Goal: Task Accomplishment & Management: Manage account settings

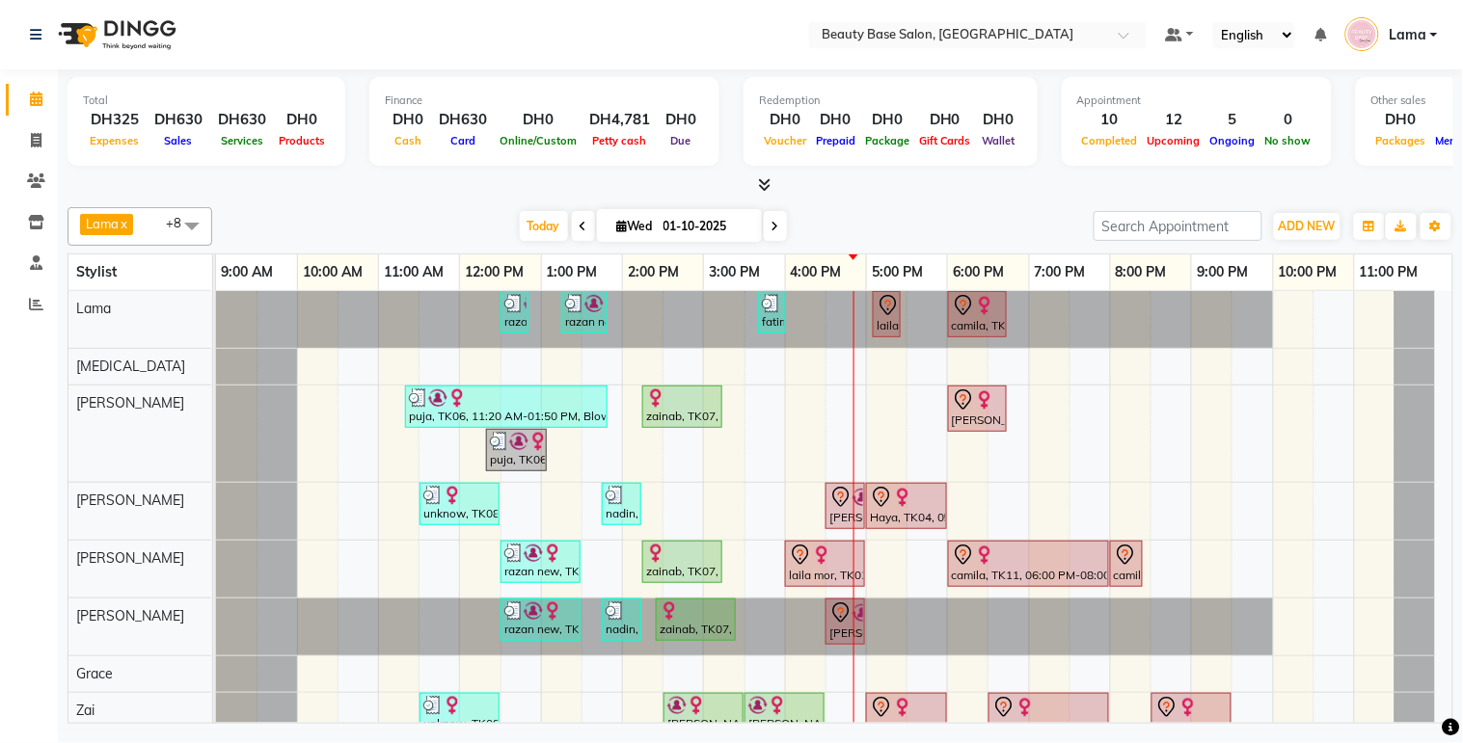
click at [839, 511] on div "[PERSON_NAME], TK10, 04:30 PM-05:00 PM, normal color" at bounding box center [845, 506] width 36 height 40
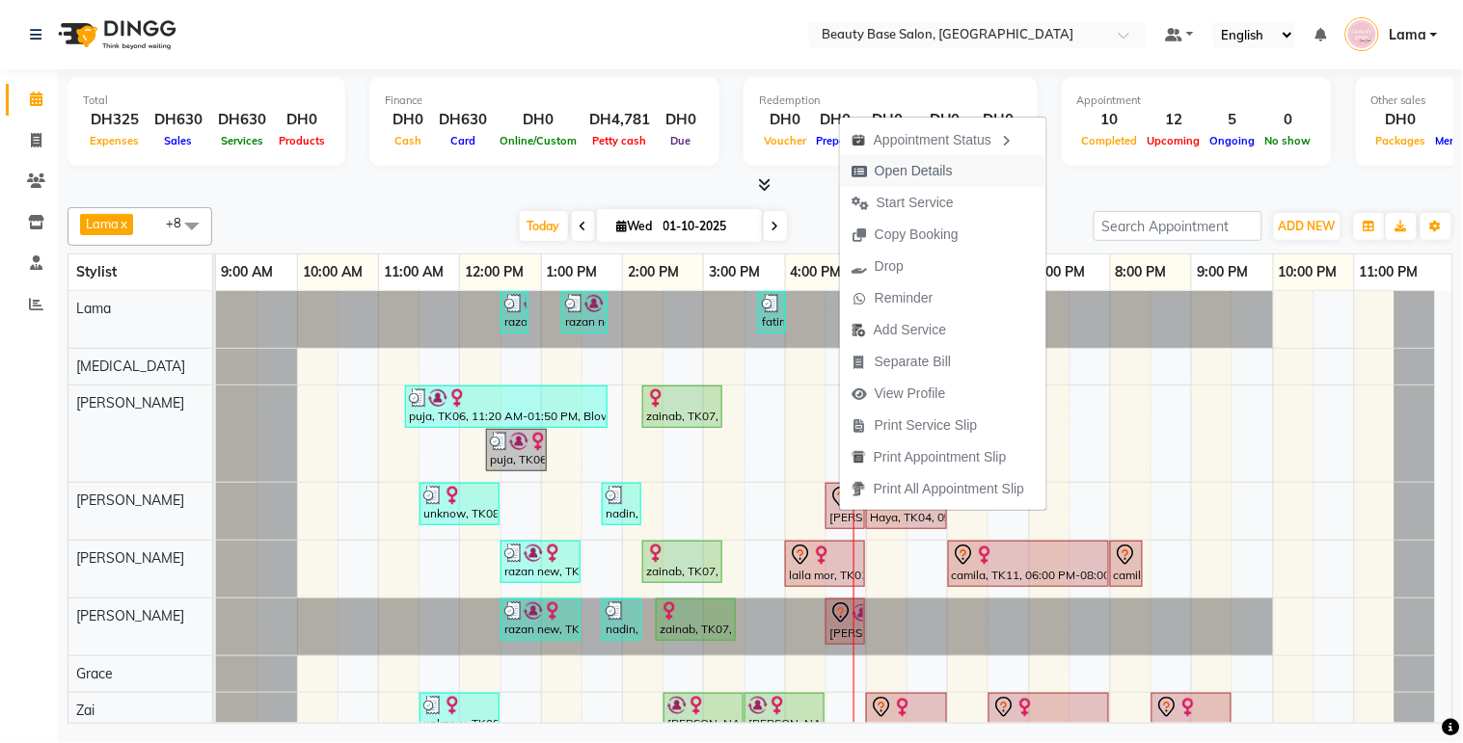
click at [929, 176] on span "Open Details" at bounding box center [914, 171] width 78 height 20
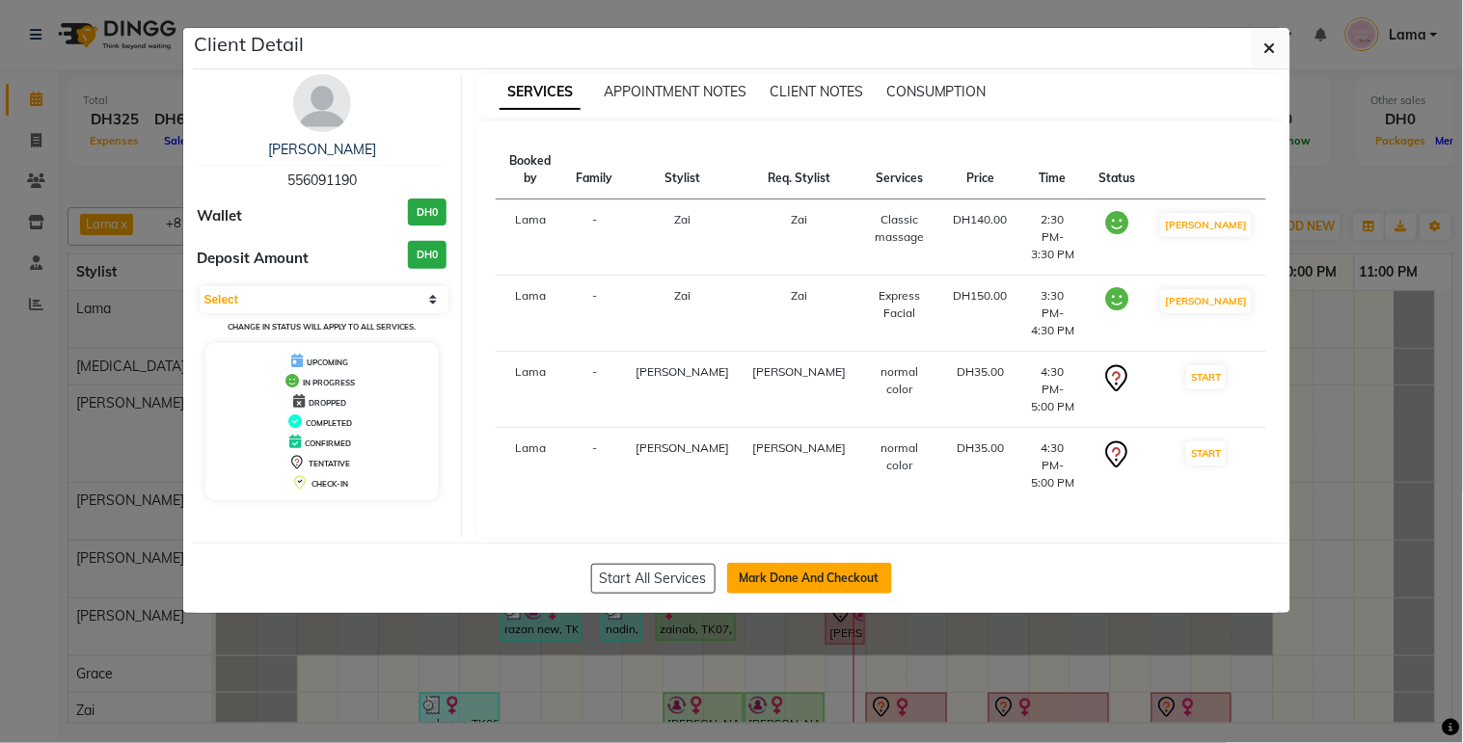
click at [805, 563] on button "Mark Done And Checkout" at bounding box center [809, 578] width 165 height 31
select select "service"
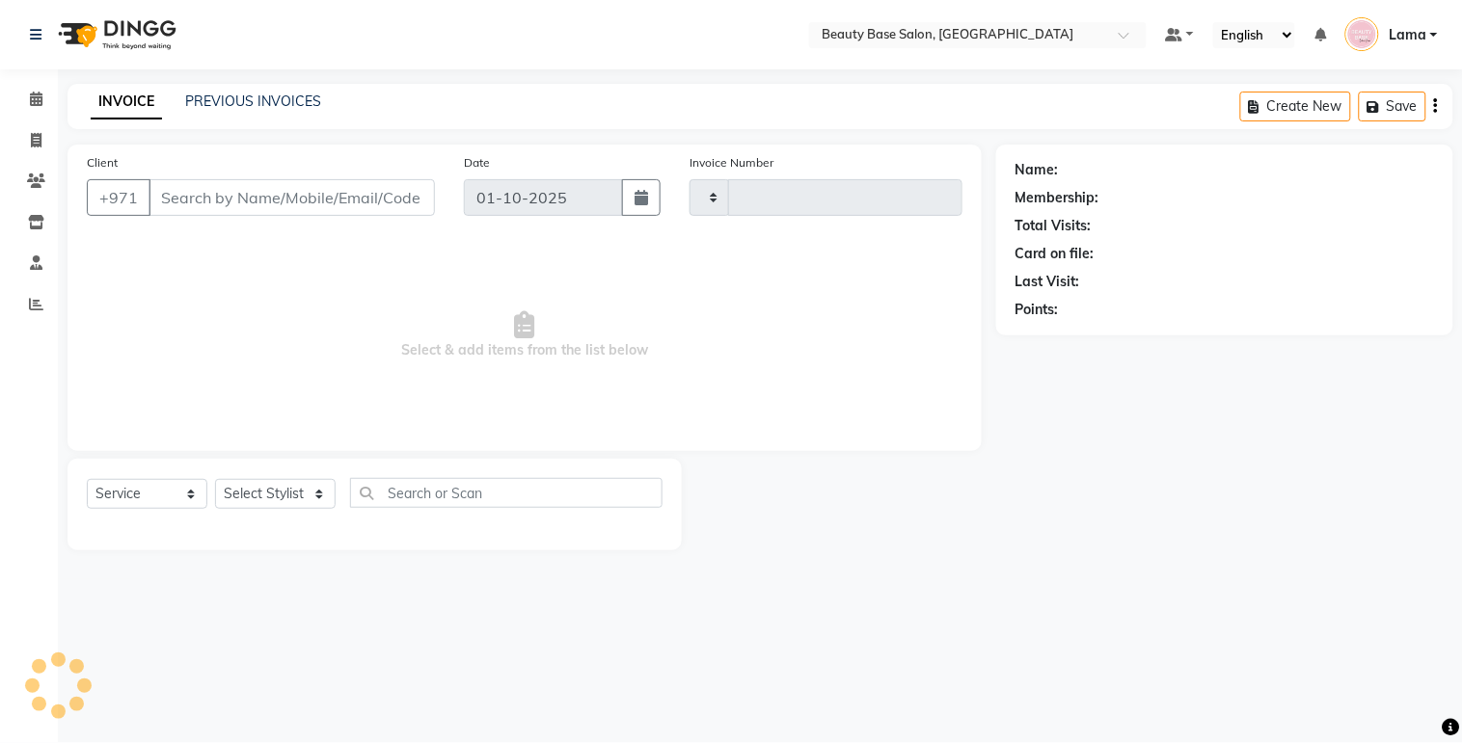
type input "2422"
select select "813"
type input "556091190"
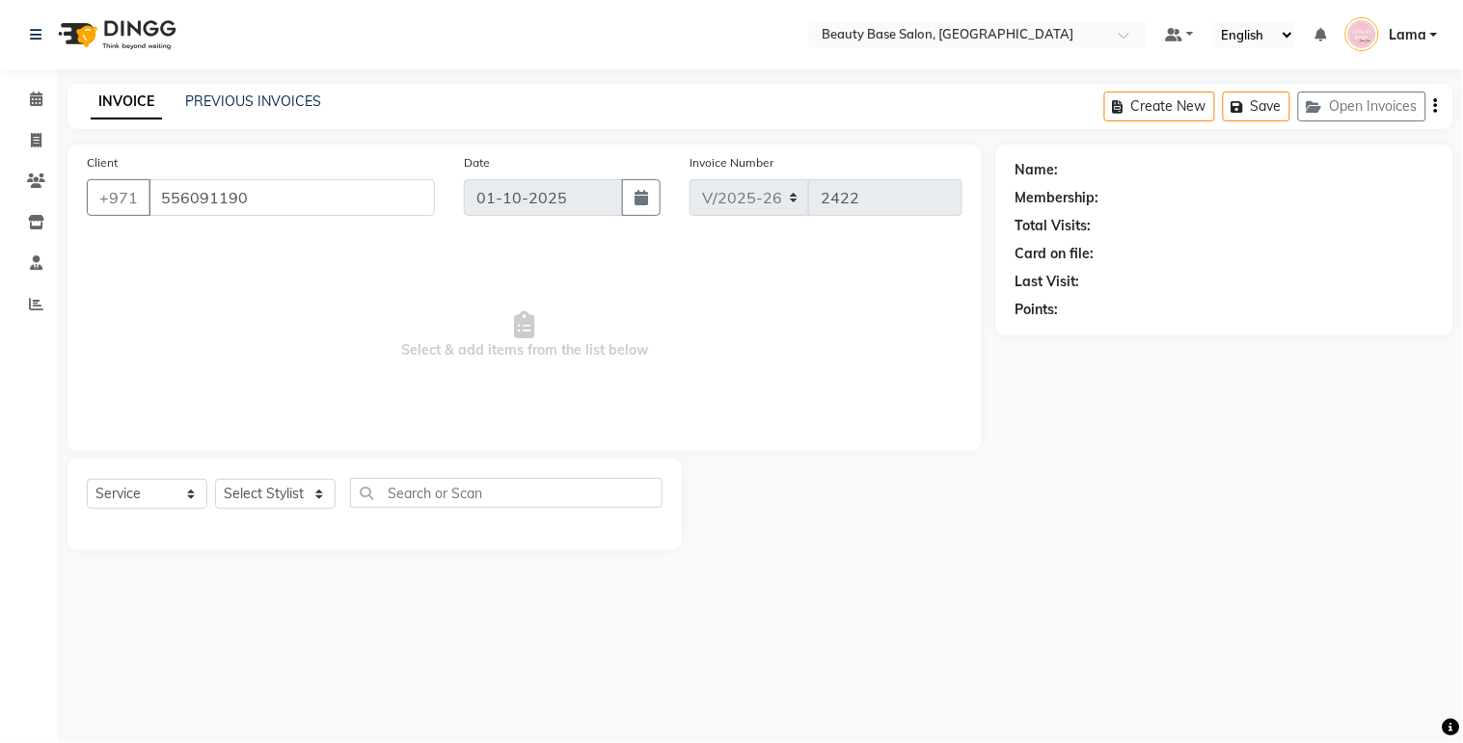
select select "31342"
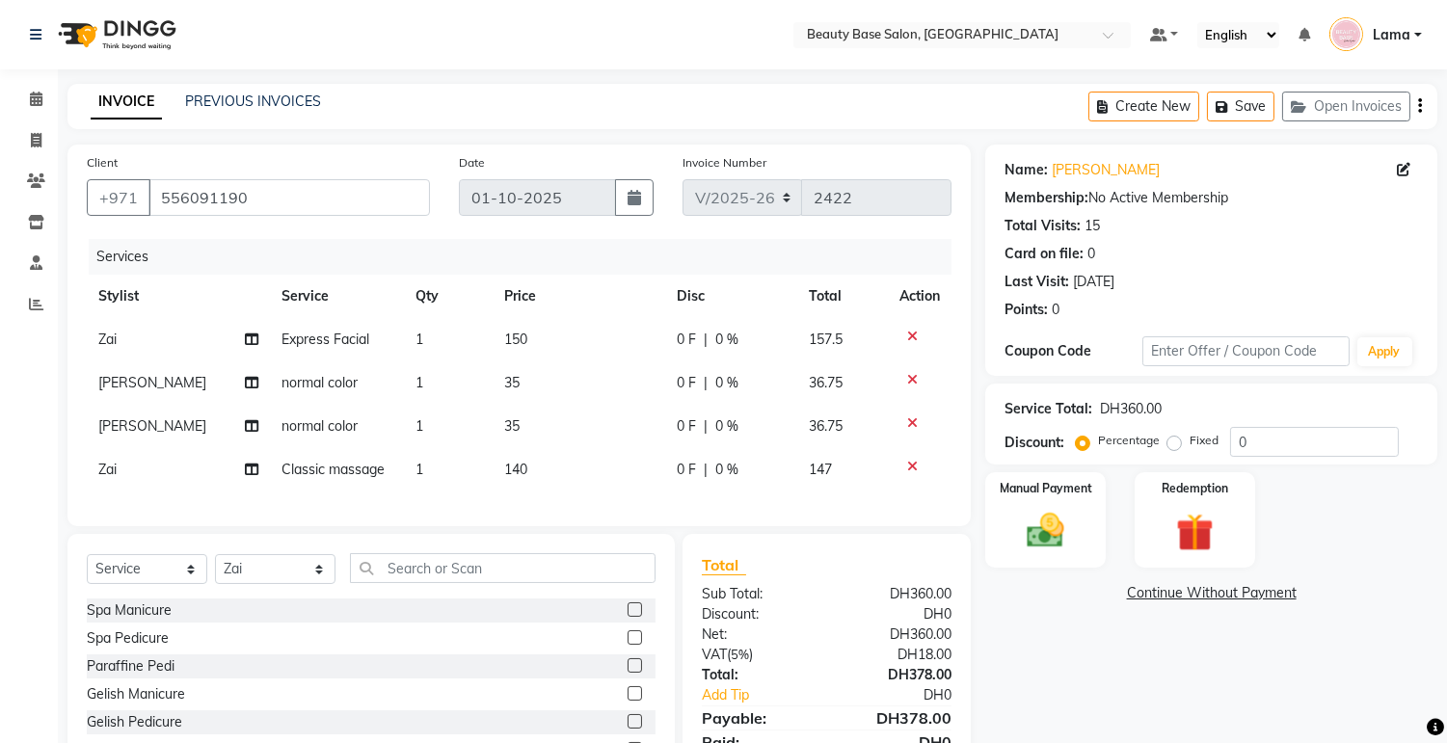
click at [537, 340] on td "150" at bounding box center [579, 339] width 173 height 43
click at [493, 343] on td "1" at bounding box center [448, 339] width 89 height 43
select select "31342"
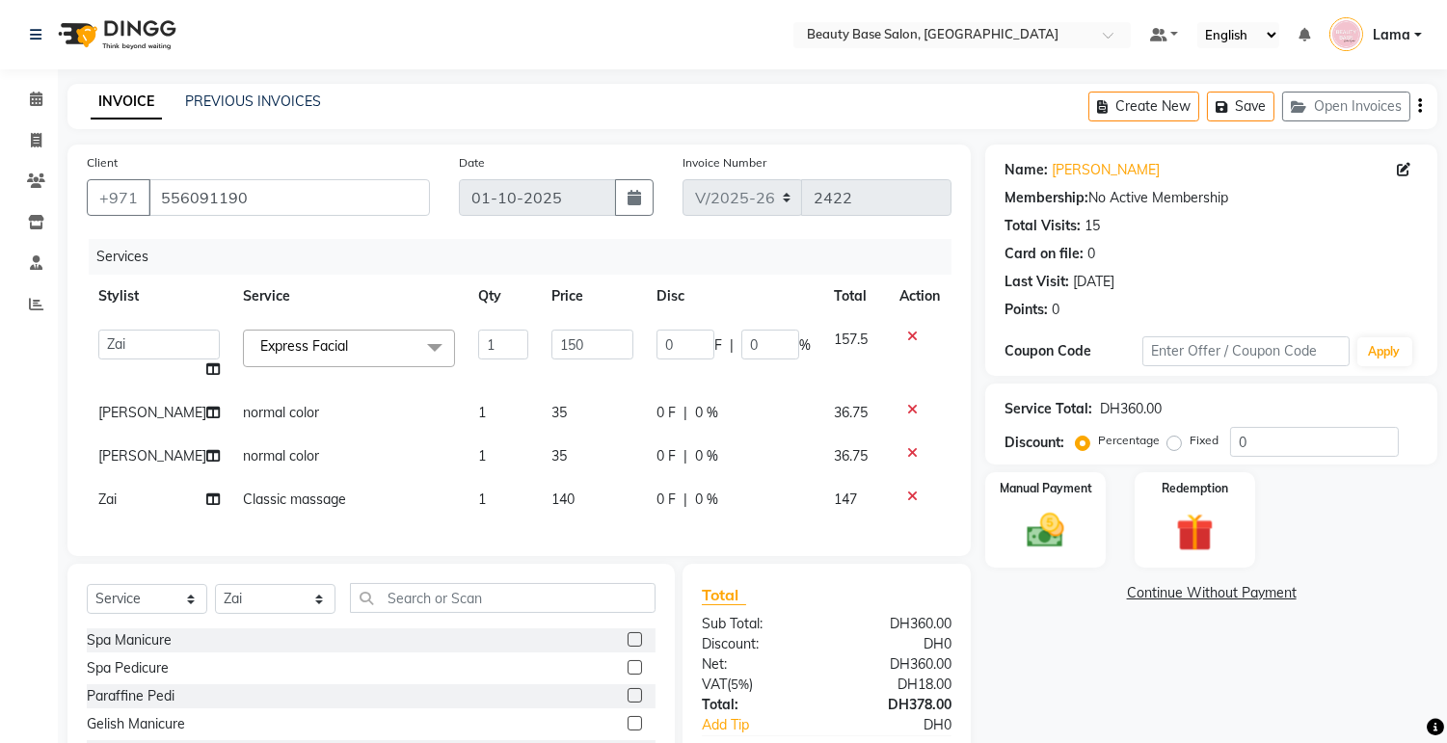
click at [540, 342] on td "150" at bounding box center [592, 354] width 105 height 73
click at [572, 348] on input "150" at bounding box center [593, 345] width 82 height 30
type input "1"
type input "99"
click at [1023, 663] on div "Name: Samar Lebnan Membership: No Active Membership Total Visits: 15 Card on fi…" at bounding box center [1218, 497] width 467 height 704
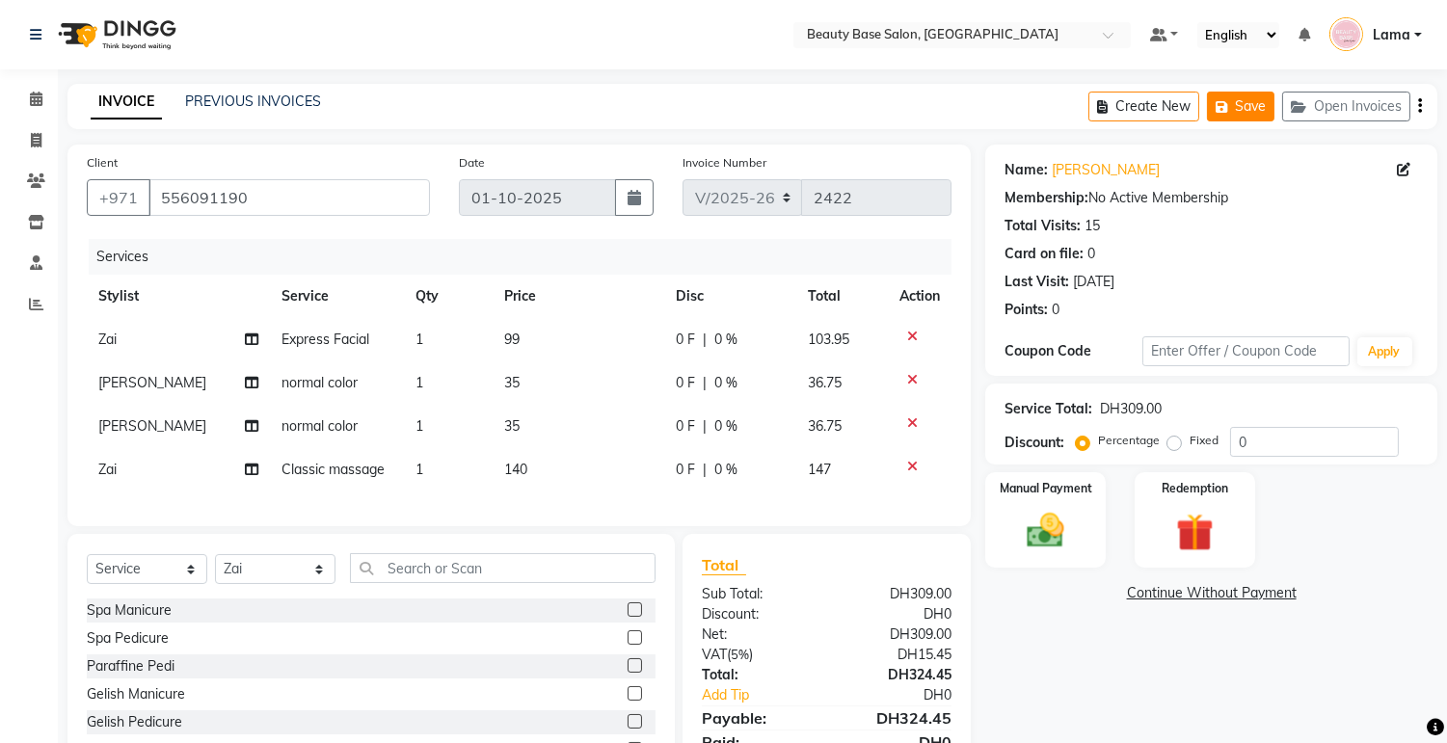
click at [1240, 103] on button "Save" at bounding box center [1240, 107] width 67 height 30
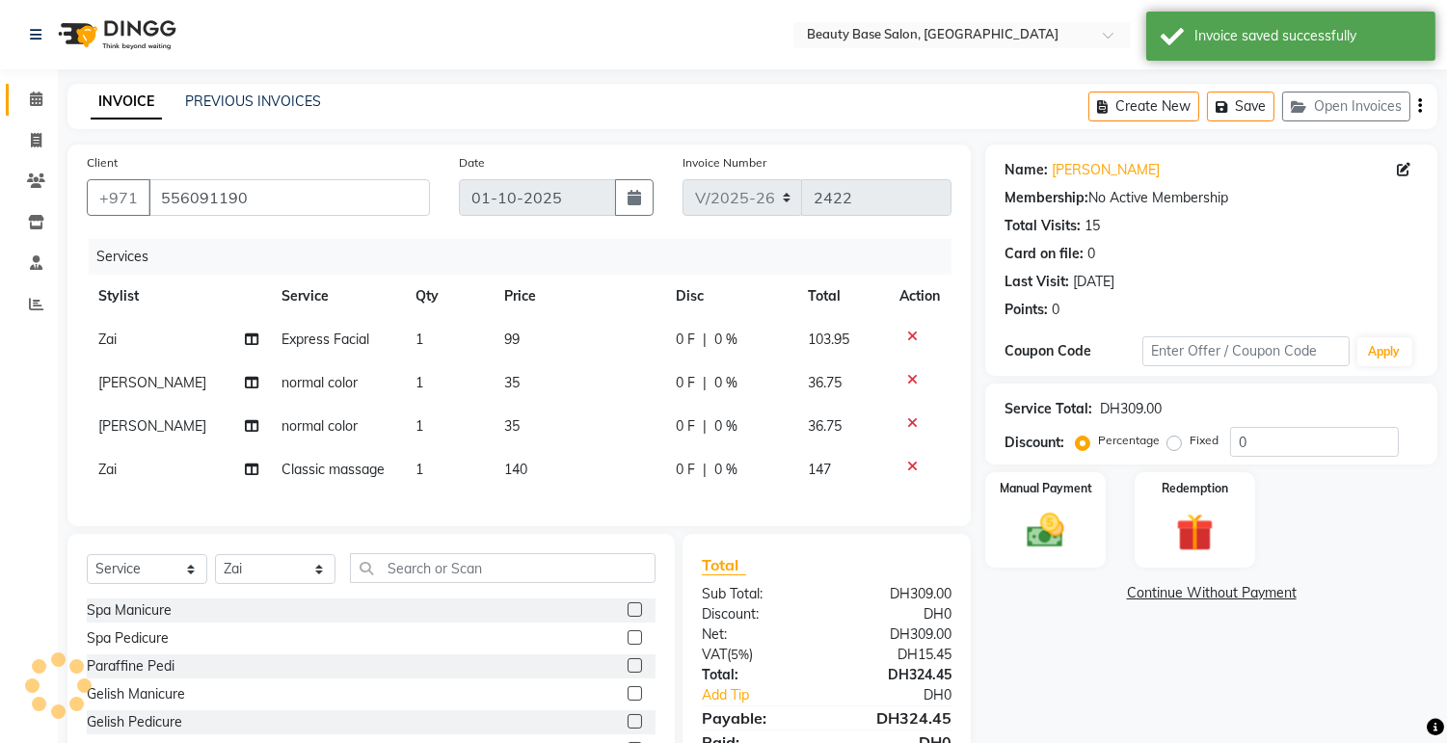
click at [44, 94] on span at bounding box center [36, 100] width 34 height 22
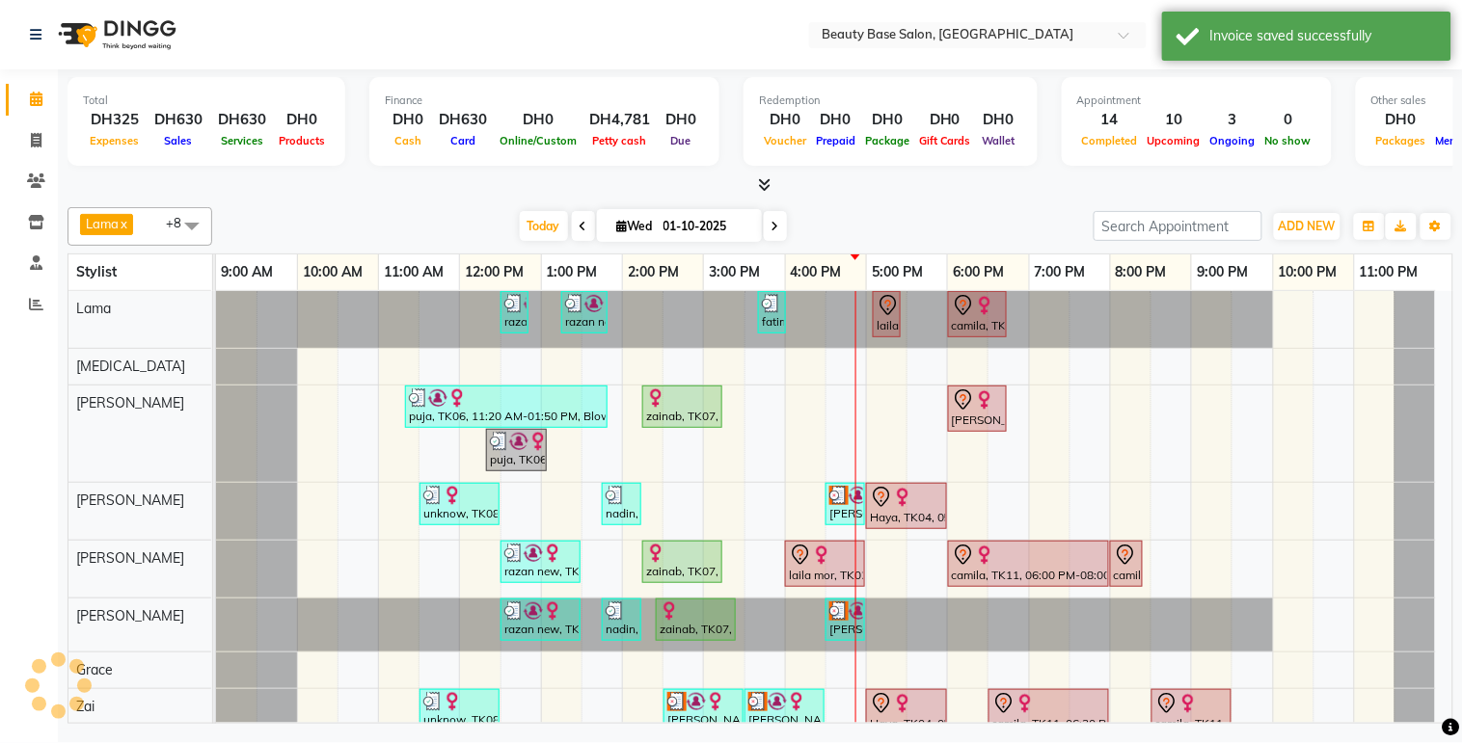
click at [691, 636] on div "zainab, TK07, 02:25 PM-03:25 PM, Spa Pedicure" at bounding box center [696, 620] width 76 height 37
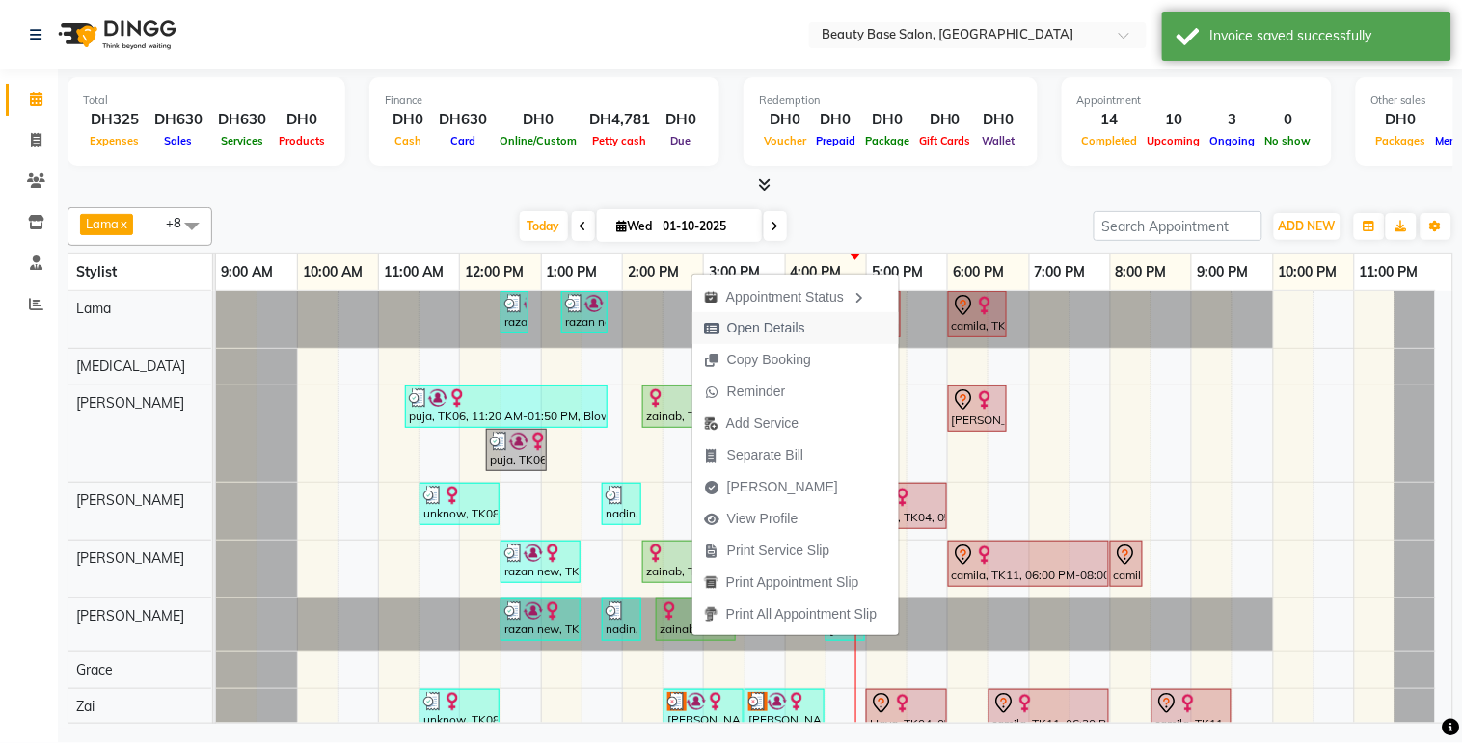
click at [788, 319] on span "Open Details" at bounding box center [766, 328] width 78 height 20
select select "1"
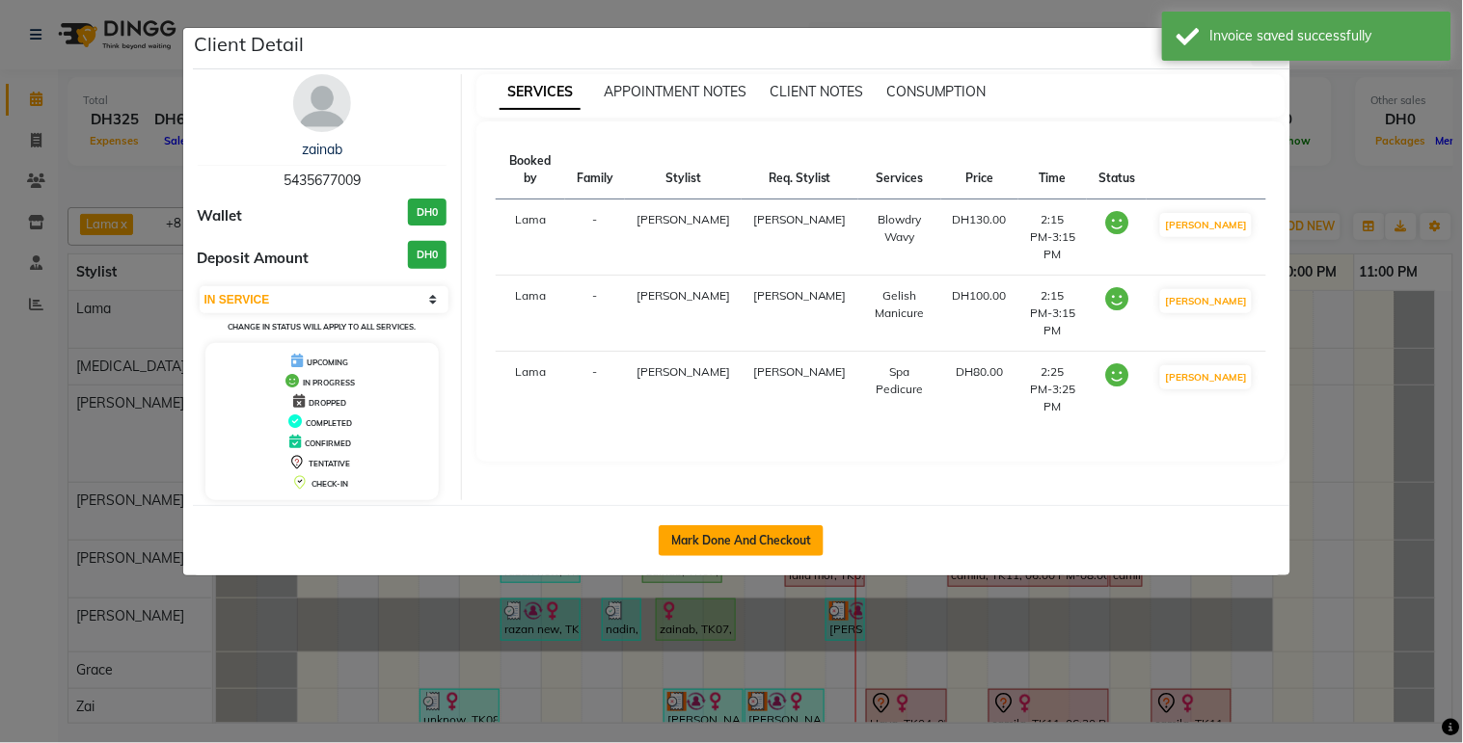
click at [750, 540] on button "Mark Done And Checkout" at bounding box center [741, 540] width 165 height 31
select select "service"
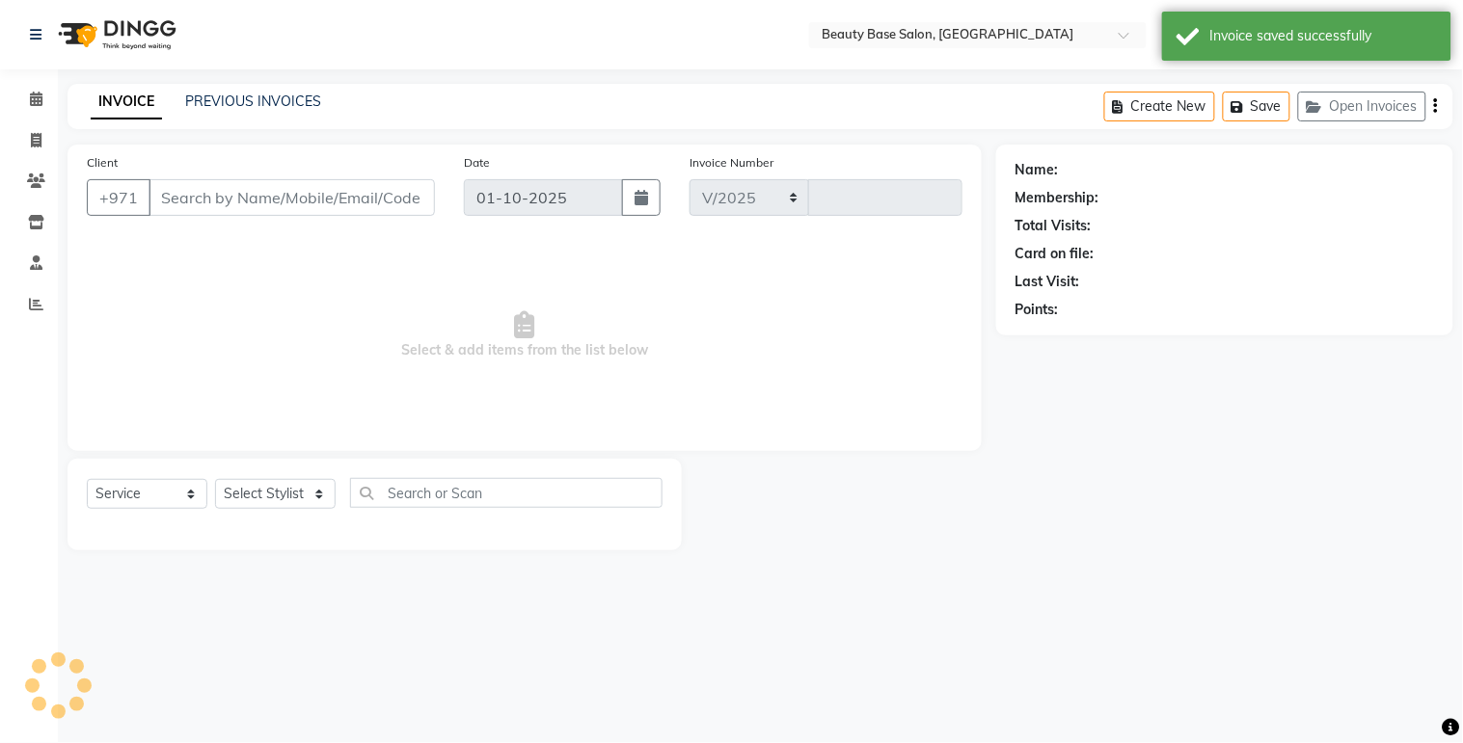
select select "813"
type input "2422"
type input "5435677009"
select select "17496"
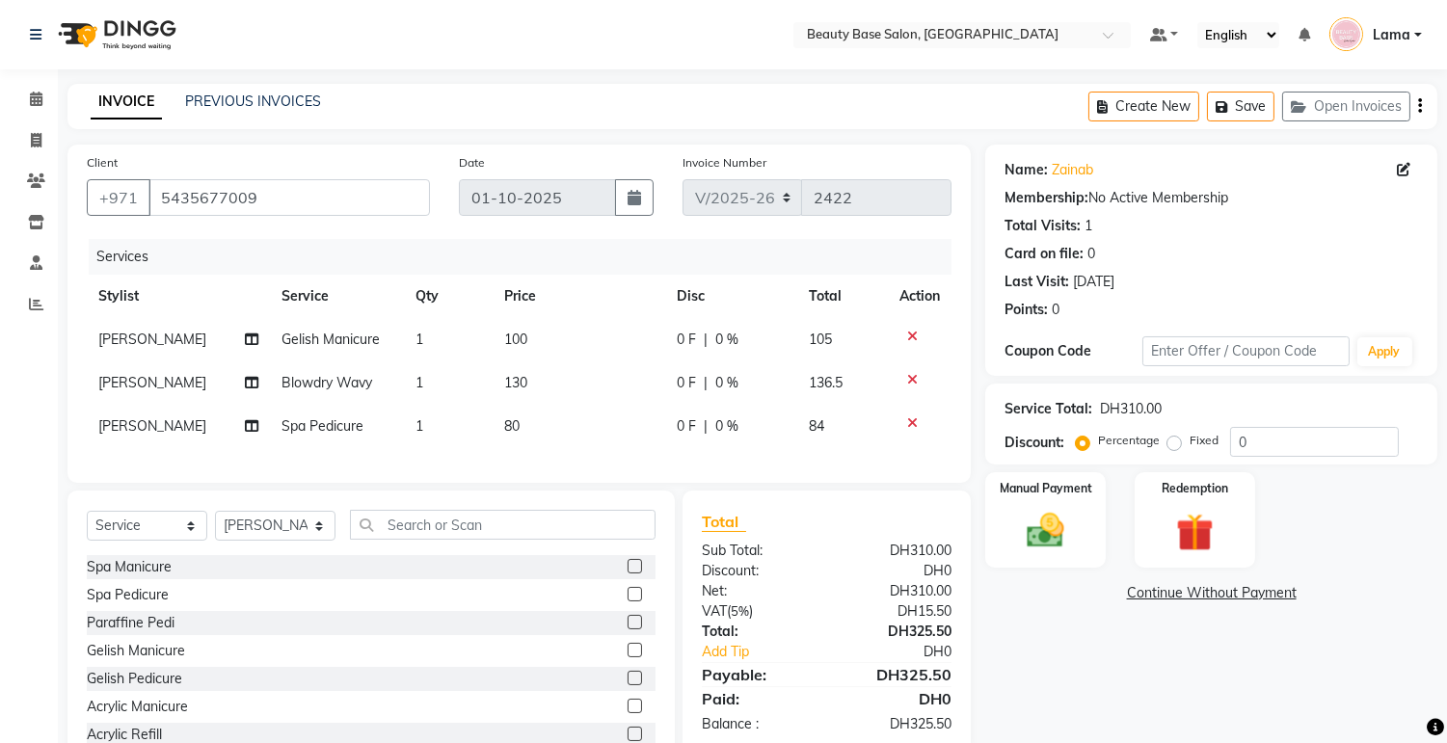
click at [532, 395] on td "130" at bounding box center [579, 383] width 173 height 43
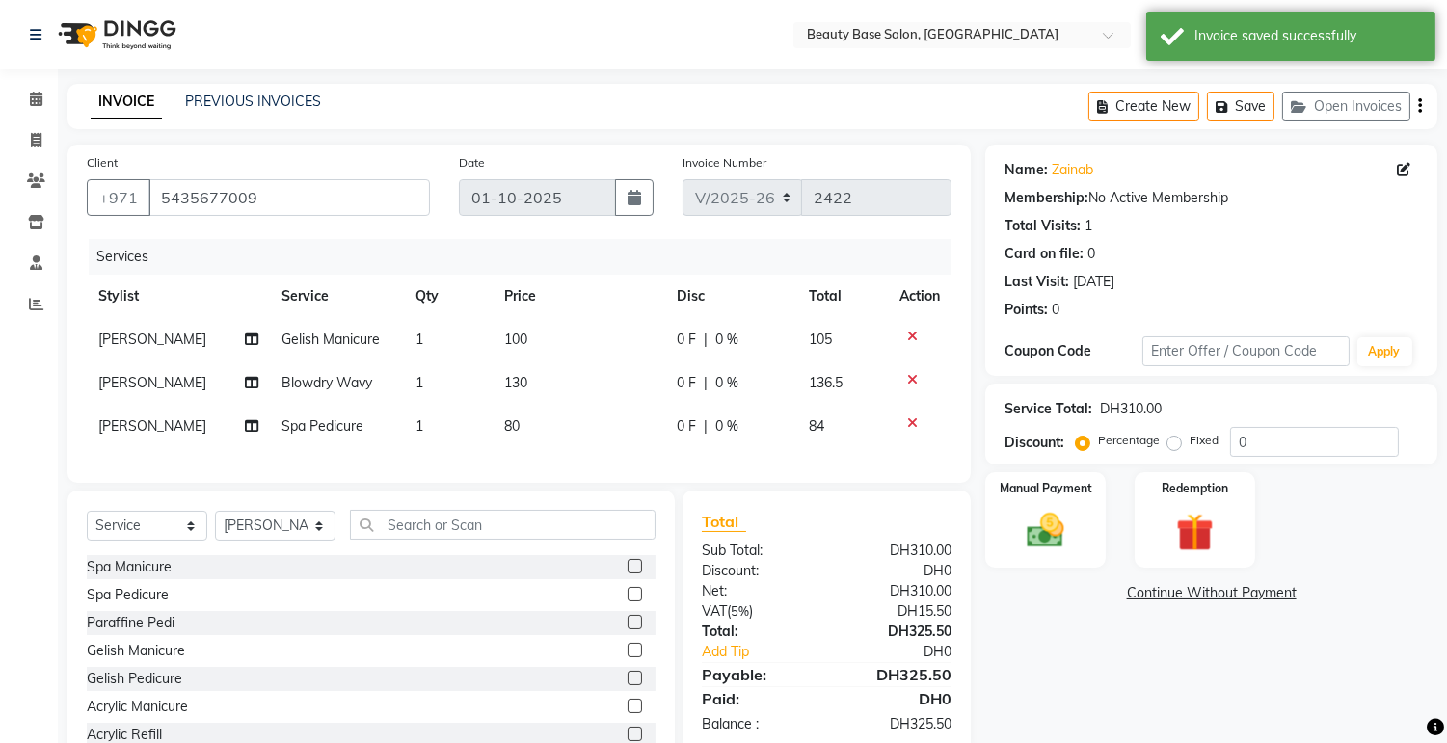
select select "54541"
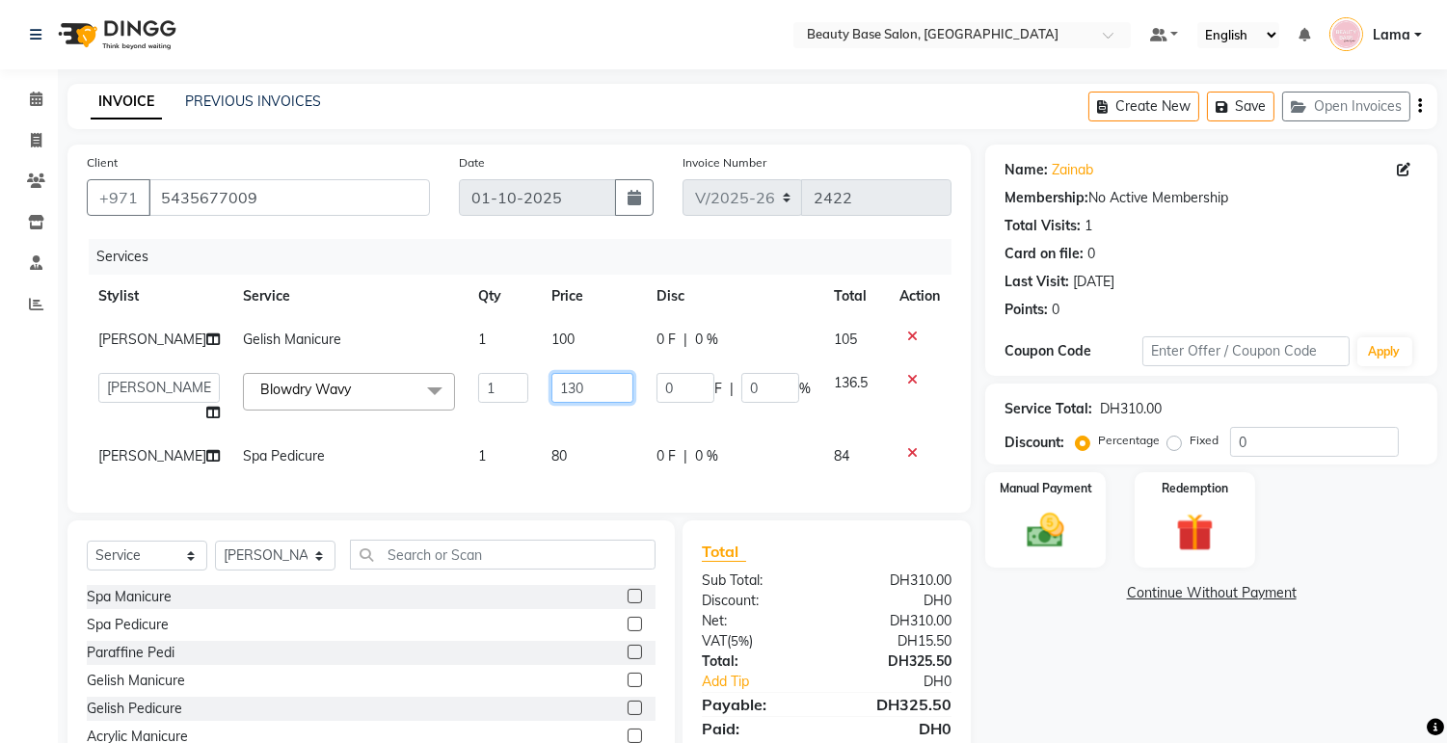
click at [581, 383] on input "130" at bounding box center [593, 388] width 82 height 30
type input "1"
type input "80"
click at [572, 341] on td "100" at bounding box center [592, 339] width 105 height 43
select select "61471"
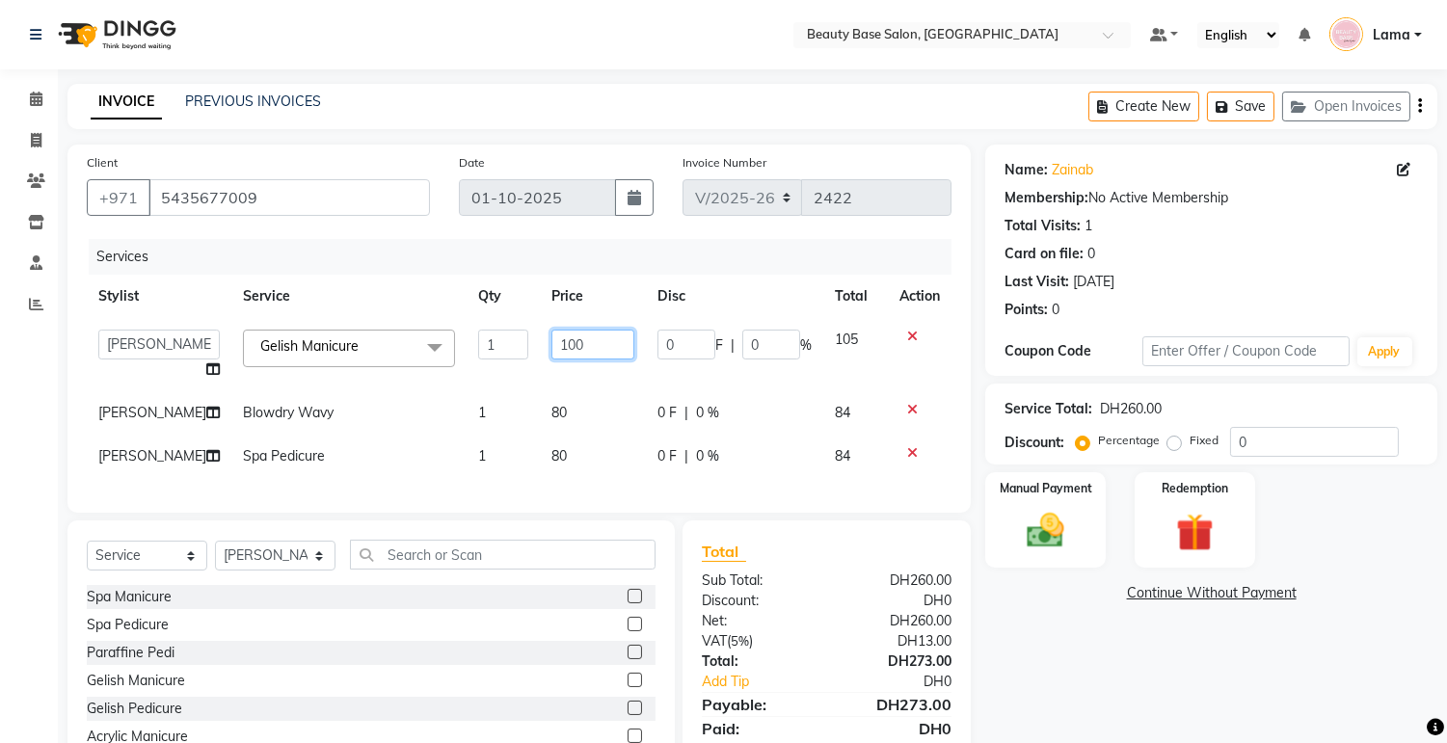
click at [595, 349] on input "100" at bounding box center [593, 345] width 83 height 30
type input "1"
type input "94.5"
click at [554, 440] on td "80" at bounding box center [593, 456] width 106 height 43
select select "17496"
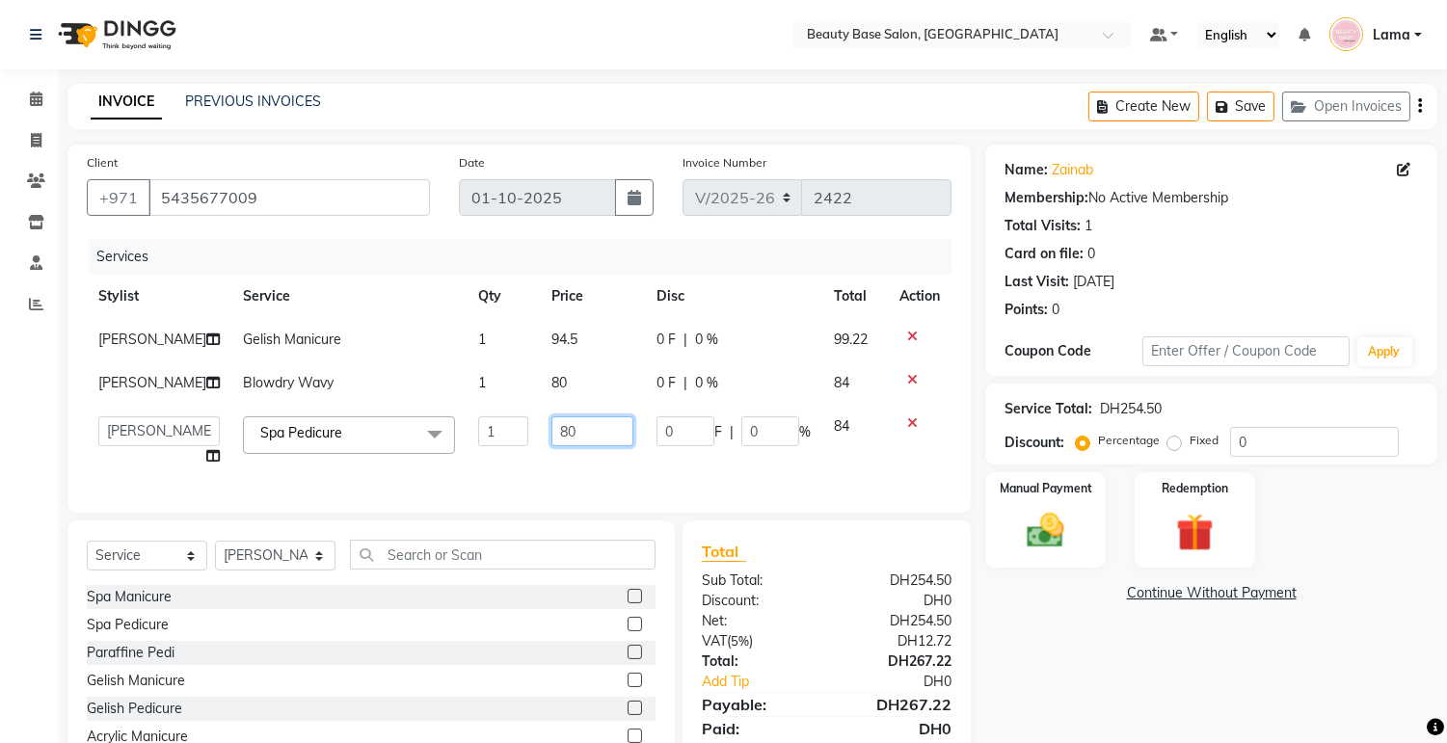
click at [572, 435] on input "80" at bounding box center [593, 432] width 82 height 30
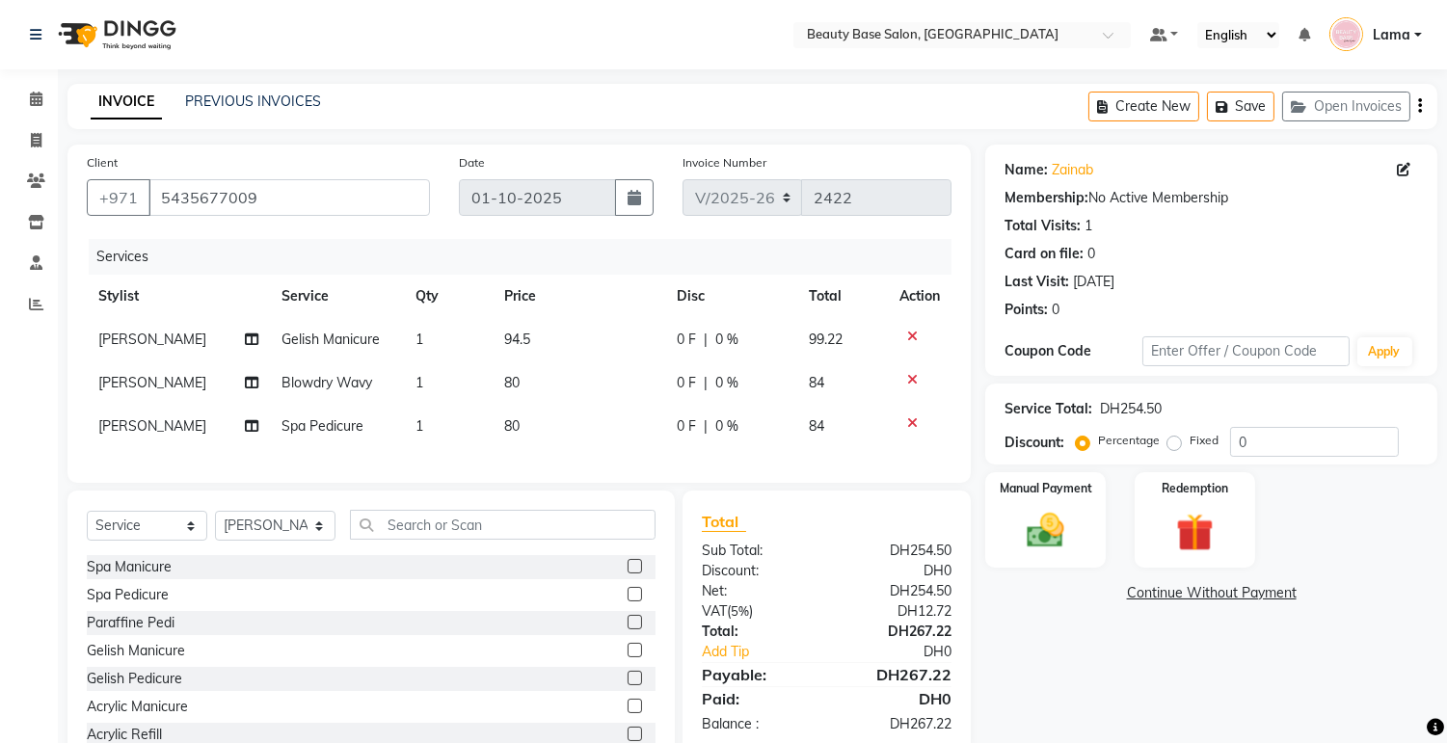
click at [371, 435] on td "Spa Pedicure" at bounding box center [338, 426] width 134 height 43
select select "17496"
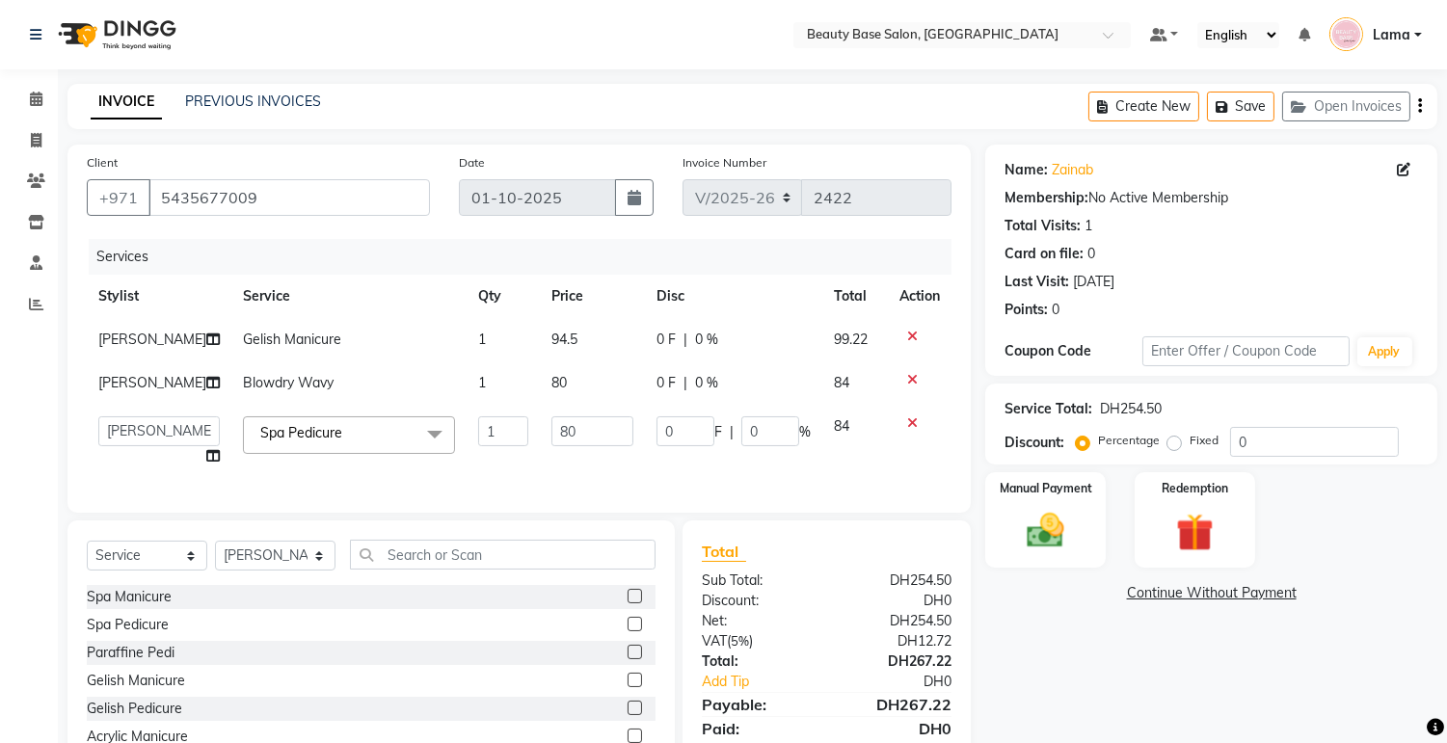
click at [416, 446] on span at bounding box center [435, 435] width 39 height 37
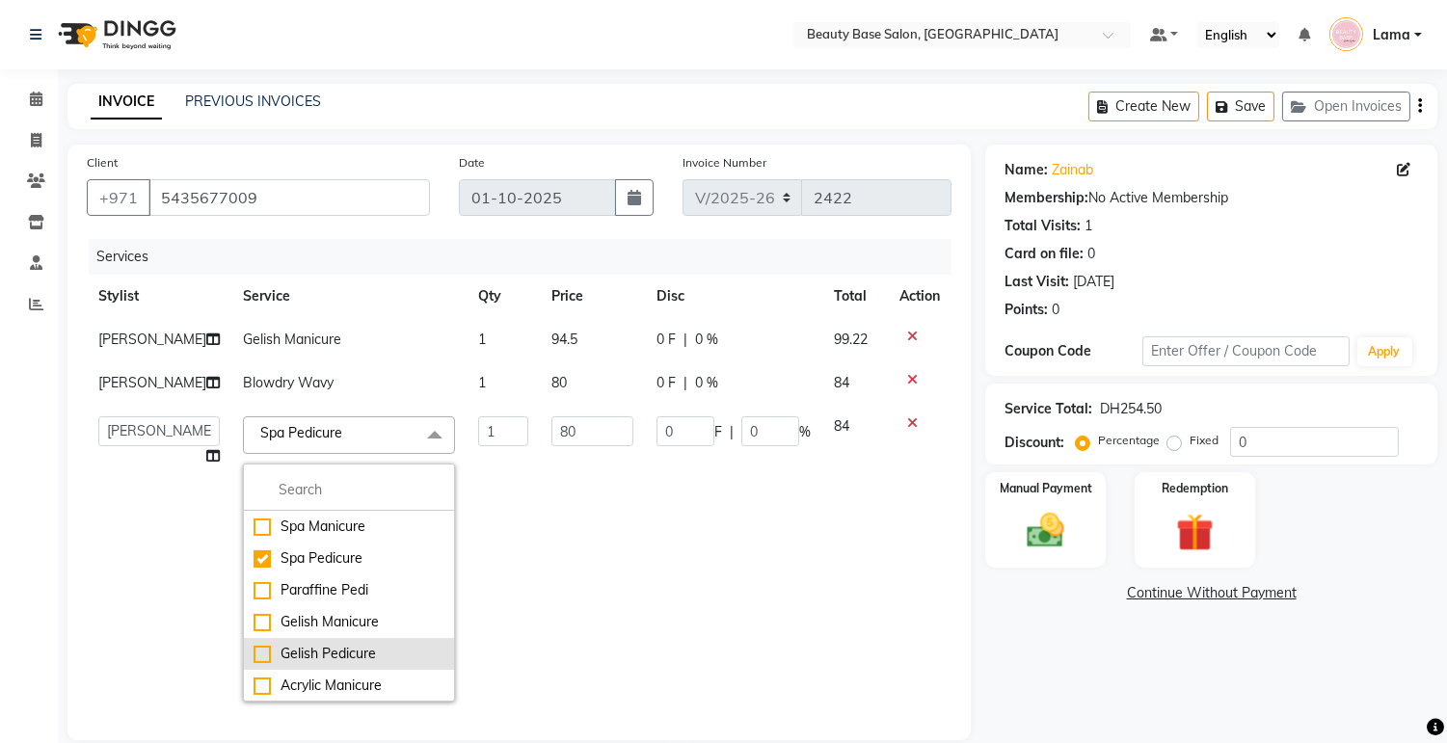
click at [315, 660] on div "Gelish Pedicure" at bounding box center [349, 654] width 191 height 20
checkbox input "false"
checkbox input "true"
click at [582, 436] on input "100" at bounding box center [593, 432] width 82 height 30
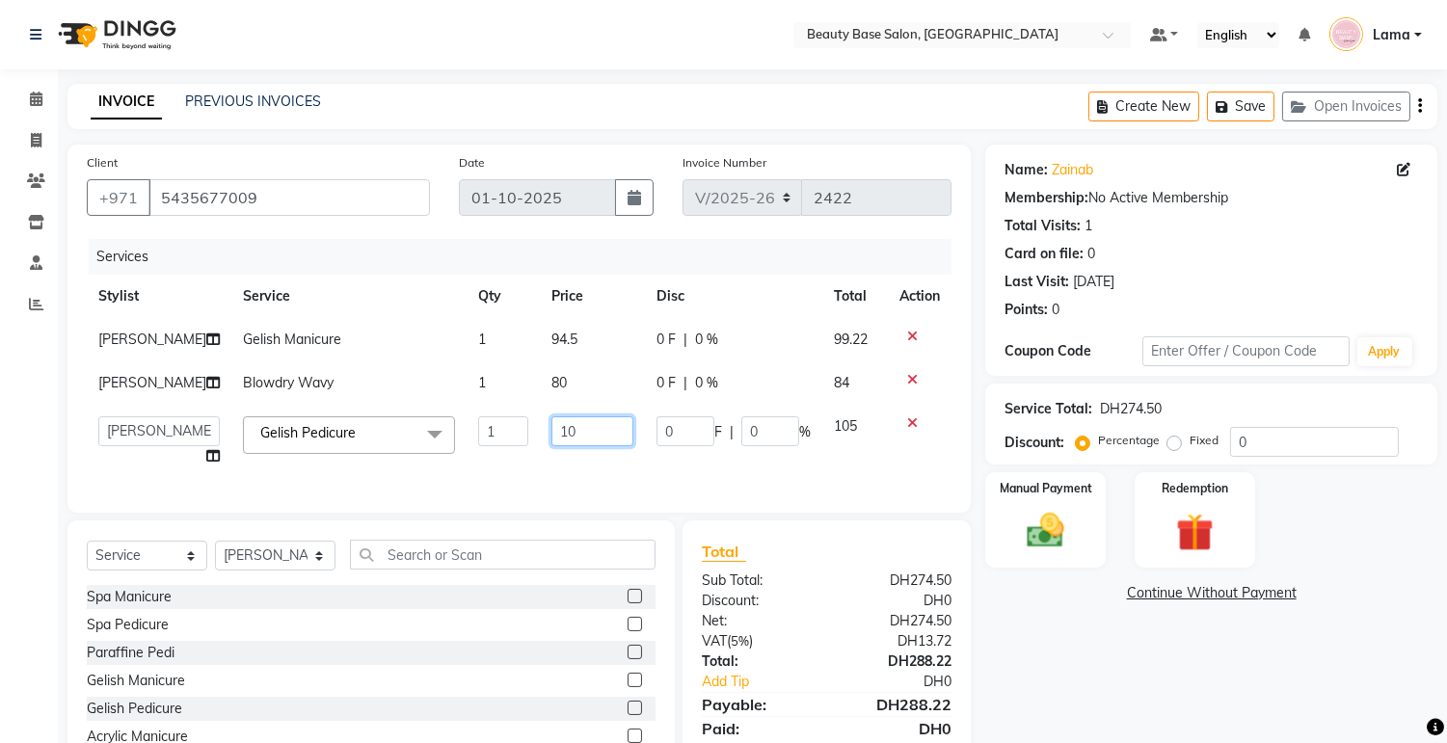
type input "1"
type input "94.5"
click at [1113, 721] on div "Name: Zainab Membership: No Active Membership Total Visits: 1 Card on file: 0 L…" at bounding box center [1218, 475] width 467 height 660
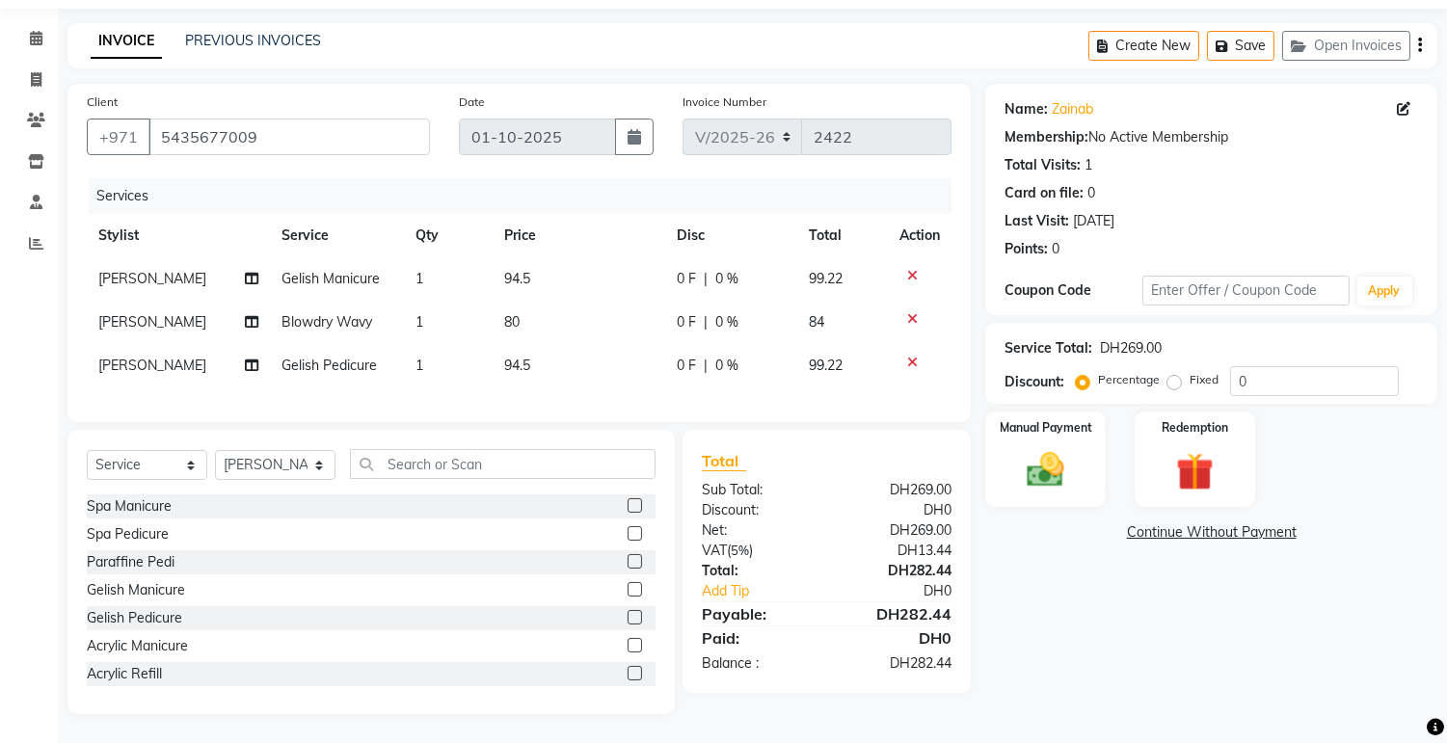
scroll to position [77, 0]
click at [310, 466] on select "Select Stylist Accounts Afraa Algerim alissa Ana annie Burula Ghizlane Glenny G…" at bounding box center [275, 465] width 121 height 30
select select "61471"
click at [215, 450] on select "Select Stylist Accounts Afraa Algerim alissa Ana annie Burula Ghizlane Glenny G…" at bounding box center [275, 465] width 121 height 30
click at [483, 458] on input "text" at bounding box center [503, 464] width 306 height 30
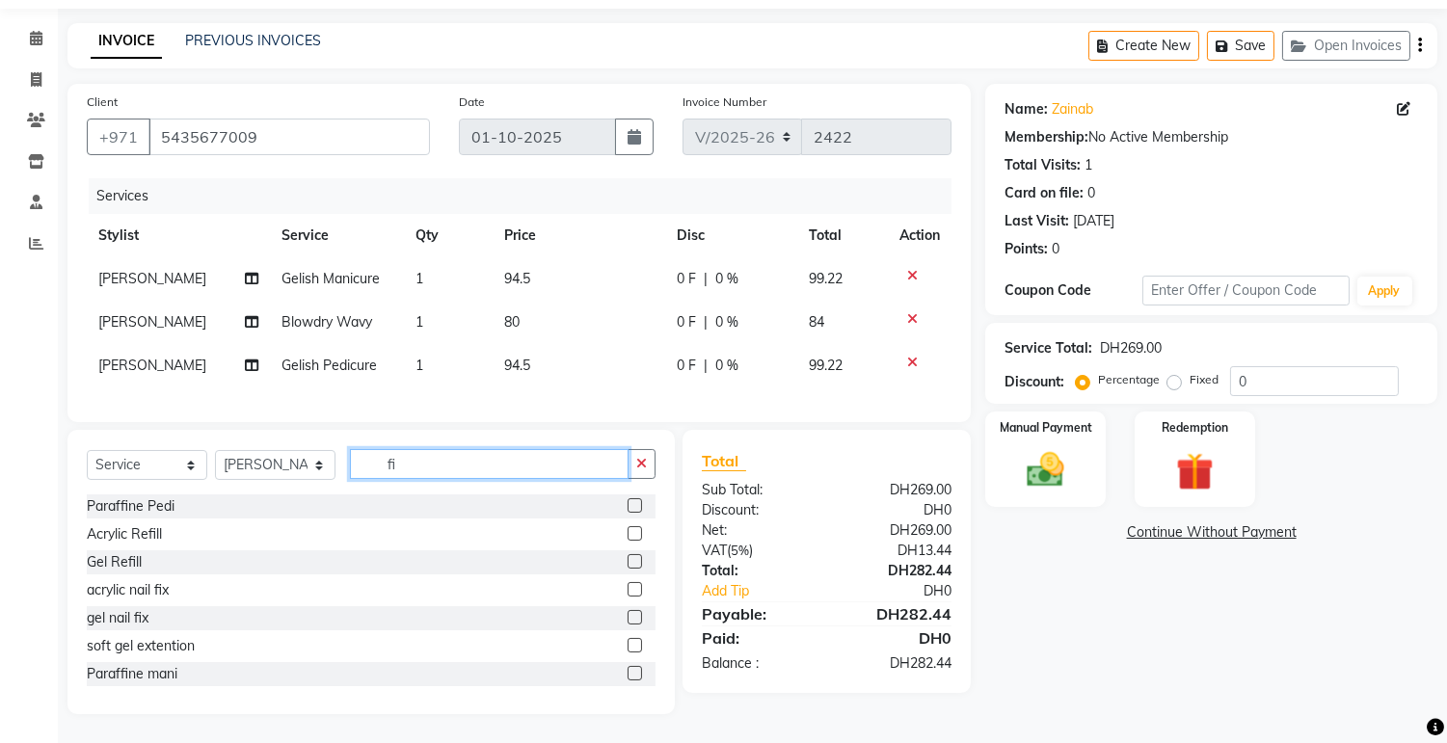
scroll to position [55, 0]
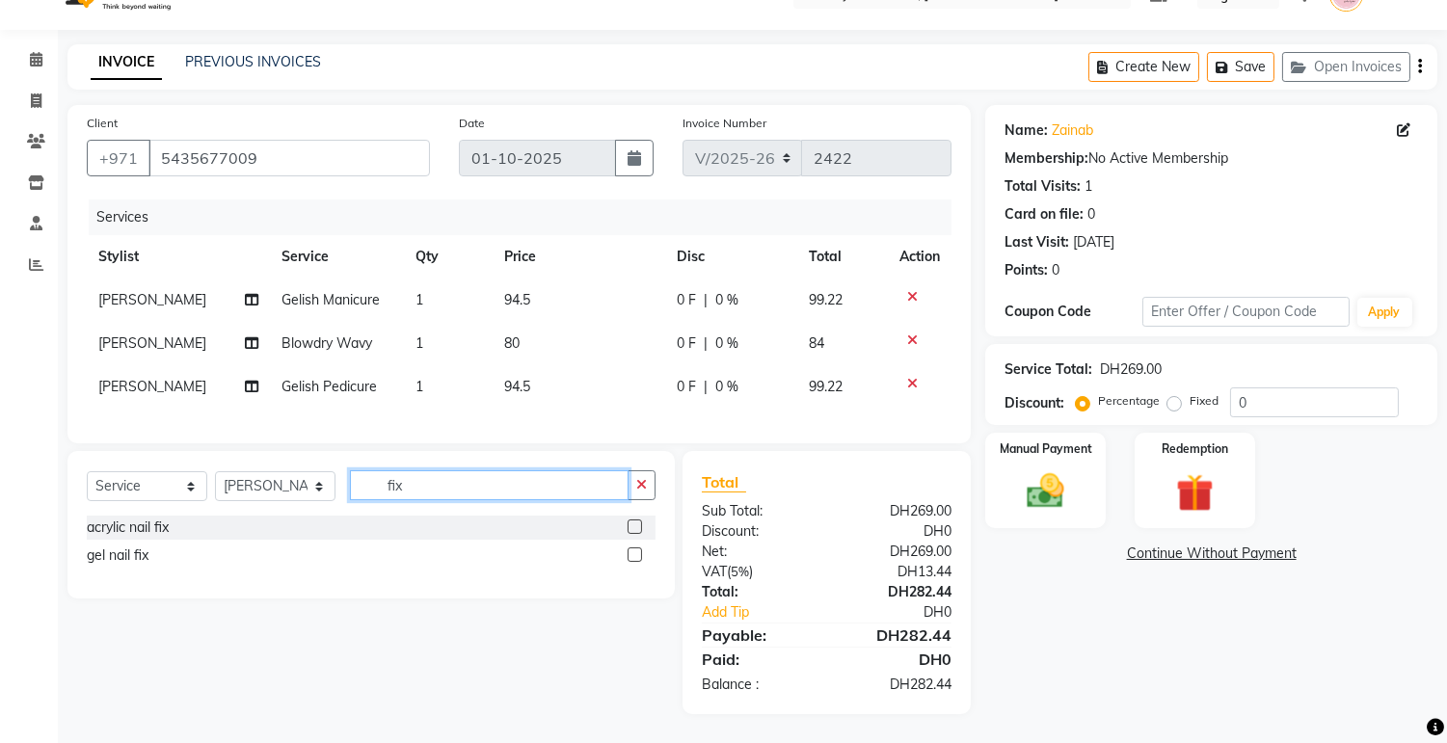
type input "fix"
click at [636, 554] on label at bounding box center [635, 555] width 14 height 14
click at [636, 554] on input "checkbox" at bounding box center [634, 556] width 13 height 13
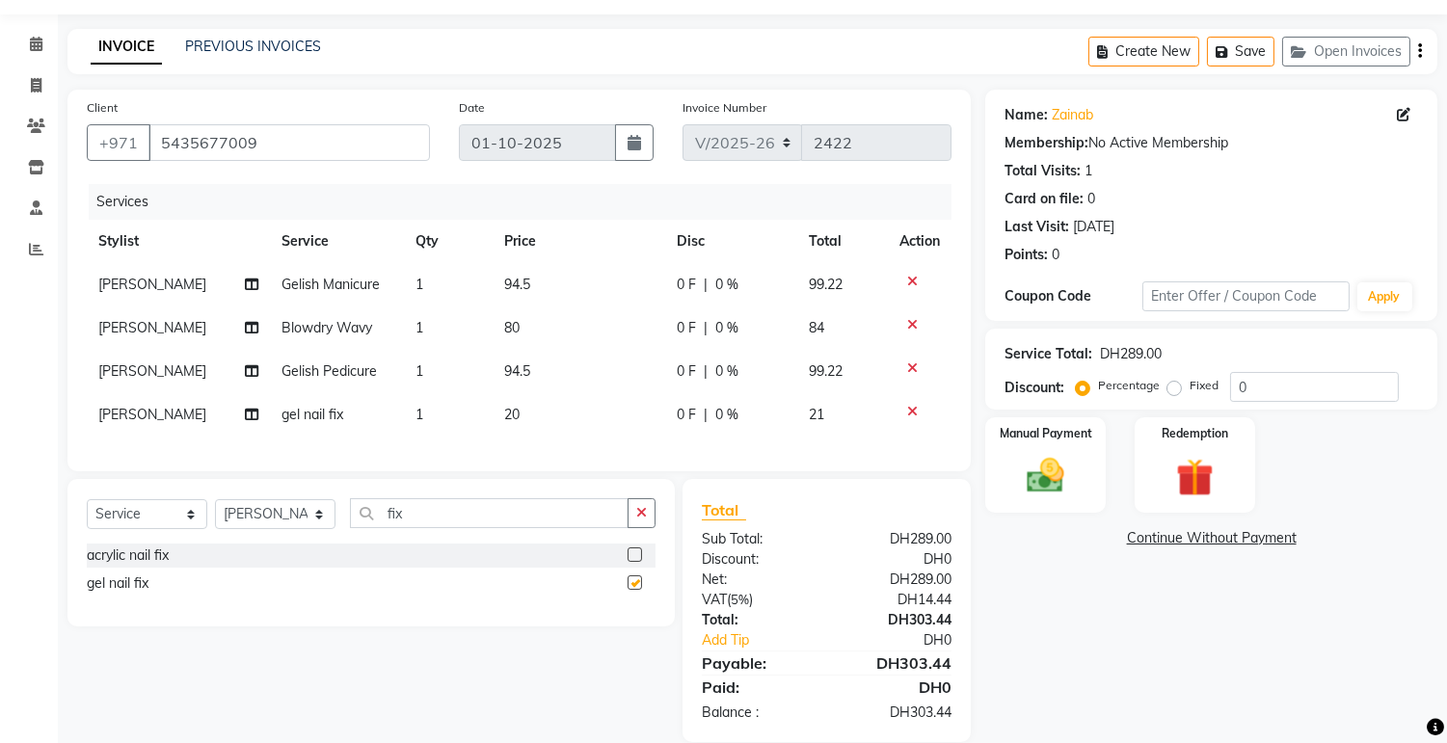
checkbox input "false"
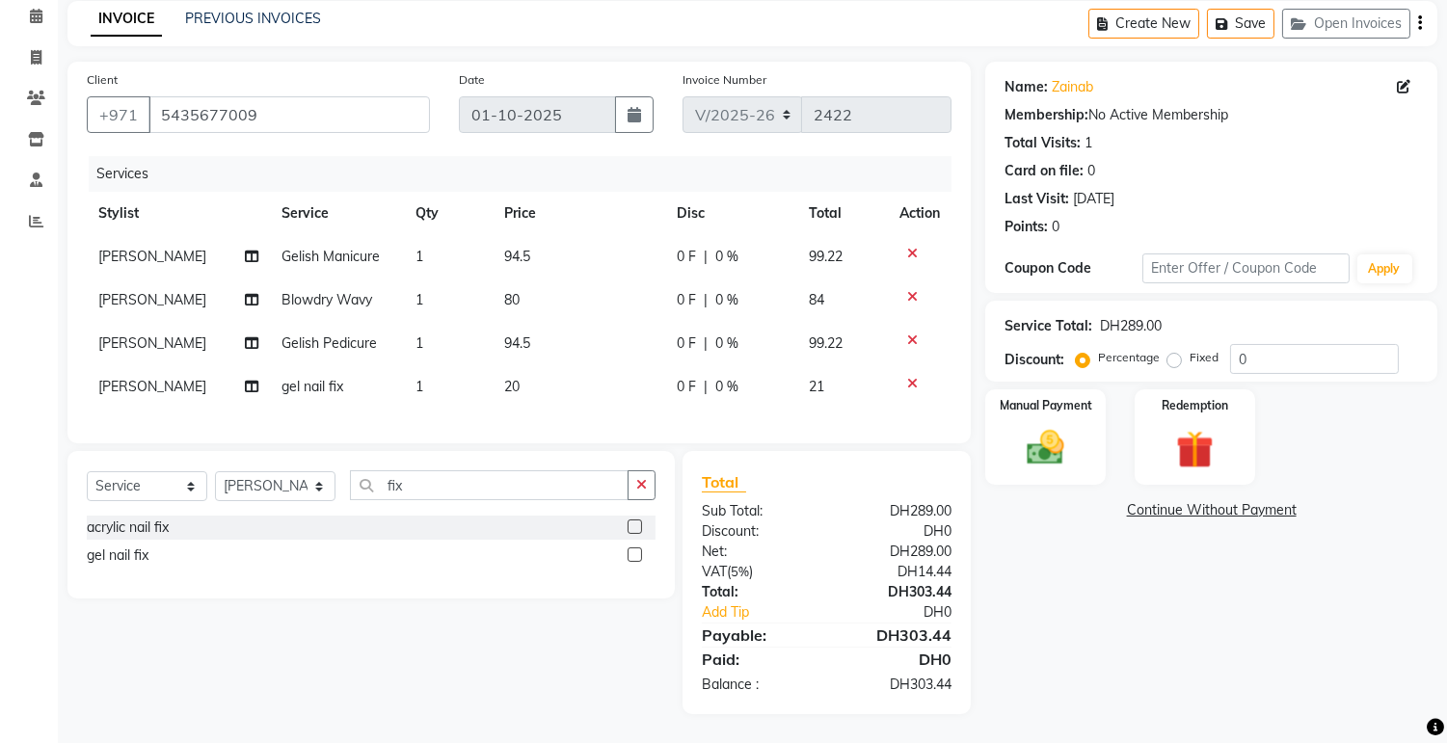
scroll to position [99, 0]
click at [1197, 349] on label "Fixed" at bounding box center [1204, 357] width 29 height 17
click at [1185, 351] on input "Fixed" at bounding box center [1177, 357] width 13 height 13
radio input "true"
click at [1075, 427] on img at bounding box center [1046, 448] width 64 height 45
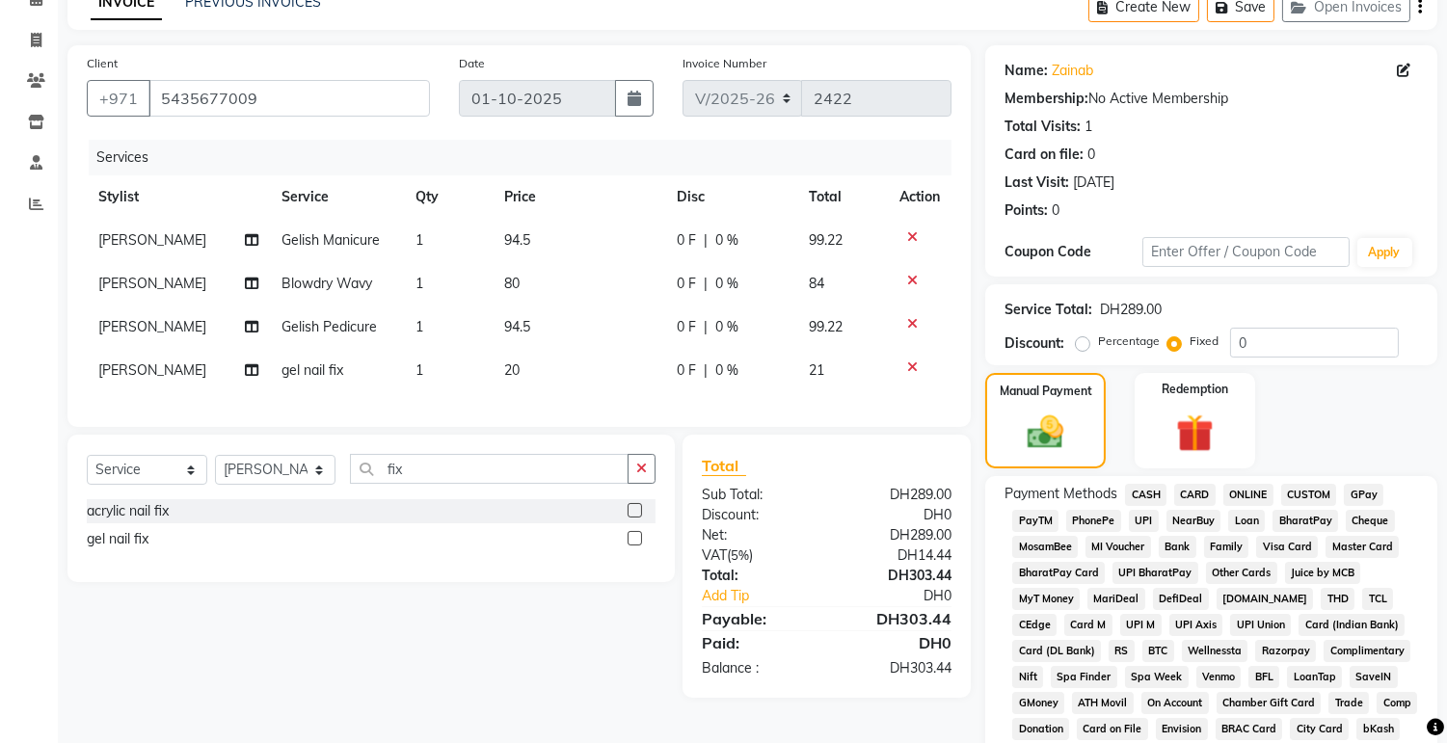
click at [1147, 499] on span "CASH" at bounding box center [1145, 495] width 41 height 22
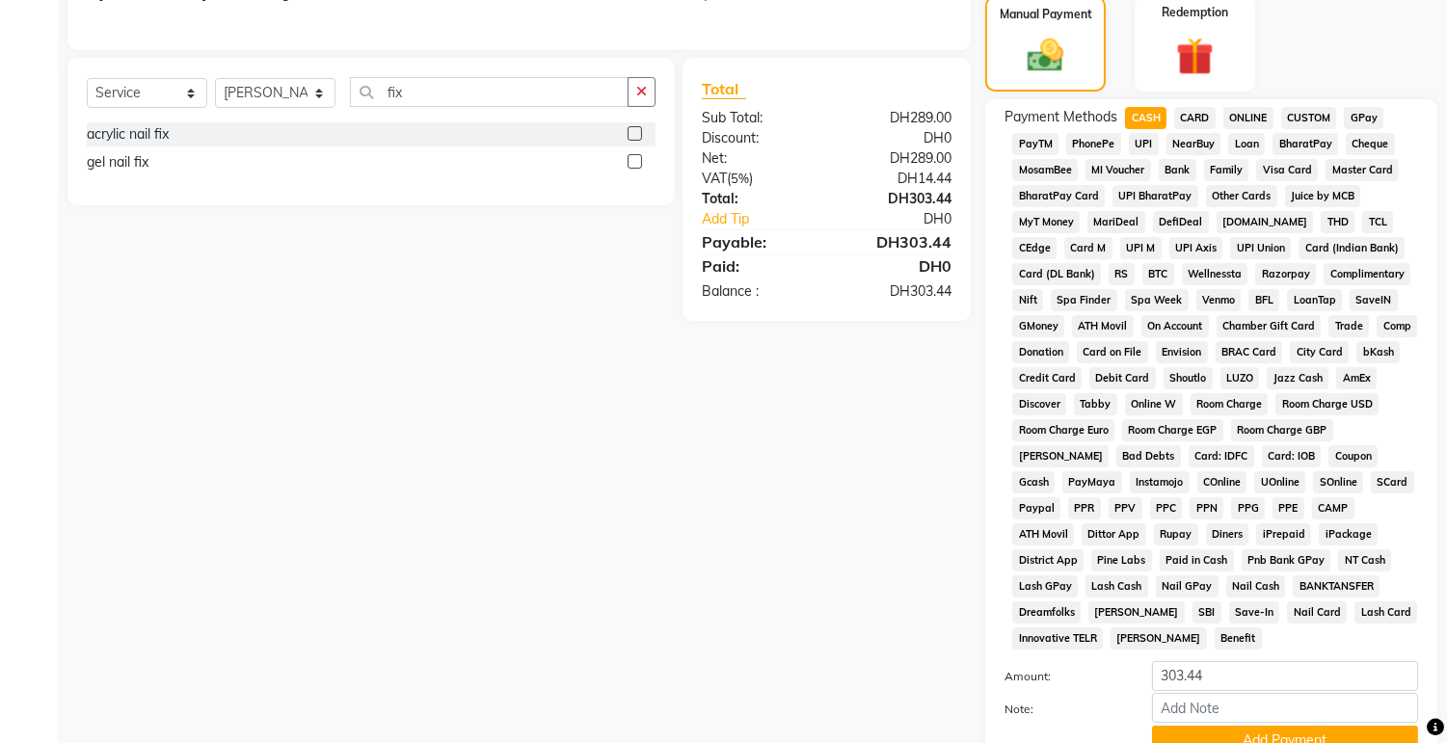
scroll to position [543, 0]
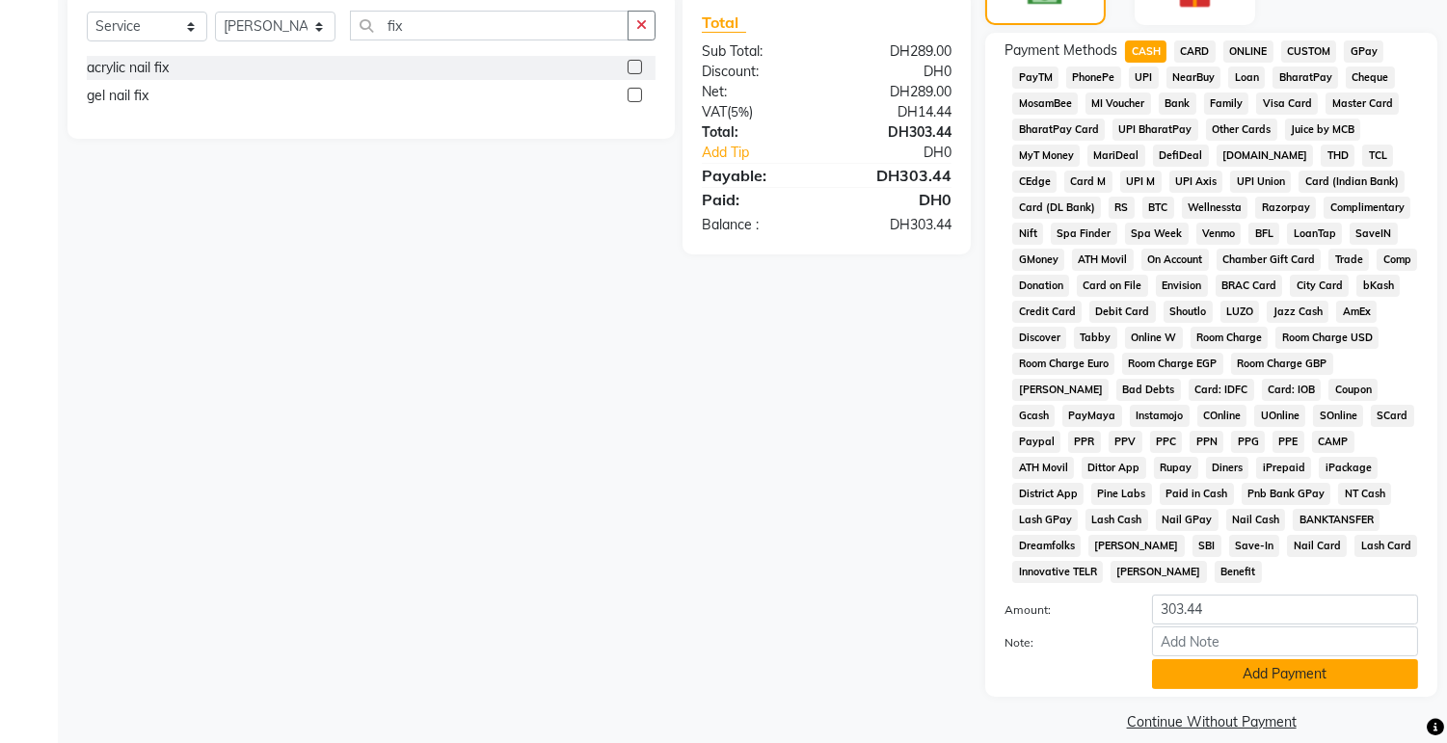
click at [1279, 661] on button "Add Payment" at bounding box center [1285, 675] width 266 height 30
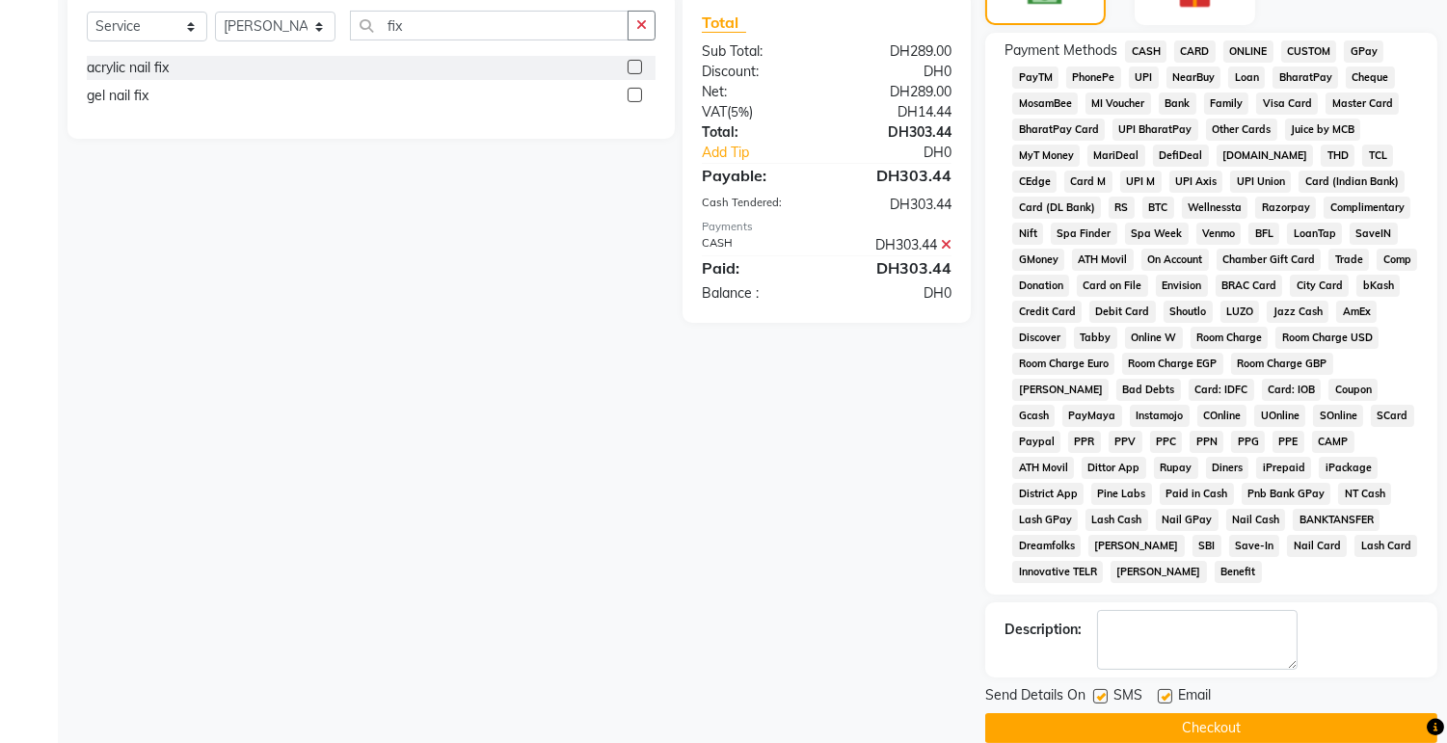
click at [1285, 715] on button "Checkout" at bounding box center [1211, 728] width 452 height 30
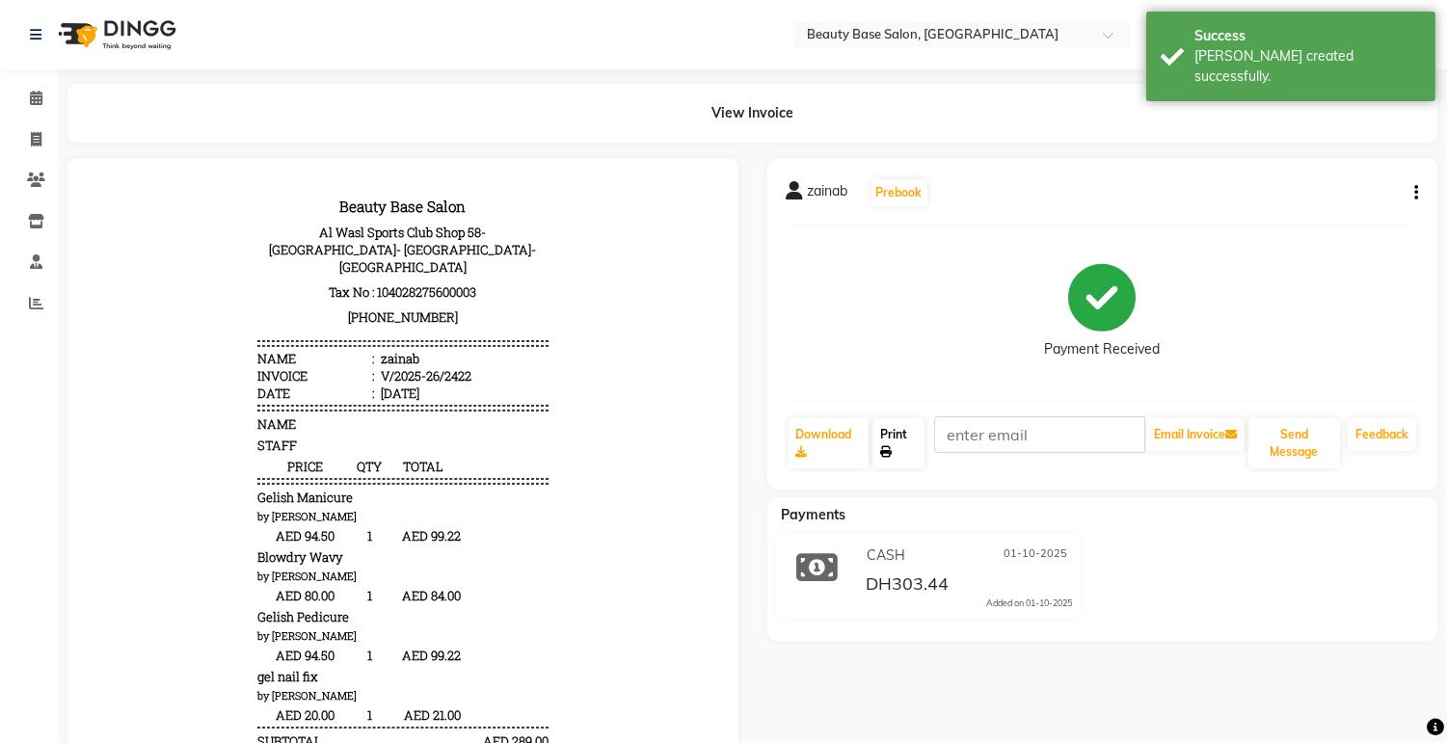
click at [904, 442] on link "Print" at bounding box center [899, 443] width 52 height 50
click at [40, 101] on icon at bounding box center [36, 98] width 13 height 14
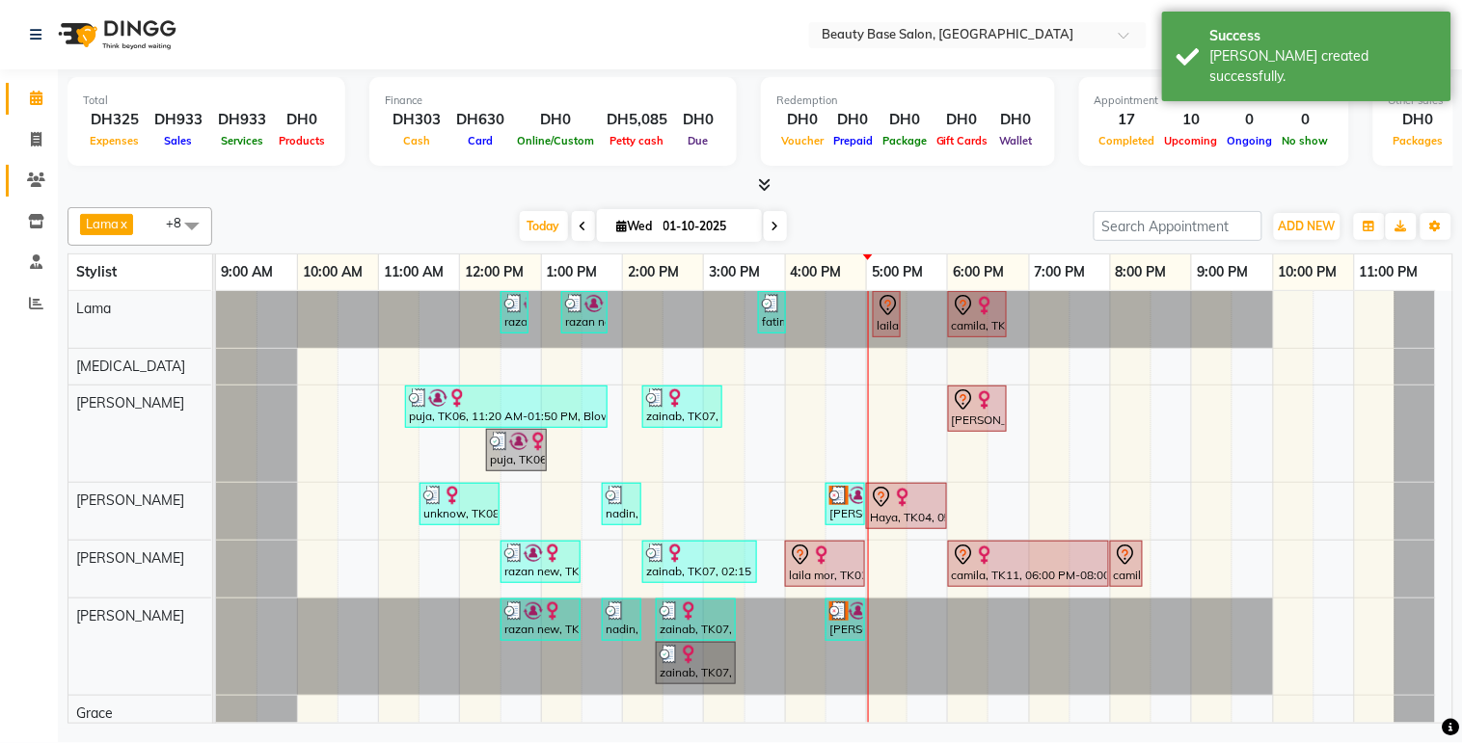
click at [33, 186] on icon at bounding box center [36, 180] width 18 height 14
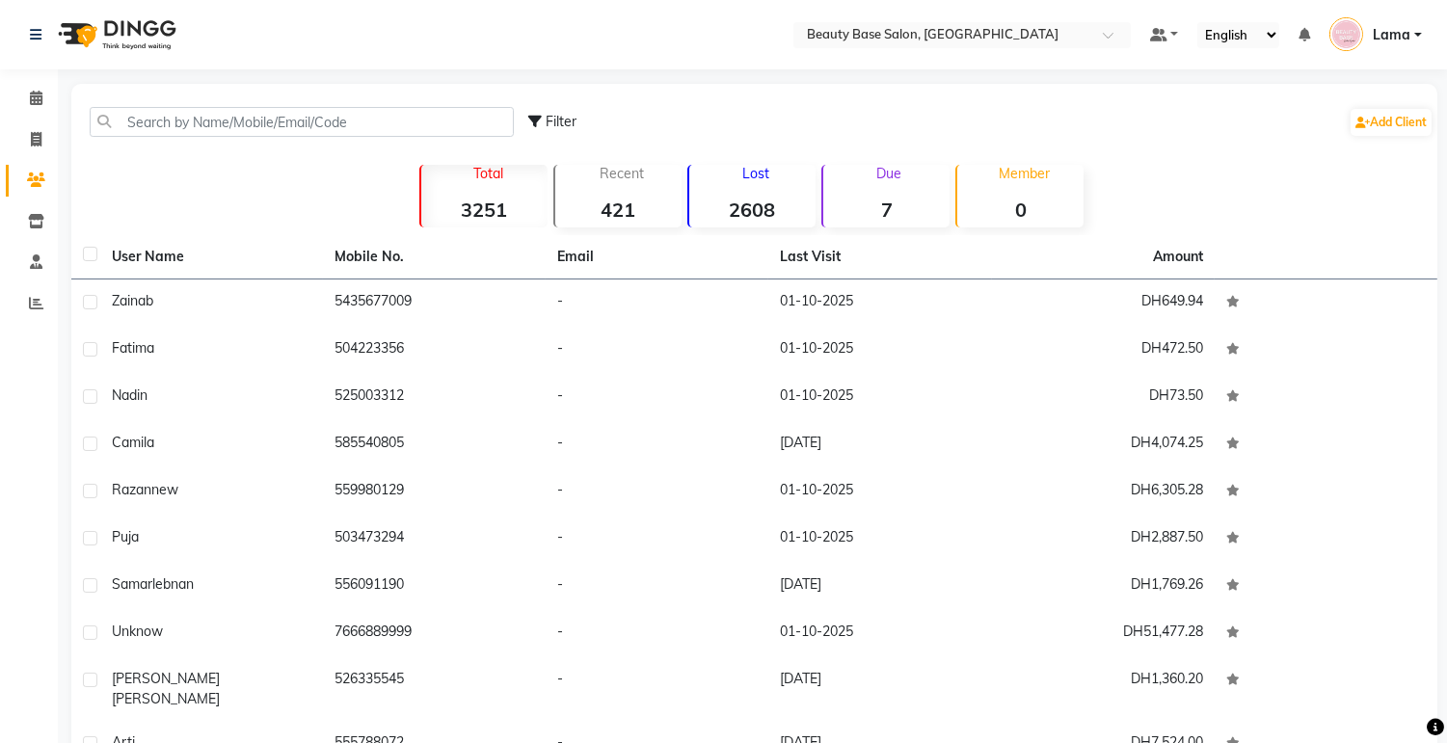
click at [890, 187] on div "Due 7" at bounding box center [885, 196] width 128 height 63
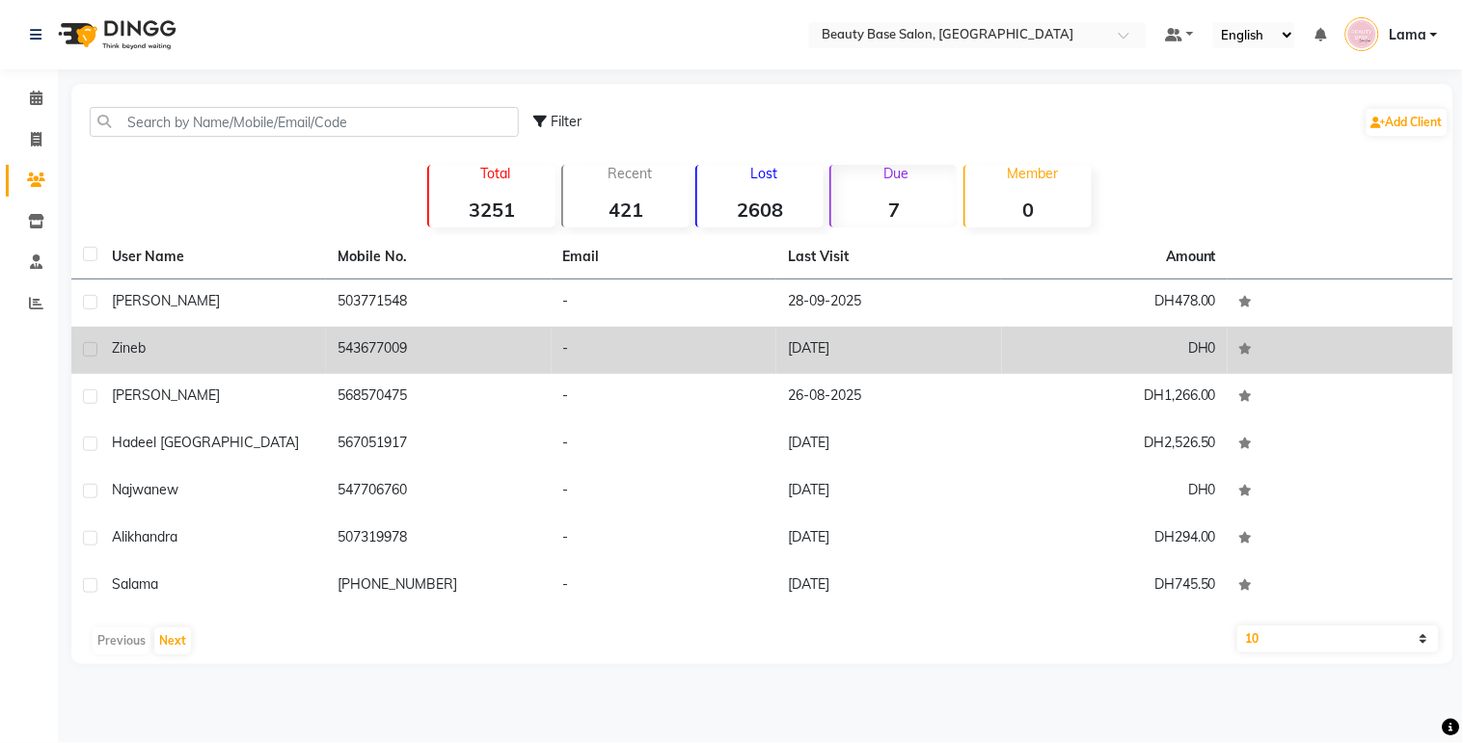
click at [730, 347] on td "-" at bounding box center [665, 350] width 226 height 47
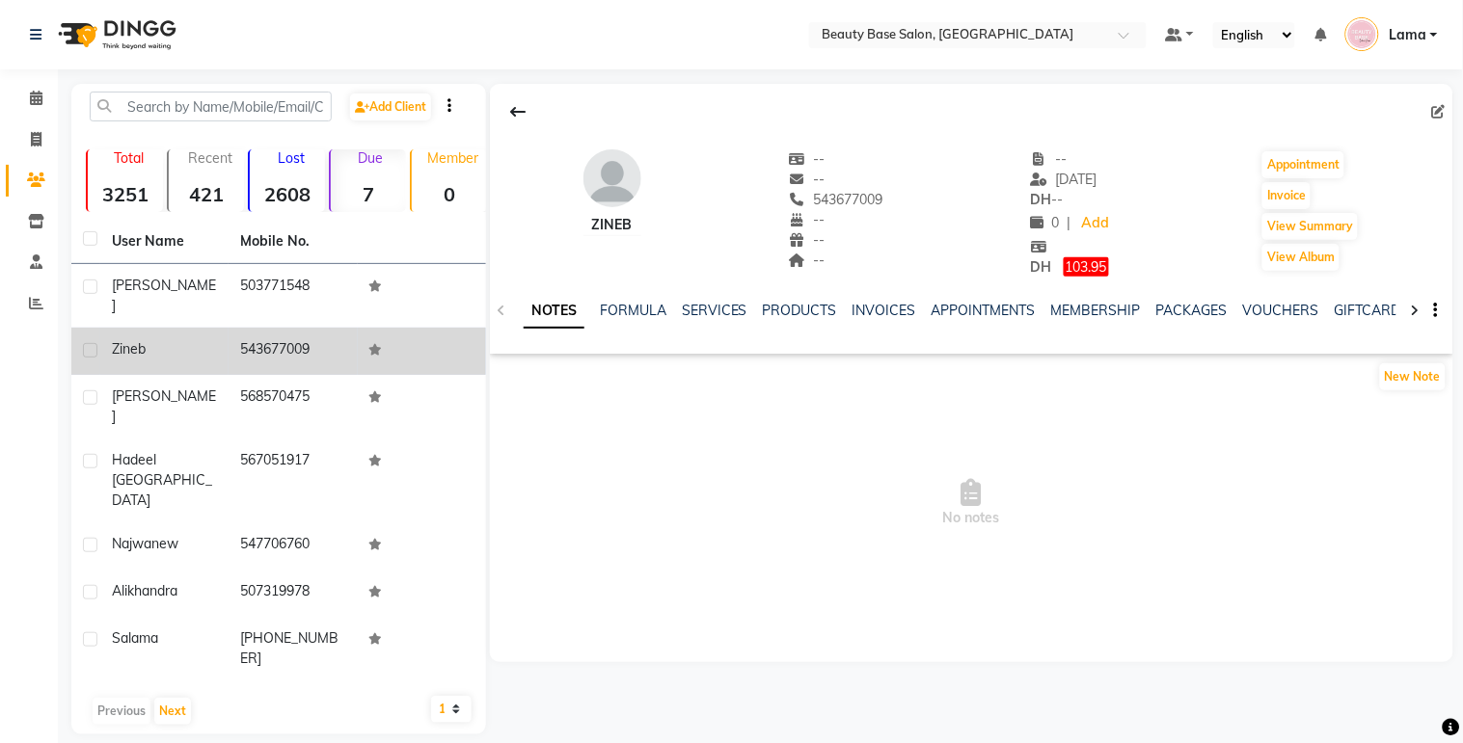
click at [1090, 273] on span "103.95" at bounding box center [1085, 266] width 45 height 19
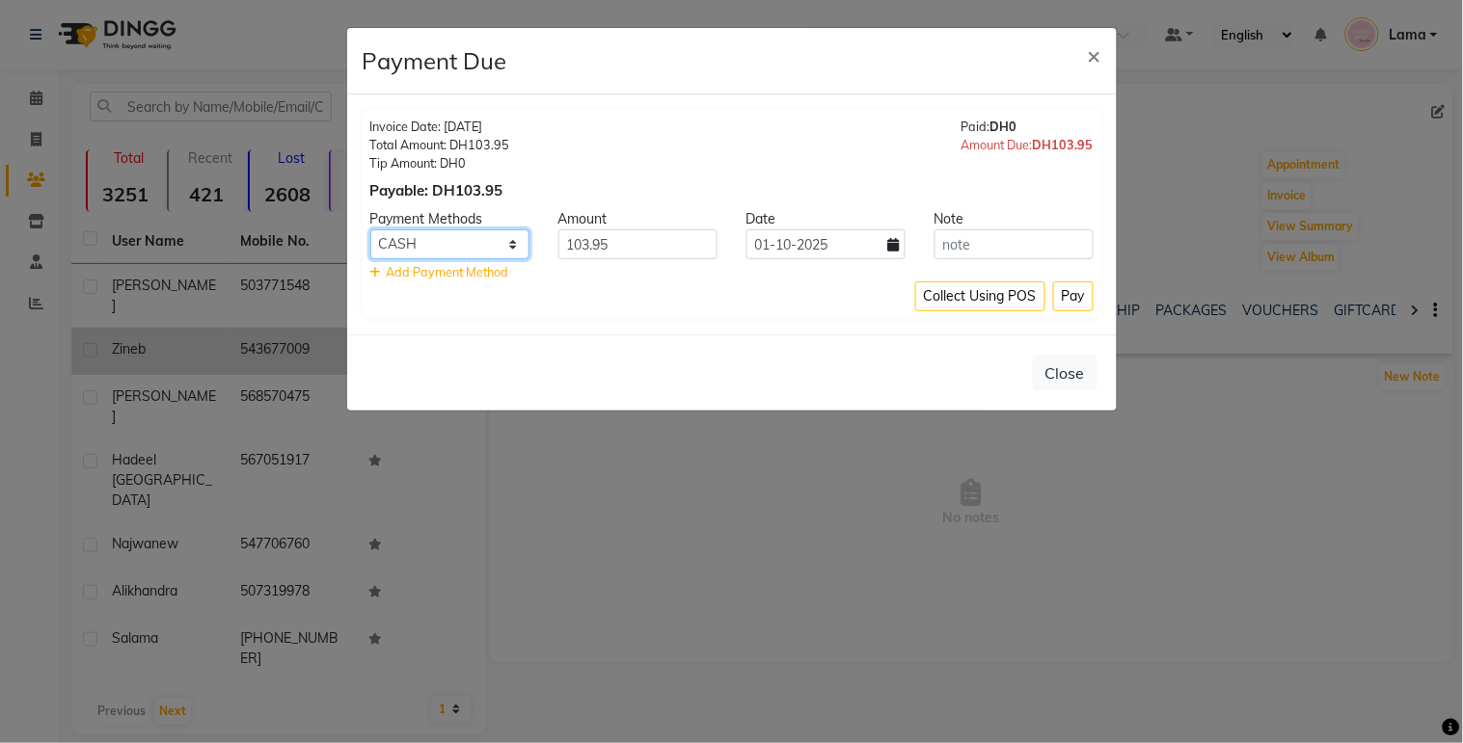
click at [473, 242] on select "CASH CARD ONLINE CUSTOM GPay PayTM PhonePe UPI NearBuy Loan BharatPay Cheque Mo…" at bounding box center [449, 244] width 159 height 30
select select "2"
click at [370, 229] on select "CASH CARD ONLINE CUSTOM GPay PayTM PhonePe UPI NearBuy Loan BharatPay Cheque Mo…" at bounding box center [449, 244] width 159 height 30
click at [675, 239] on input "103.95" at bounding box center [637, 244] width 159 height 30
type input "104"
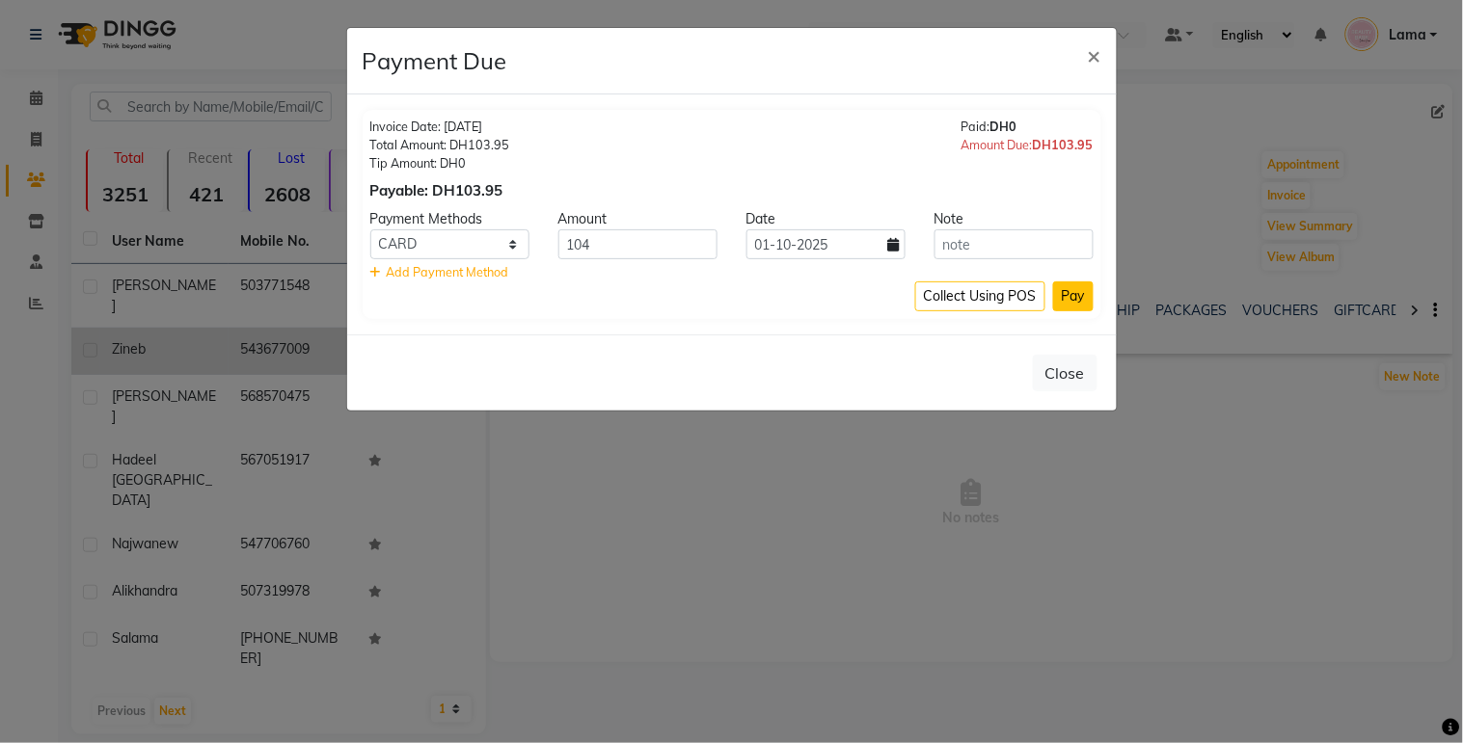
click at [1072, 306] on button "Pay" at bounding box center [1073, 297] width 40 height 30
click at [1067, 304] on button "Pay" at bounding box center [1073, 297] width 40 height 30
click at [1006, 305] on button "Collect Using POS" at bounding box center [980, 297] width 130 height 30
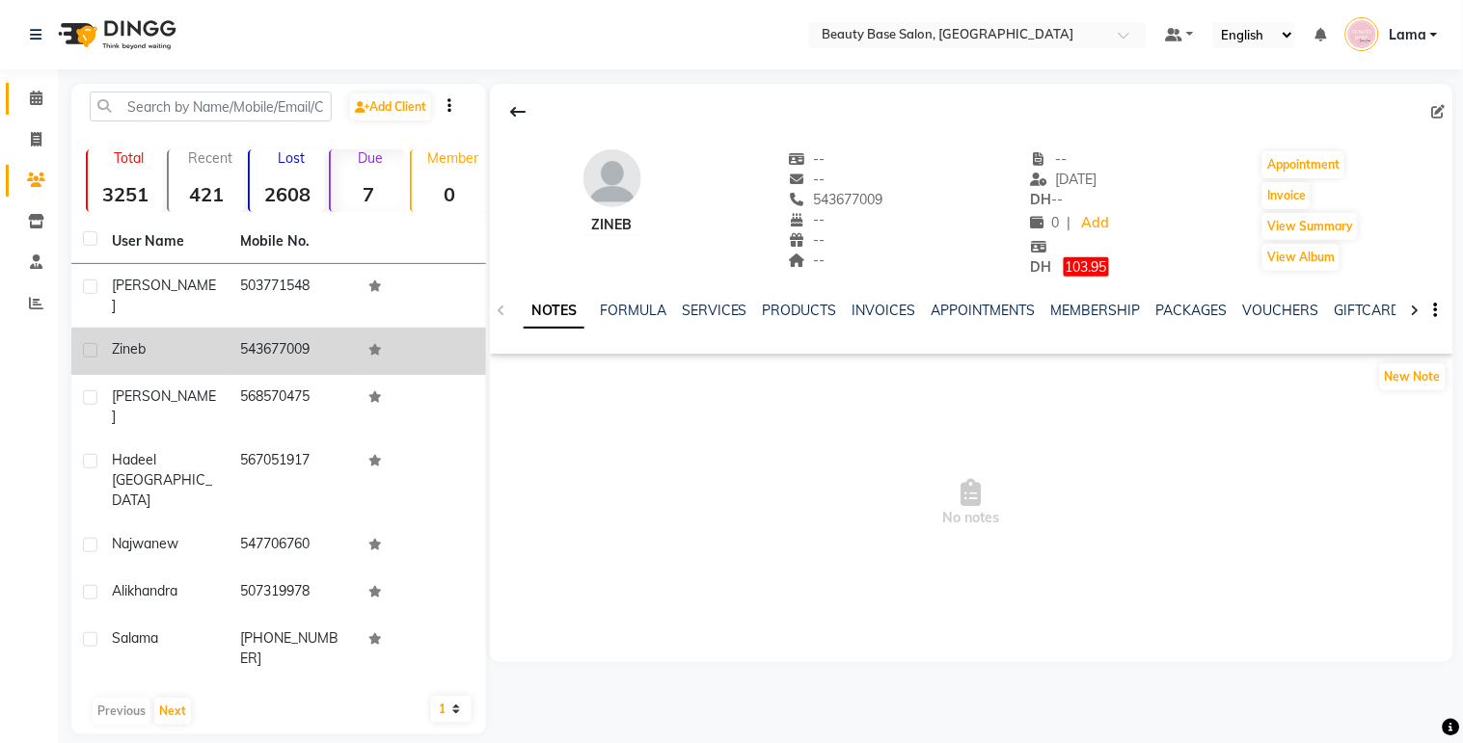
click at [39, 102] on icon at bounding box center [36, 98] width 13 height 14
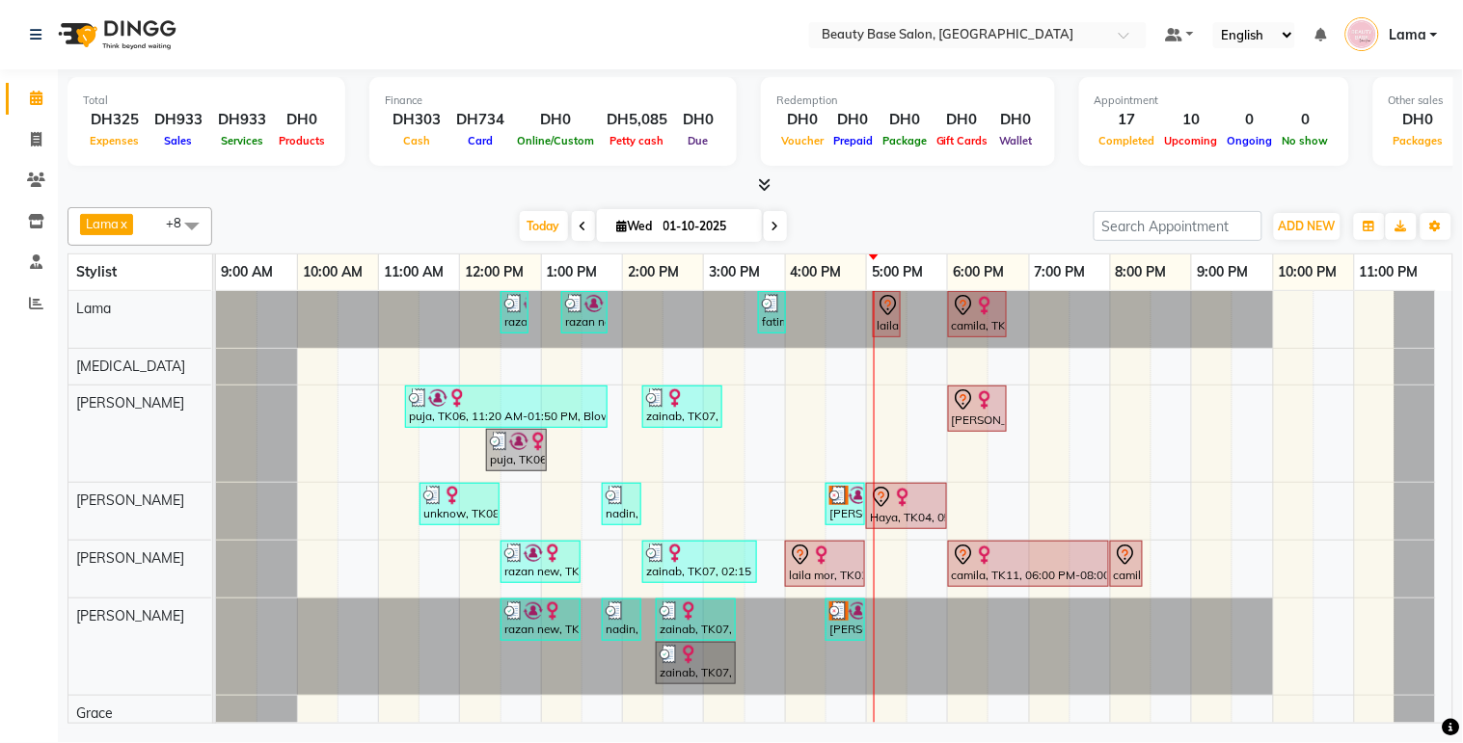
scroll to position [120, 0]
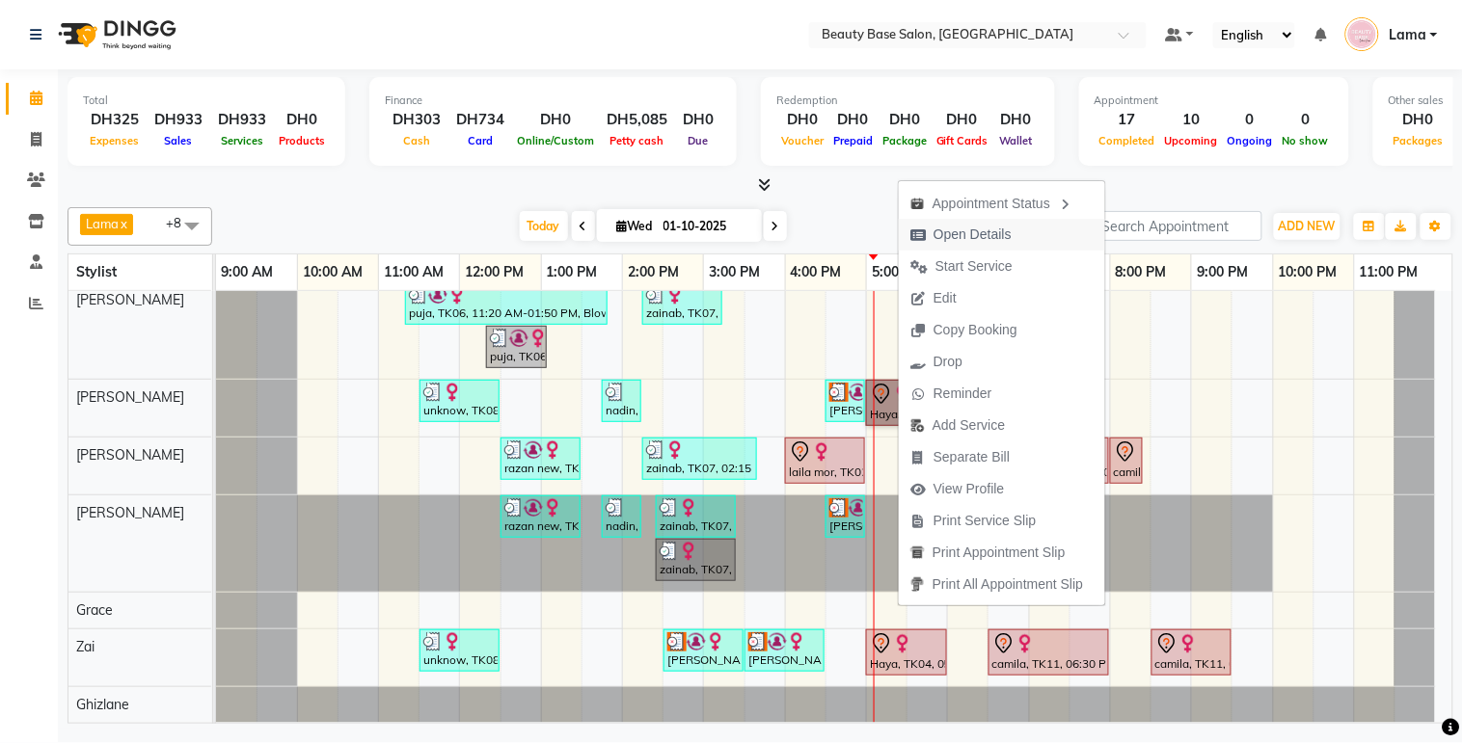
click at [997, 238] on span "Open Details" at bounding box center [972, 235] width 78 height 20
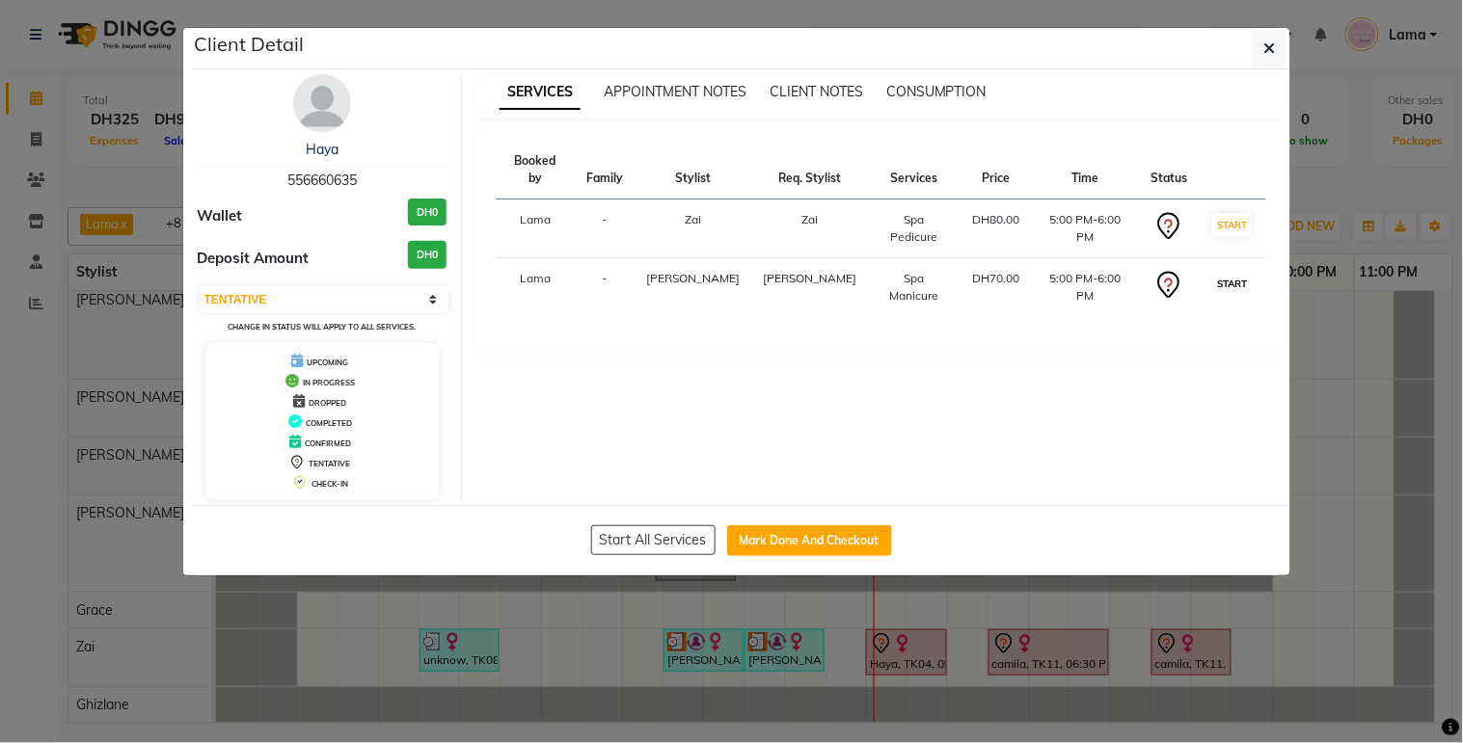
click at [1222, 272] on button "START" at bounding box center [1232, 284] width 40 height 24
click at [1227, 213] on button "START" at bounding box center [1232, 225] width 40 height 24
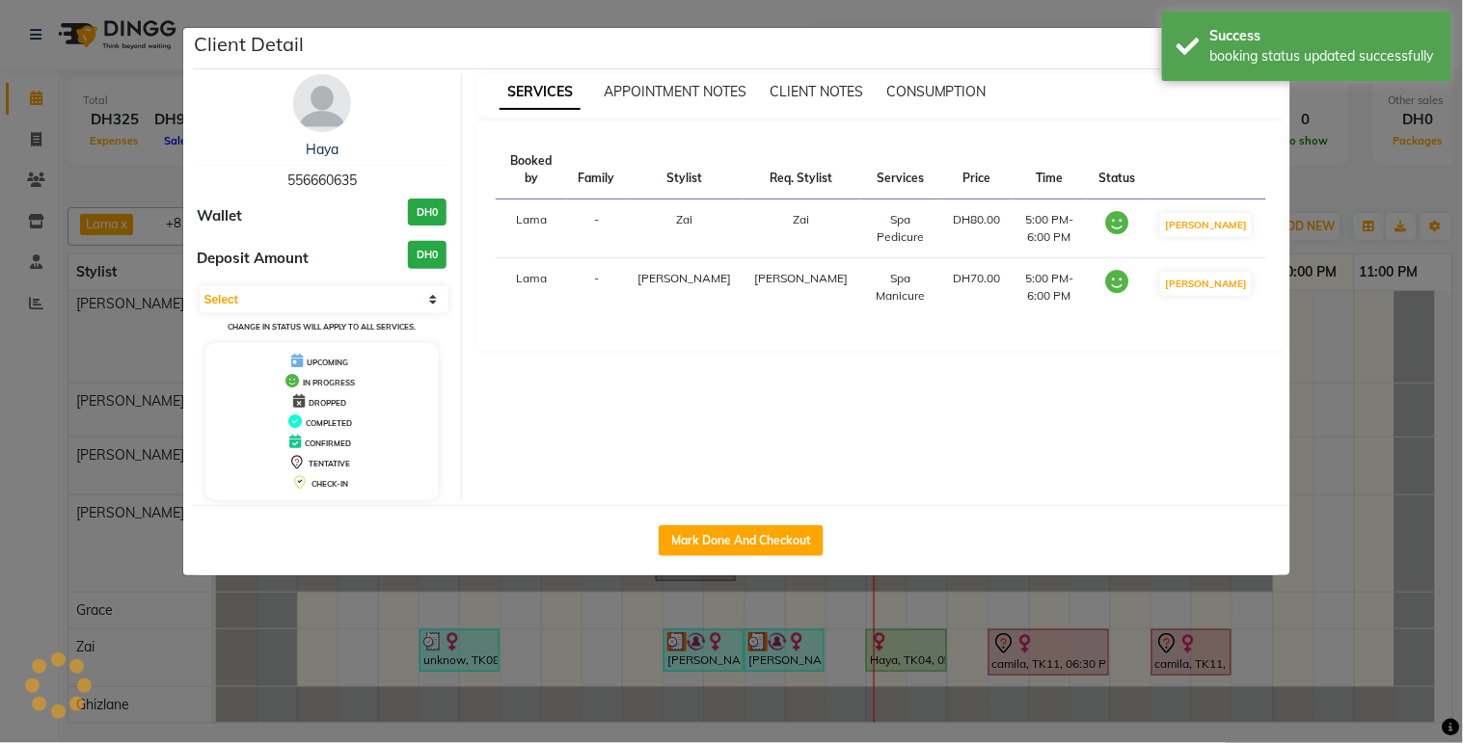
select select "1"
click at [1381, 530] on ngb-modal-window "Client Detail Haya 556660635 Wallet DH0 Deposit Amount DH0 Select IN SERVICE CO…" at bounding box center [731, 371] width 1463 height 743
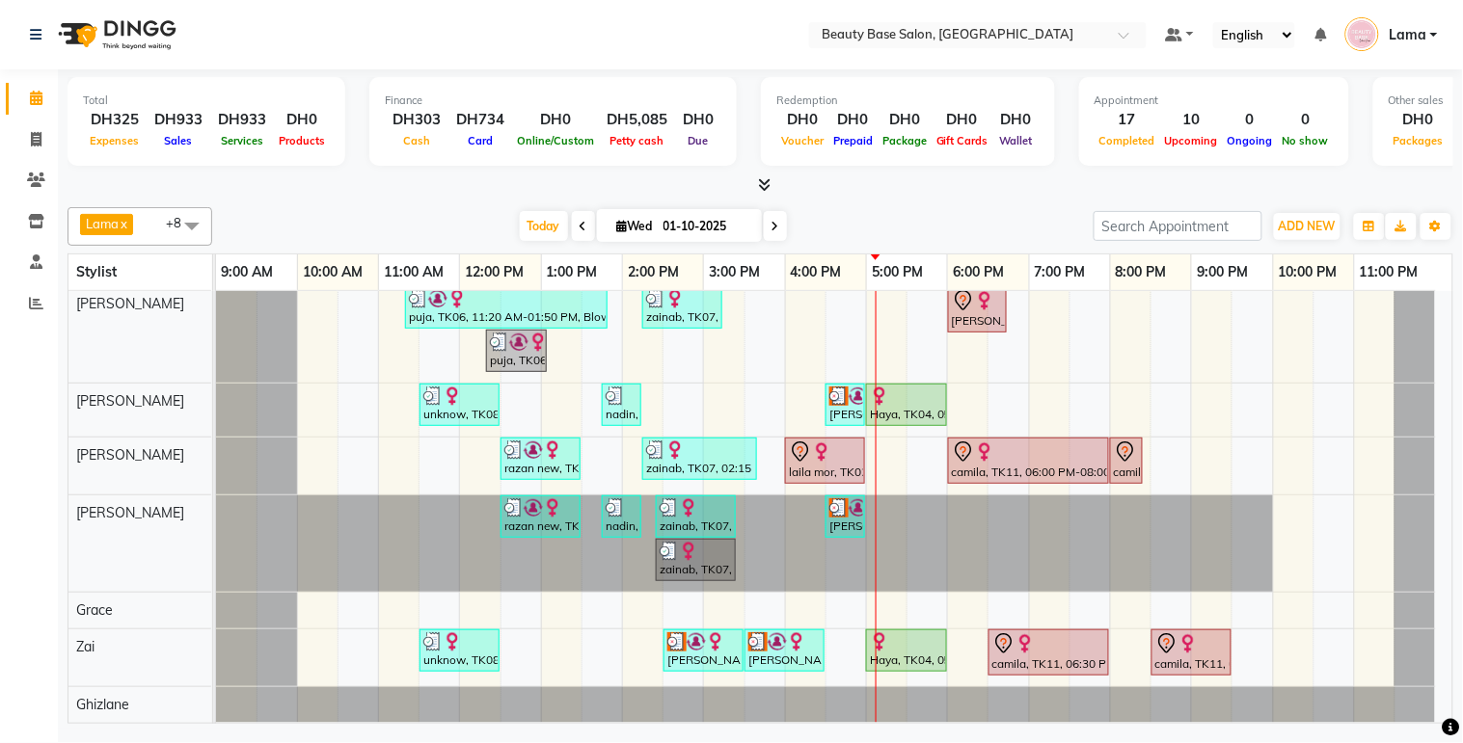
scroll to position [0, 0]
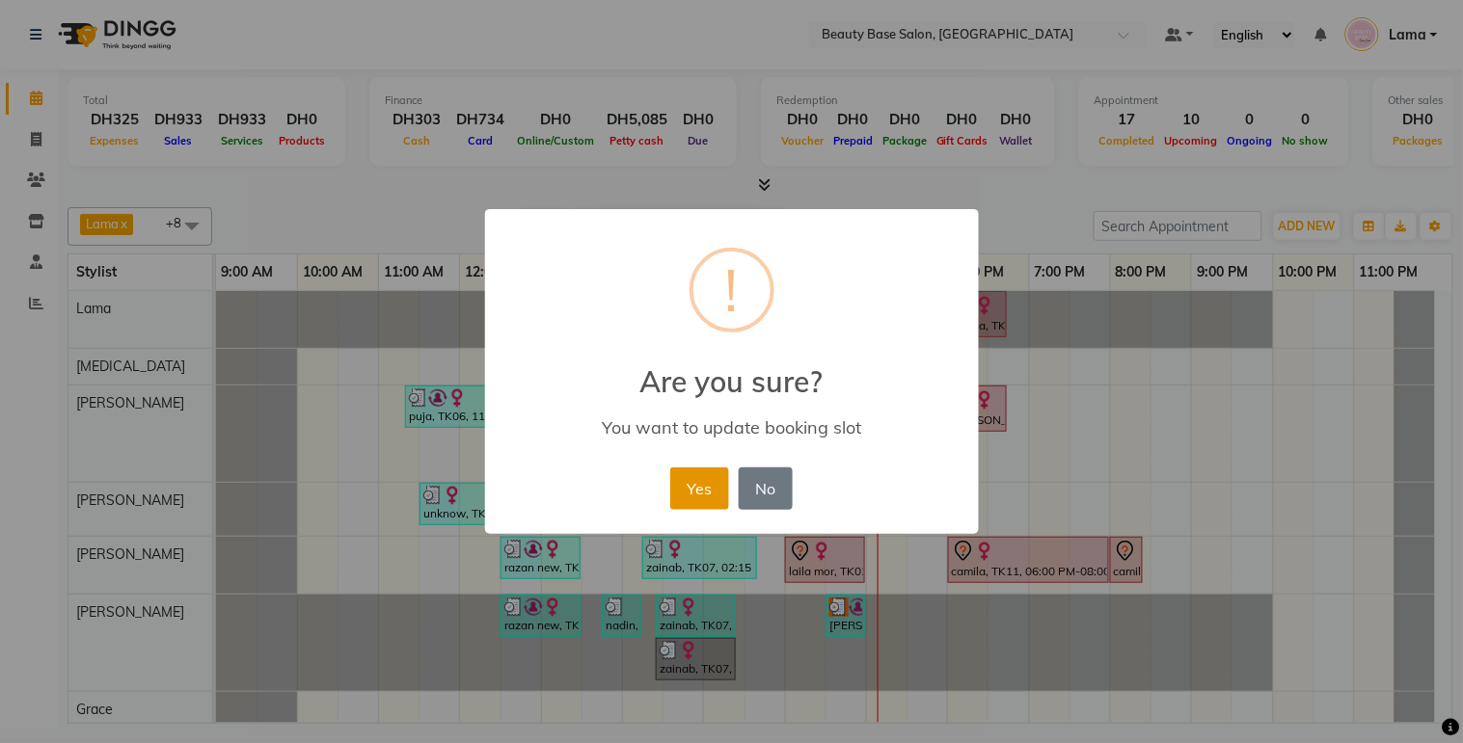
click at [711, 498] on button "Yes" at bounding box center [699, 489] width 59 height 42
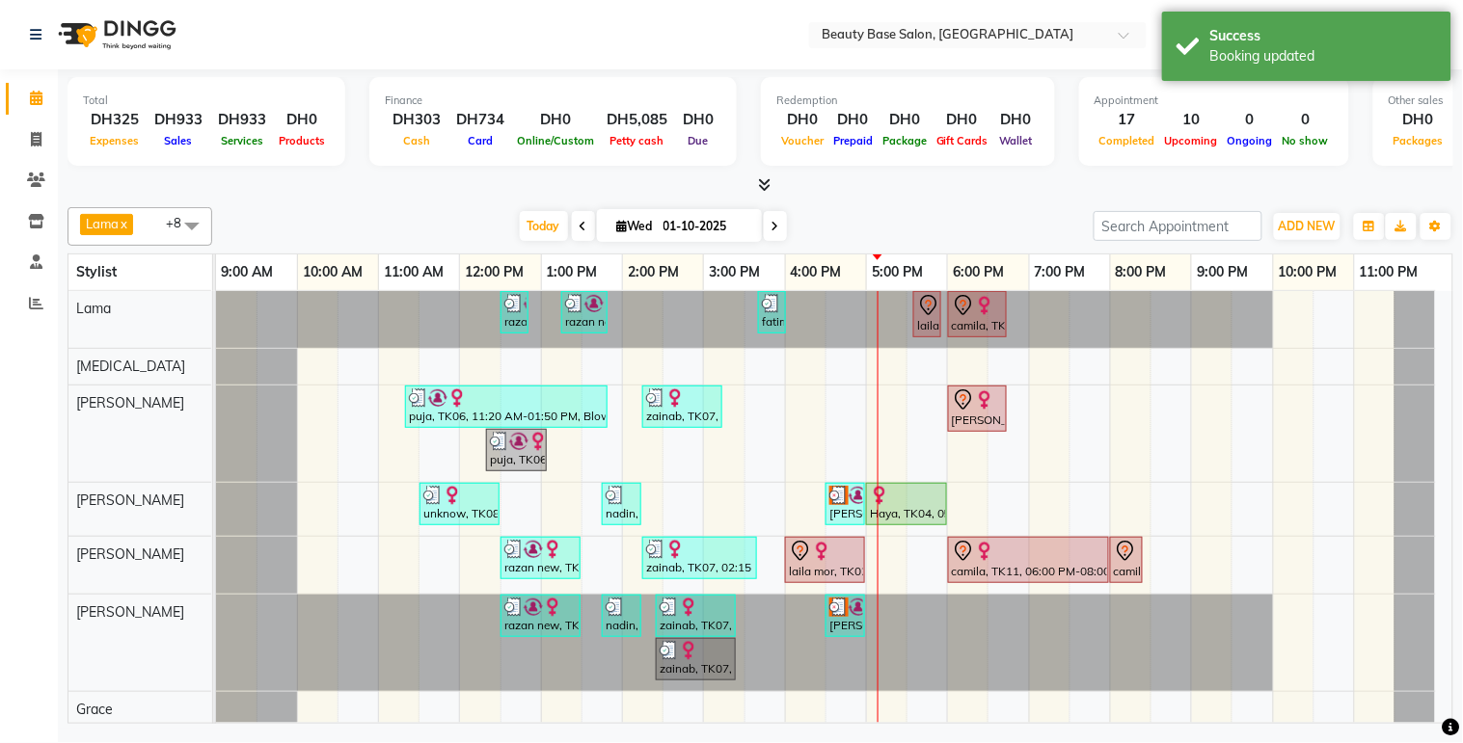
click at [832, 573] on div "laila mor, TK02, 04:00 PM-05:00 PM, Spa Manicure" at bounding box center [825, 560] width 76 height 40
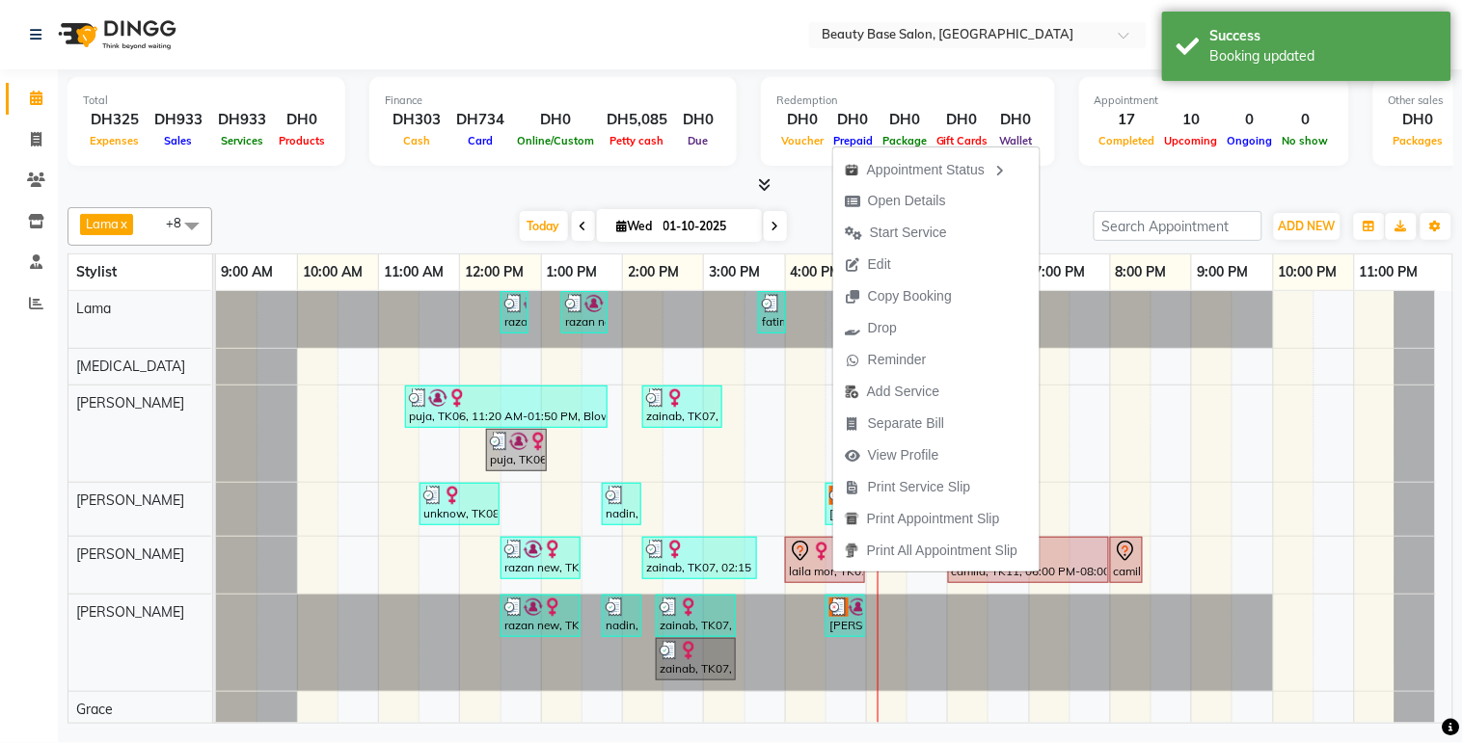
click at [818, 552] on img at bounding box center [821, 551] width 19 height 19
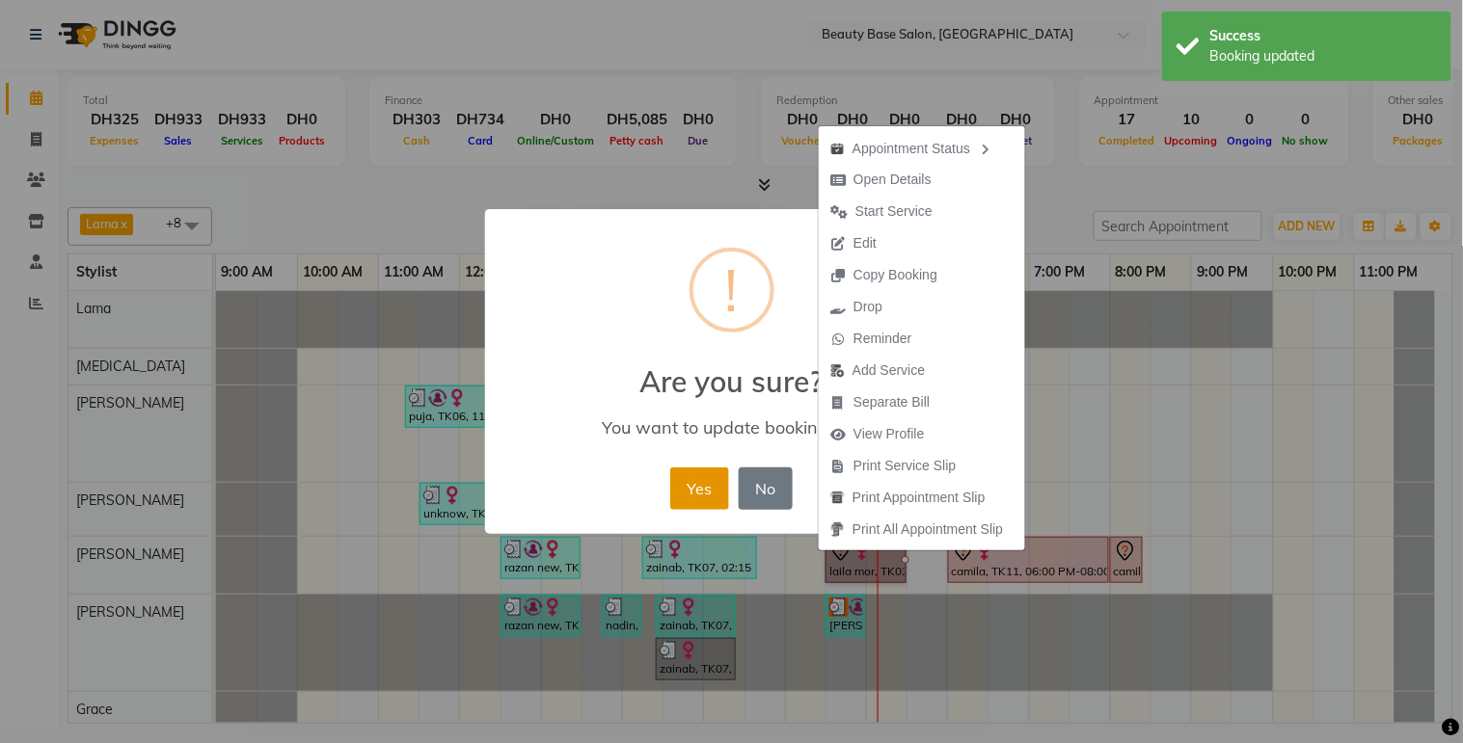
click at [700, 497] on button "Yes" at bounding box center [699, 489] width 59 height 42
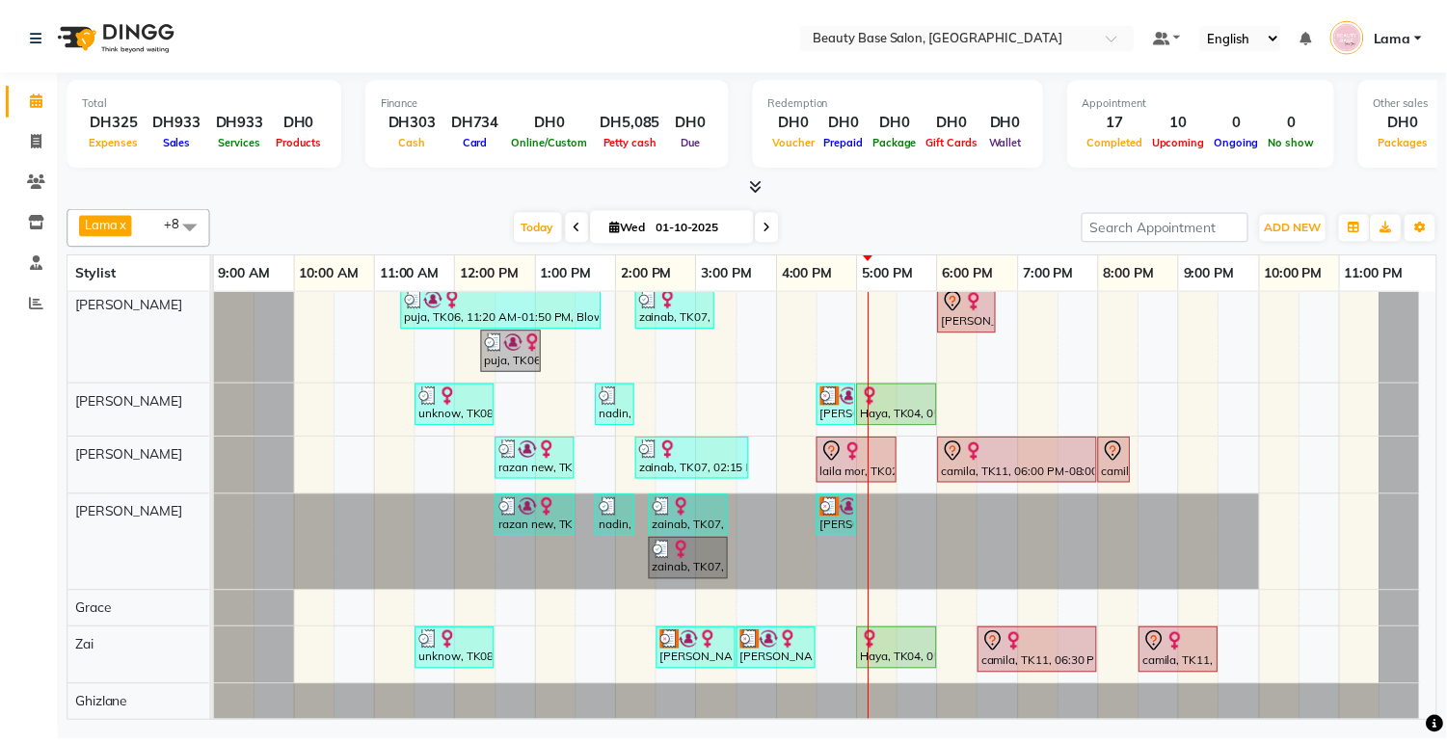
scroll to position [116, 0]
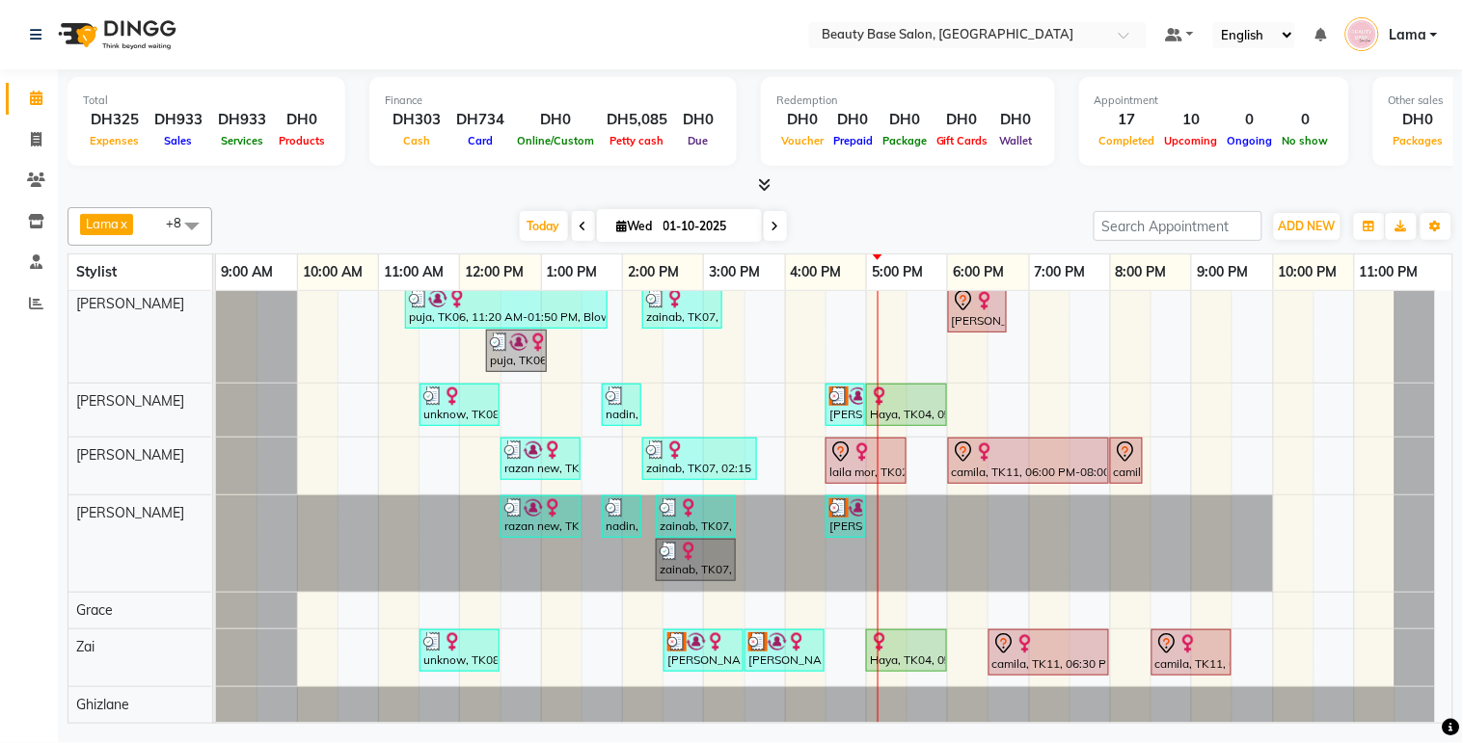
click at [1448, 707] on div "razan new, TK03, 12:30 PM-12:45 PM, drying hair razan new, TK03, 01:15 PM-01:50…" at bounding box center [834, 507] width 1236 height 432
click at [789, 633] on img at bounding box center [796, 642] width 19 height 19
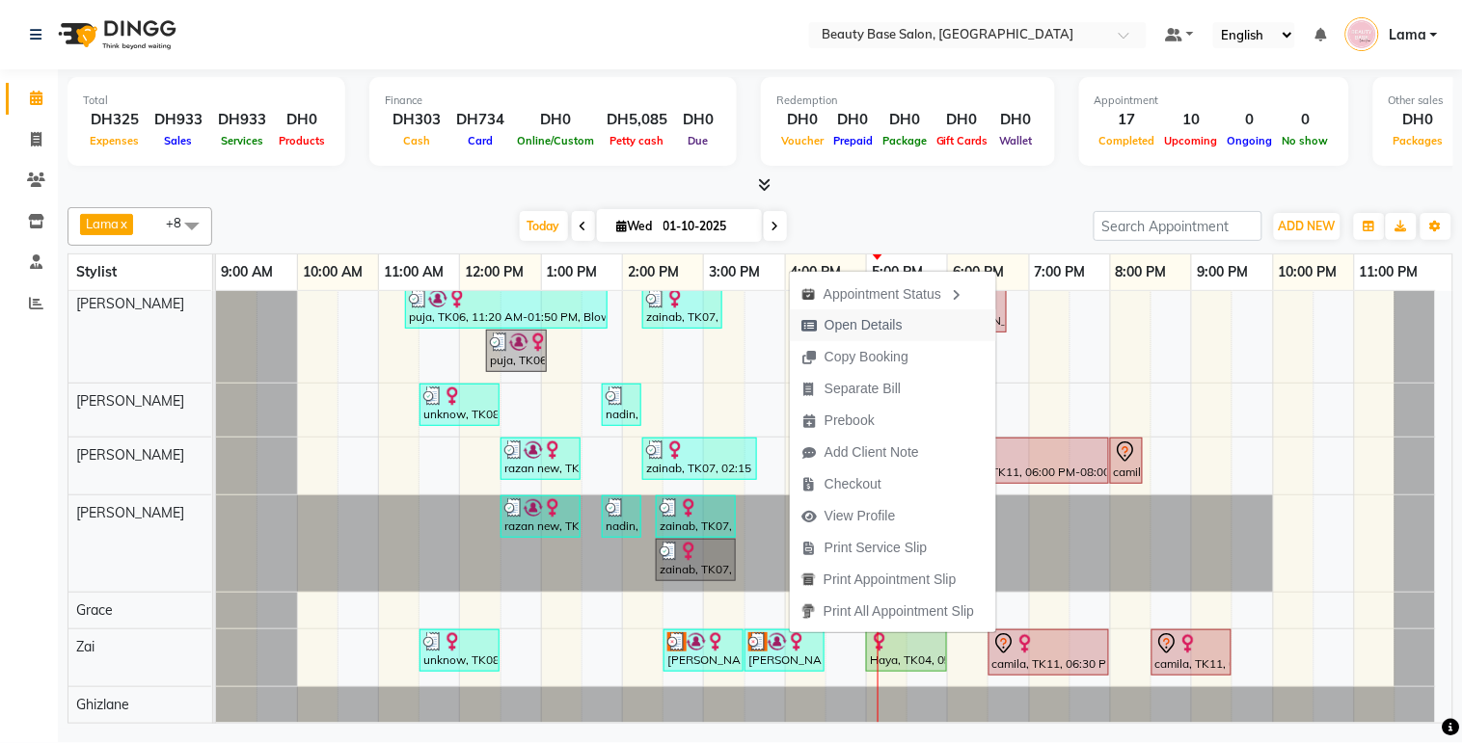
click at [909, 331] on span "Open Details" at bounding box center [852, 326] width 124 height 32
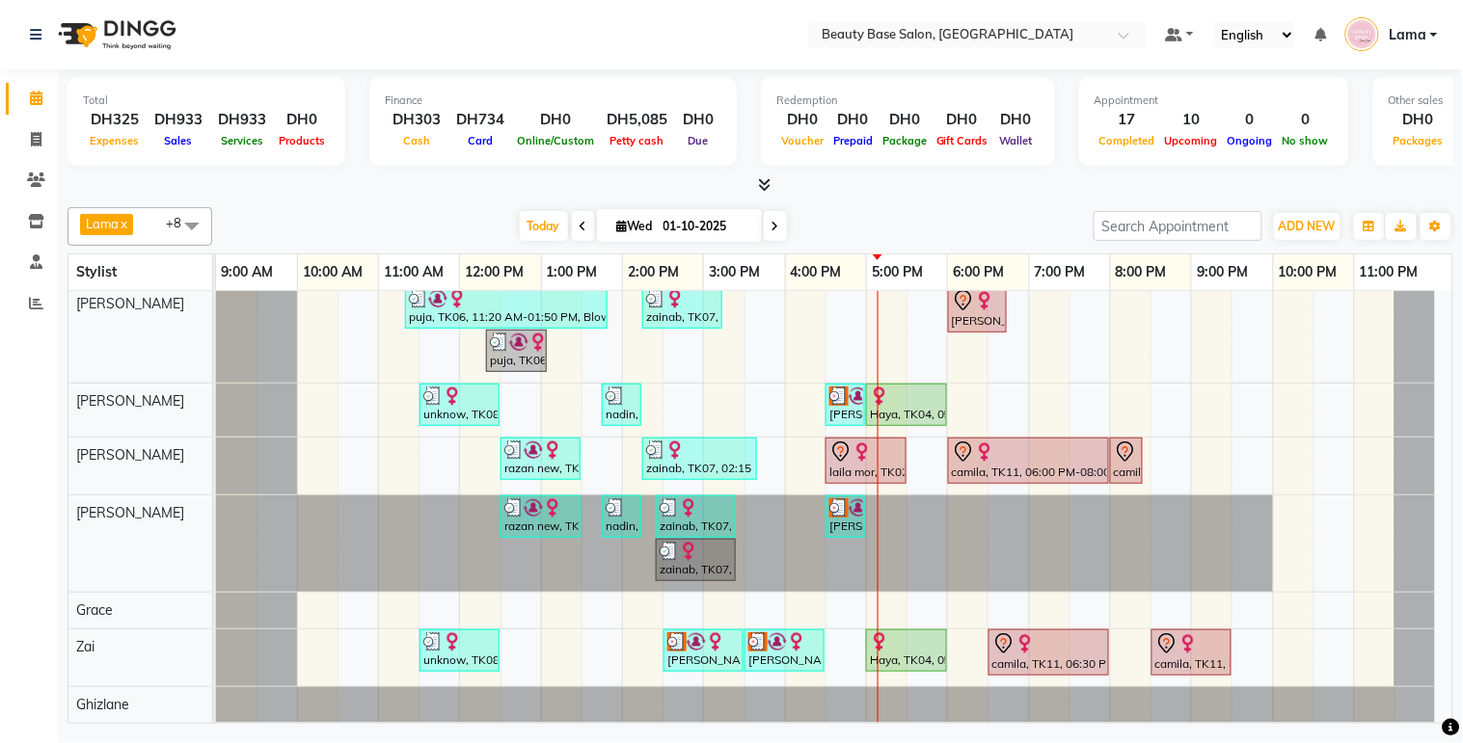
click at [791, 638] on div "[PERSON_NAME], TK10, 03:30 PM-04:30 PM, Express Facial" at bounding box center [784, 651] width 76 height 37
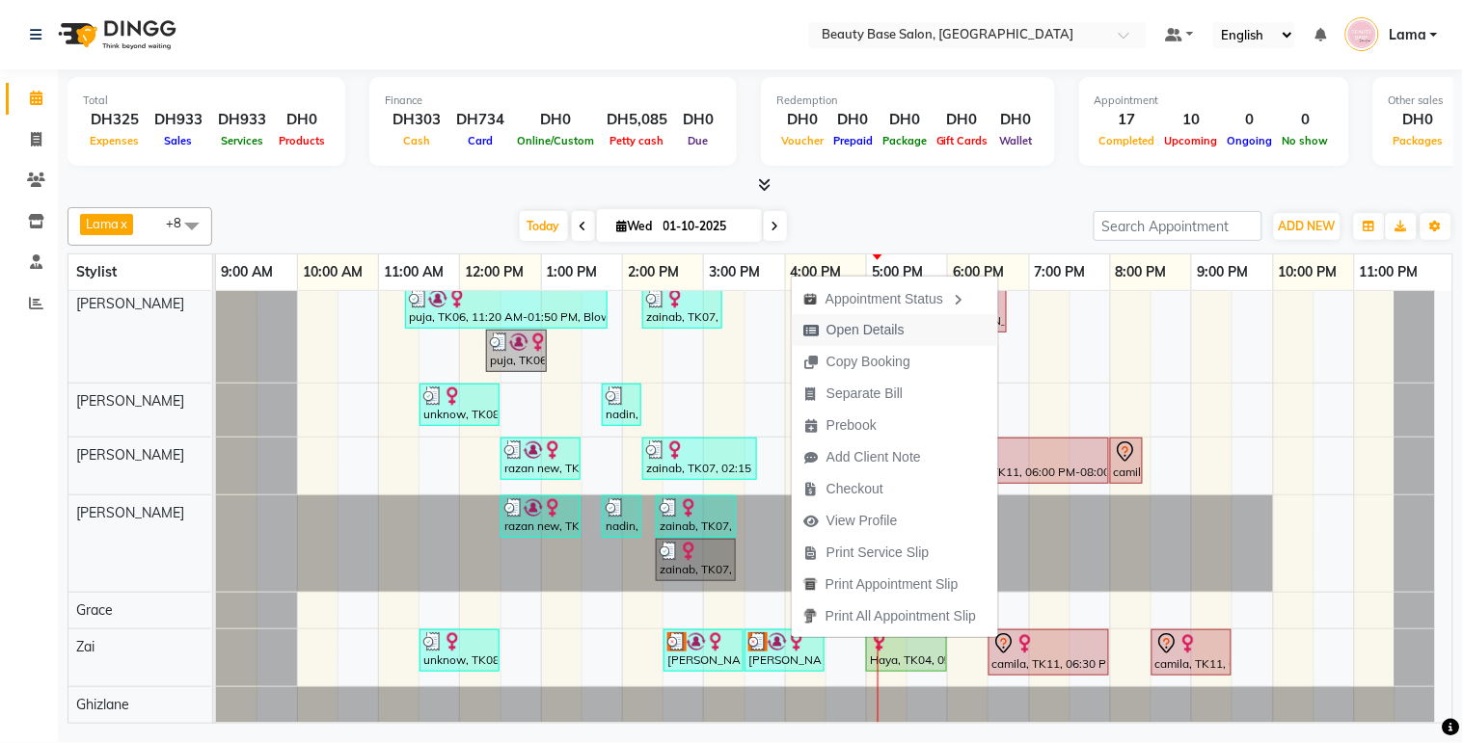
click at [903, 335] on span "Open Details" at bounding box center [865, 330] width 78 height 20
select select "3"
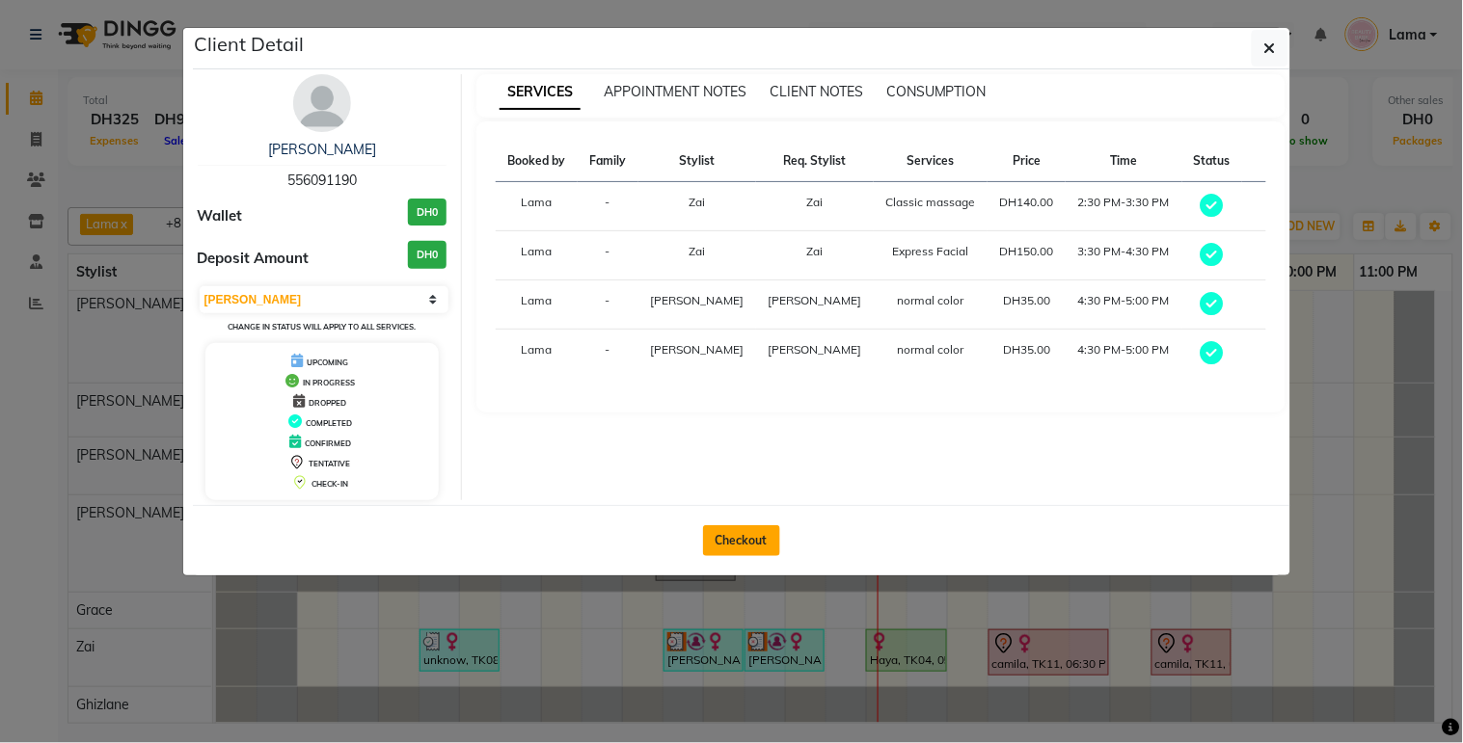
click at [774, 546] on button "Checkout" at bounding box center [741, 540] width 77 height 31
select select "service"
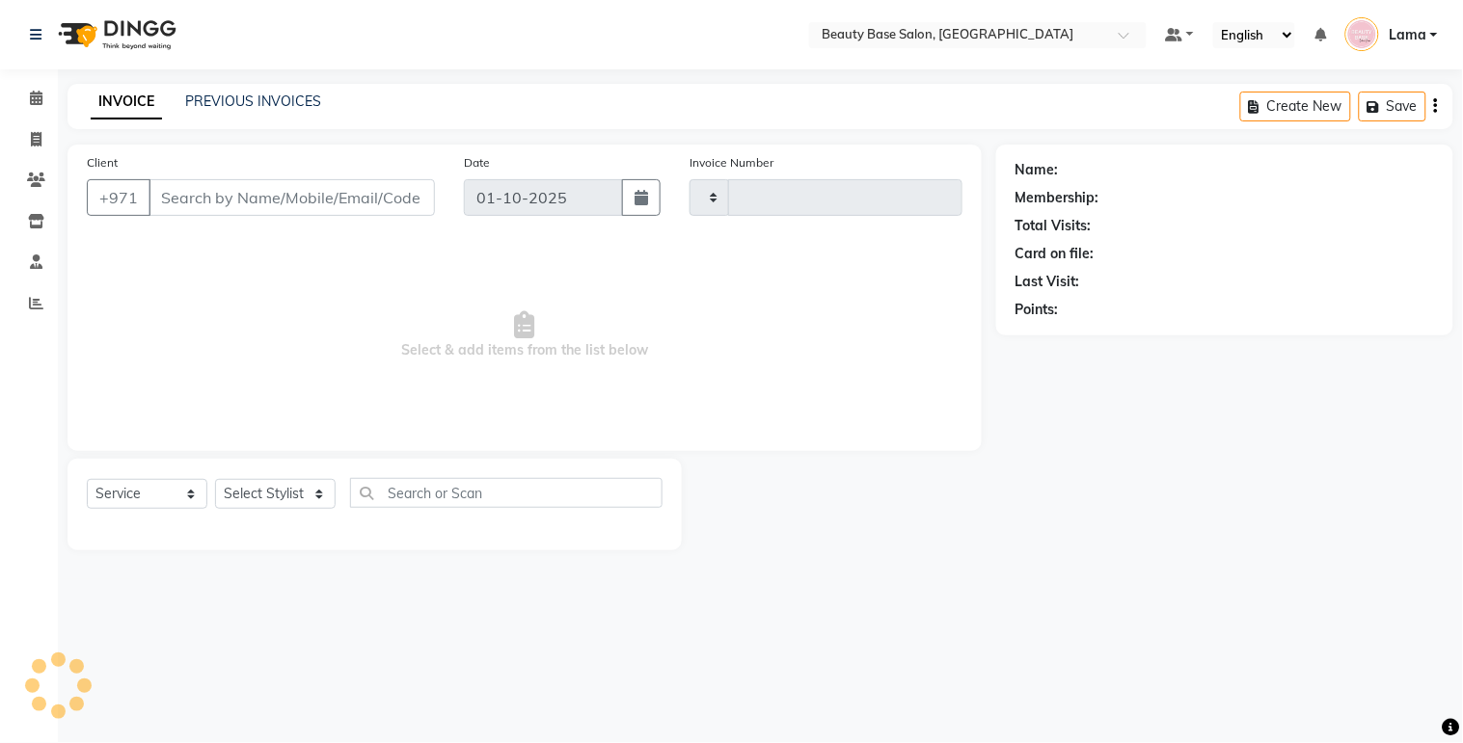
type input "2423"
select select "813"
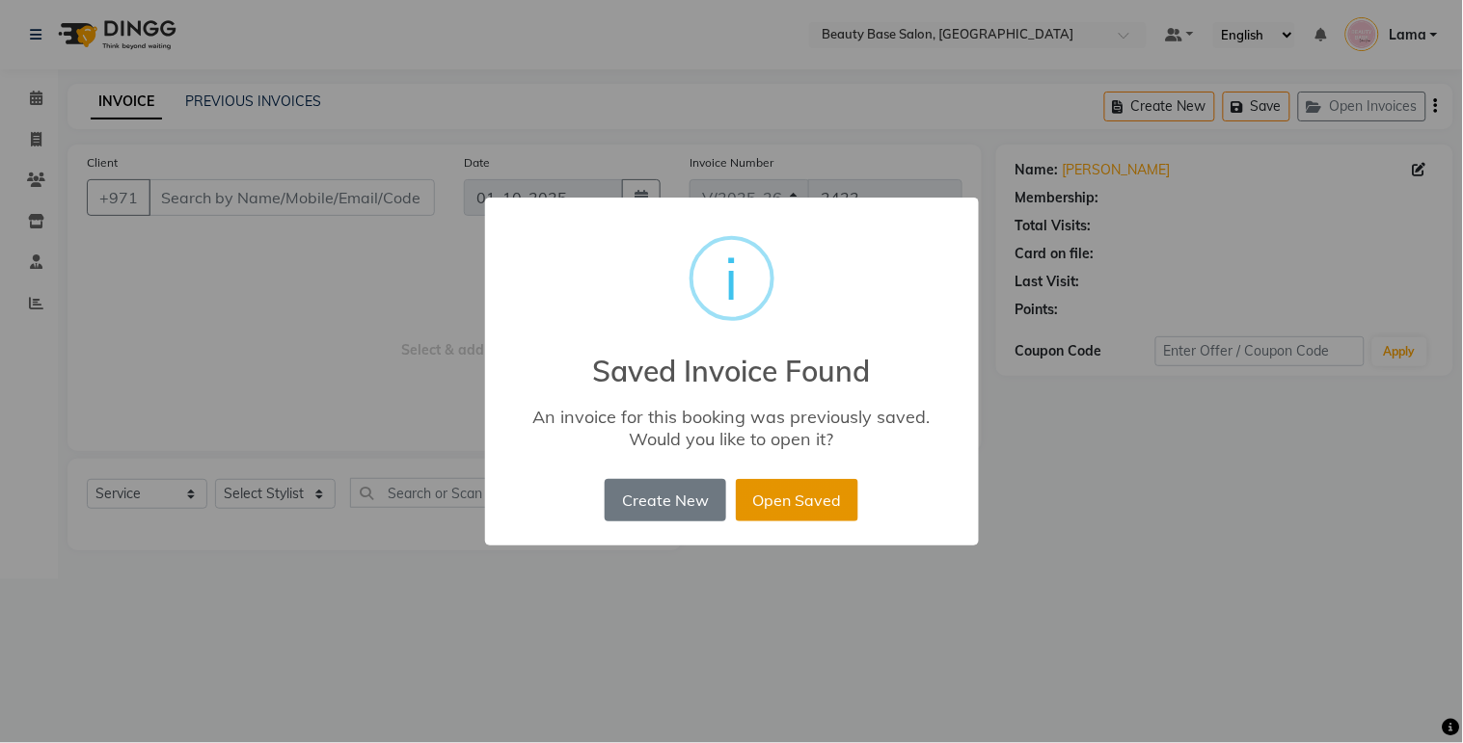
click at [815, 514] on button "Open Saved" at bounding box center [797, 500] width 122 height 42
type input "556091190"
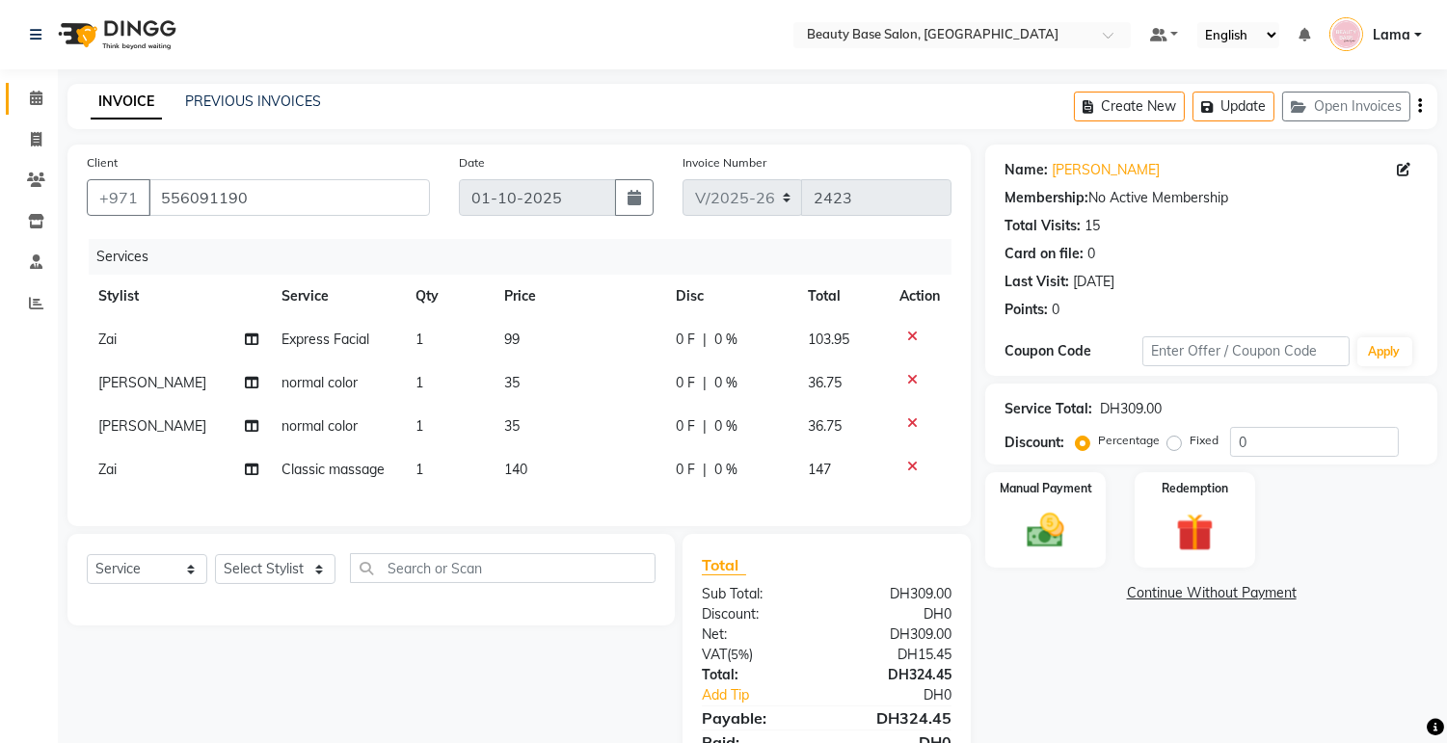
click at [19, 101] on span at bounding box center [36, 99] width 34 height 22
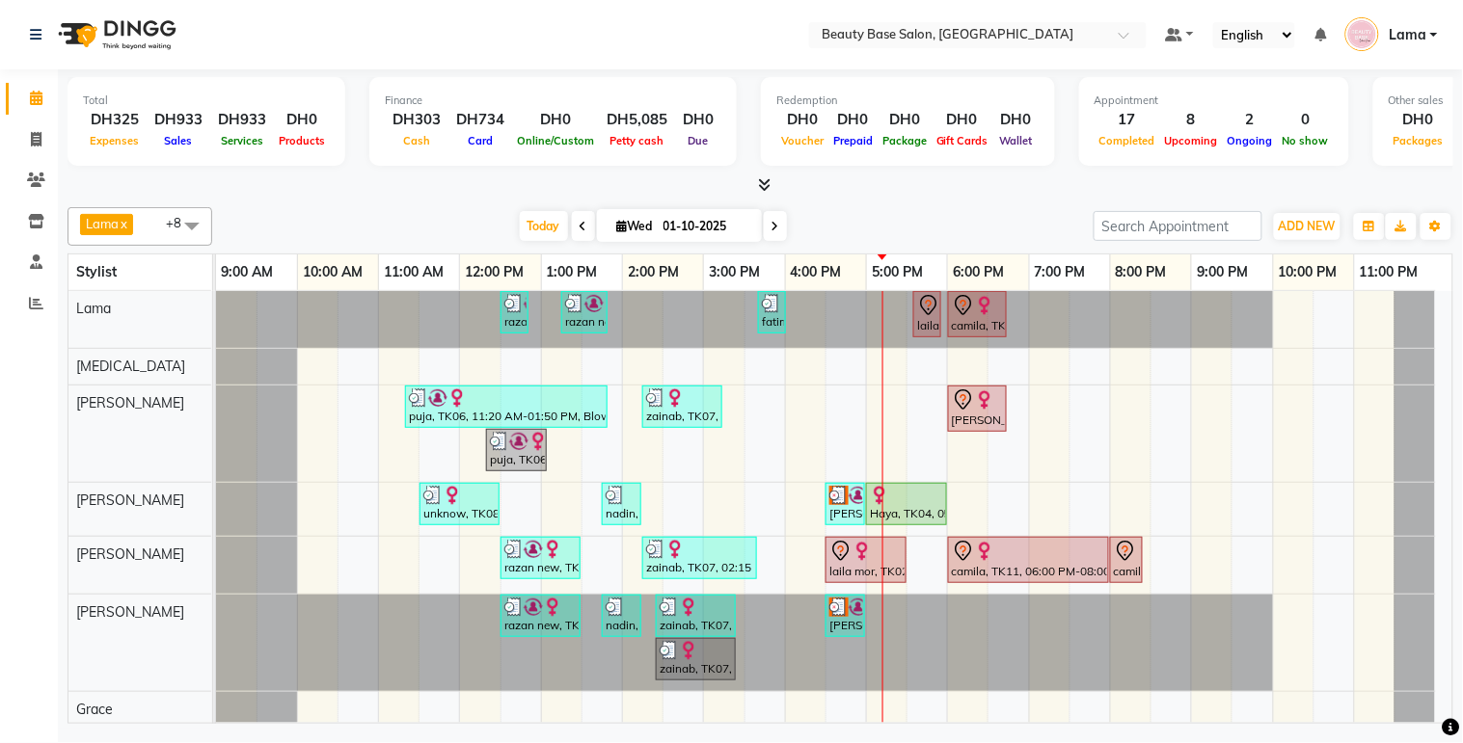
scroll to position [116, 0]
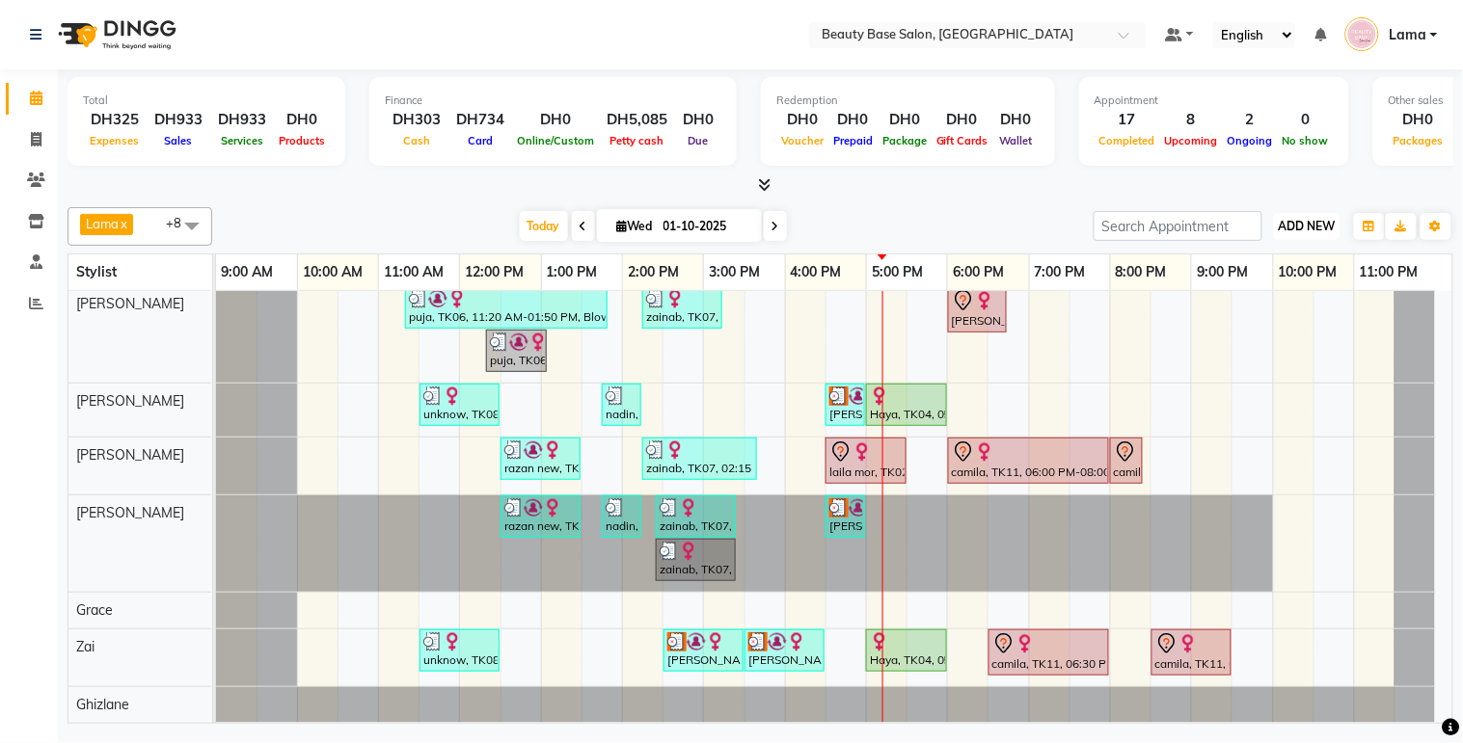
click at [1307, 234] on button "ADD NEW Toggle Dropdown" at bounding box center [1307, 226] width 67 height 27
click at [1280, 263] on button "Add Appointment" at bounding box center [1264, 262] width 152 height 25
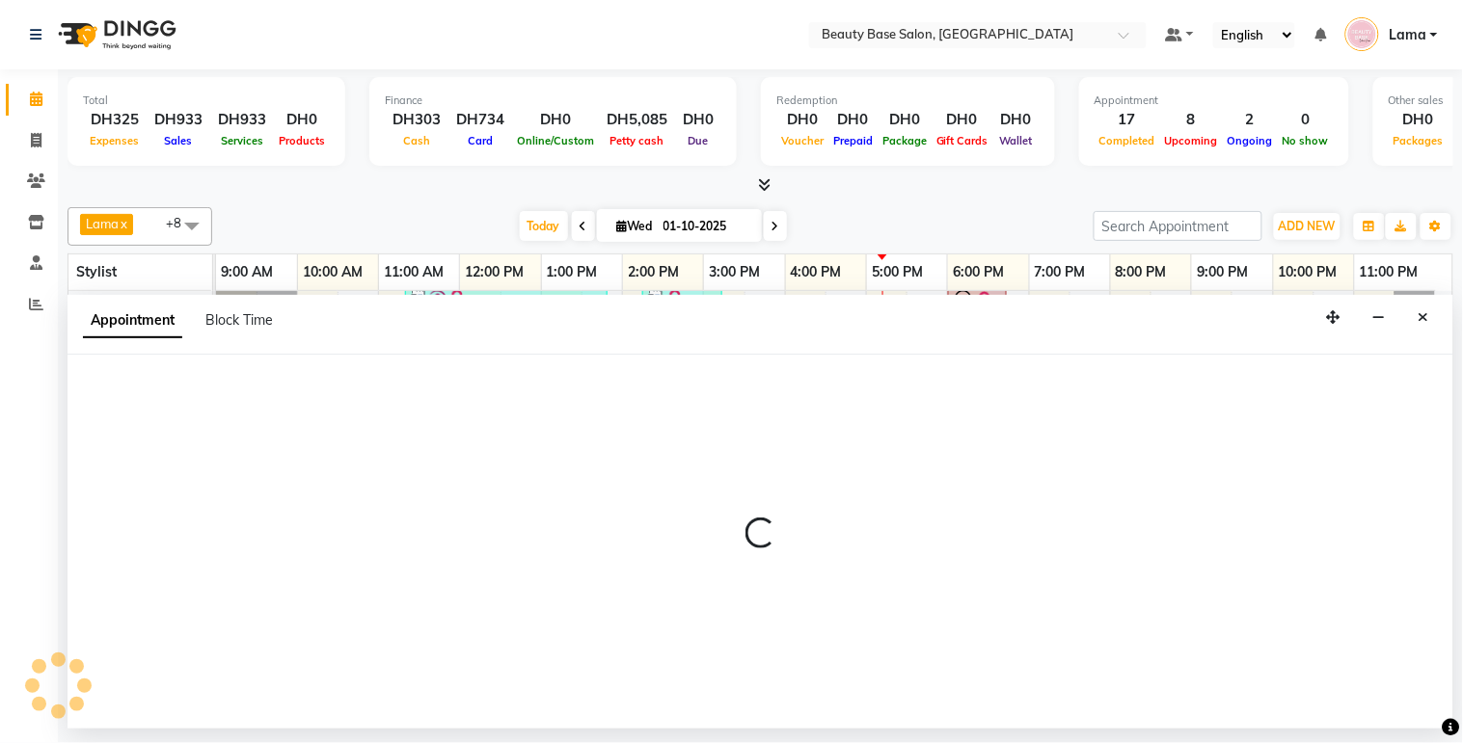
select select "600"
select select "tentative"
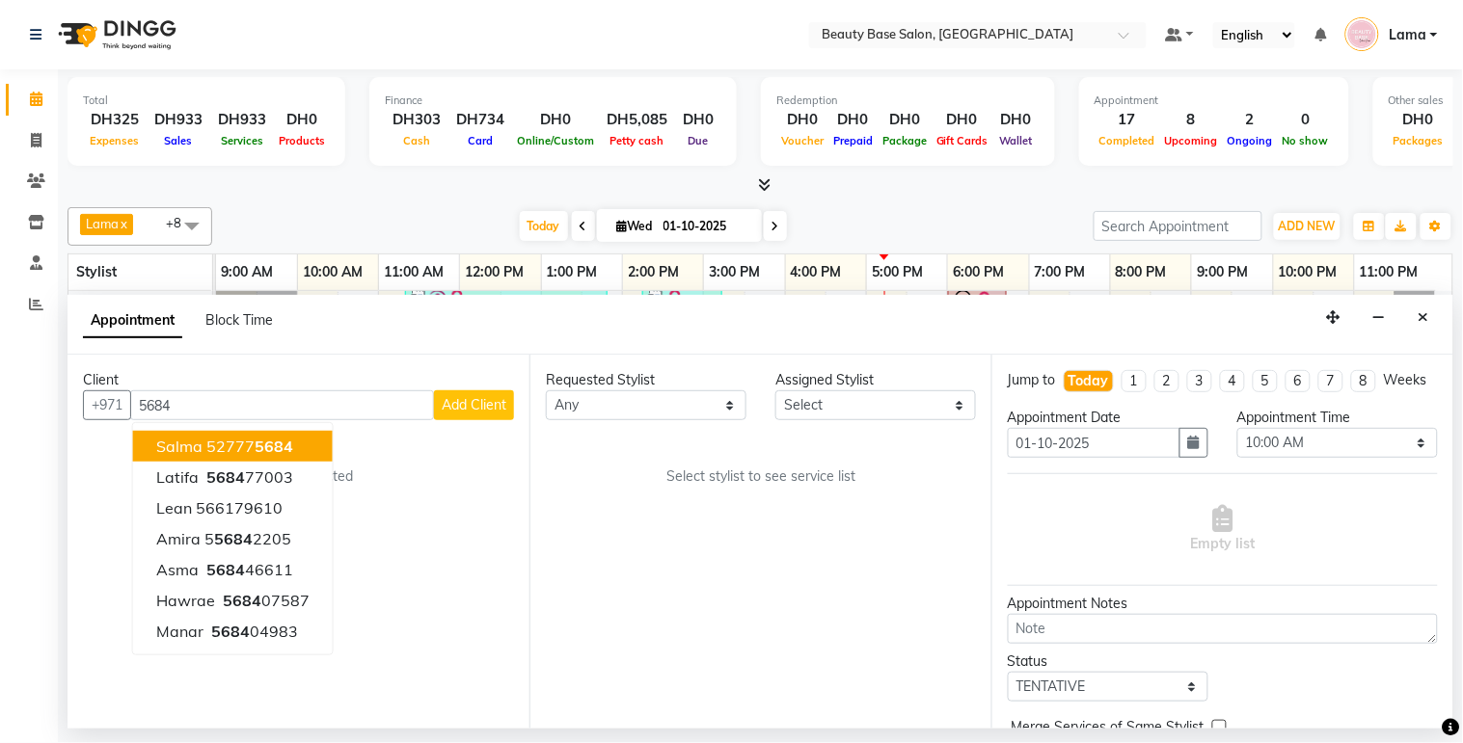
click at [270, 453] on span "5684" at bounding box center [274, 446] width 39 height 19
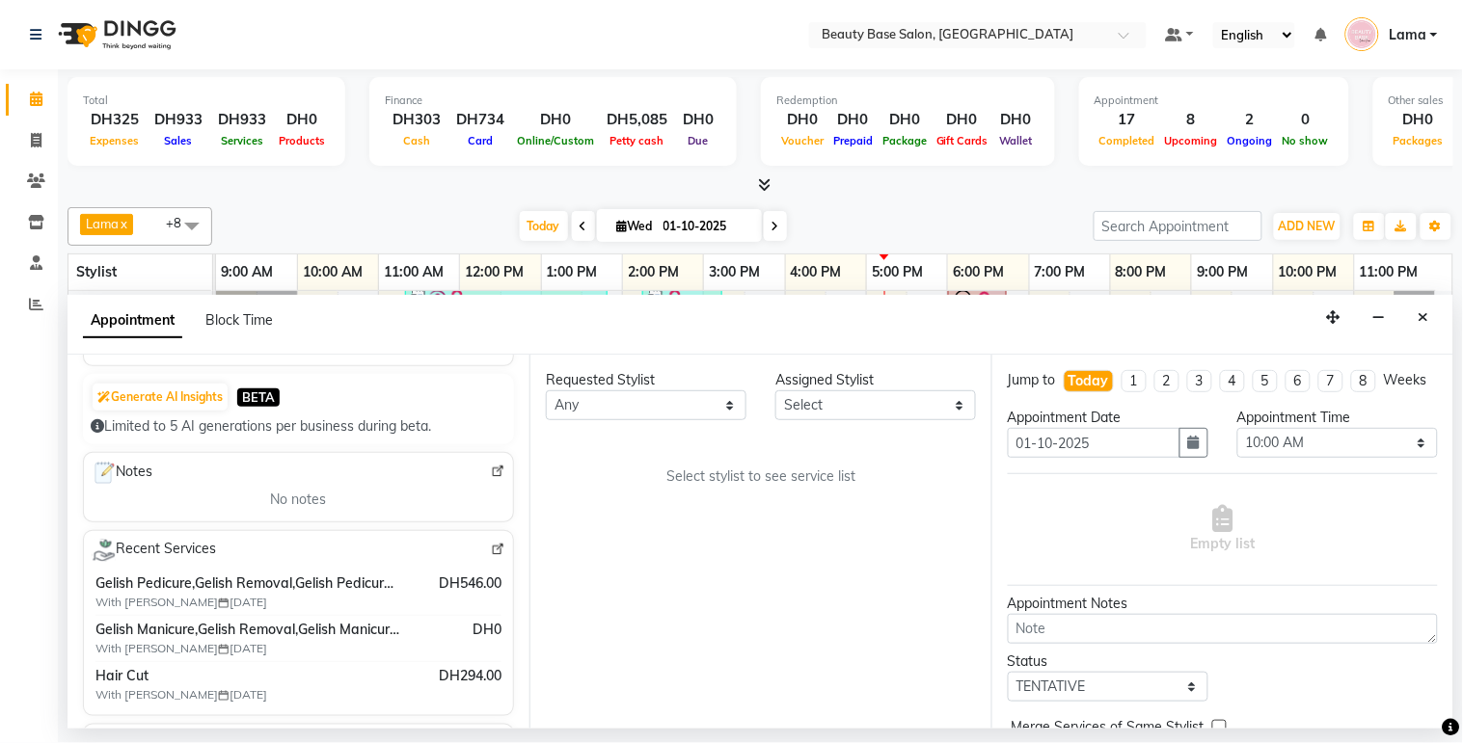
scroll to position [181, 0]
type input "527775684"
click at [639, 411] on select "Any Ana Ghizlane Grace jenny Lama Rachel Ramila yasmin Zai" at bounding box center [646, 405] width 201 height 30
select select "30434"
click at [546, 390] on select "Any Ana Ghizlane Grace jenny Lama Rachel Ramila yasmin Zai" at bounding box center [646, 405] width 201 height 30
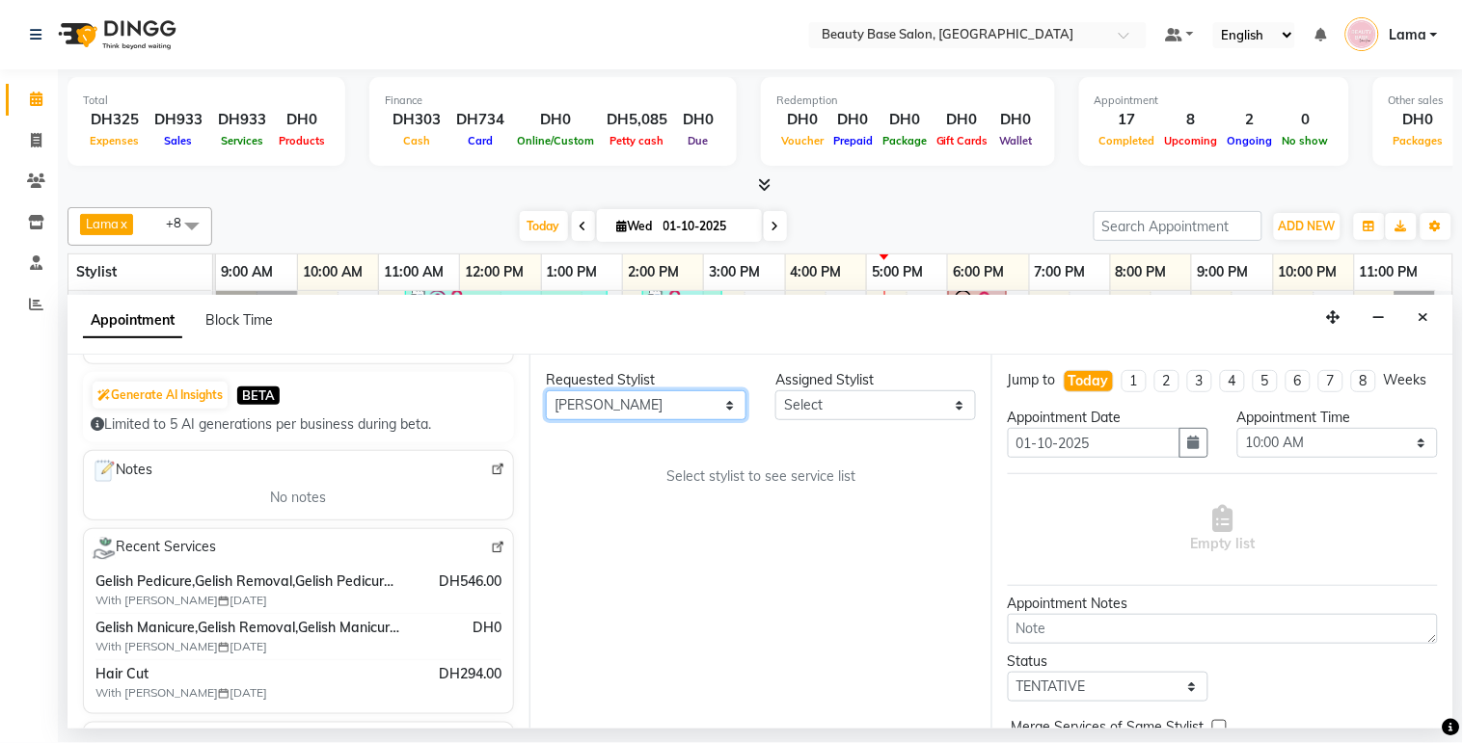
select select "30434"
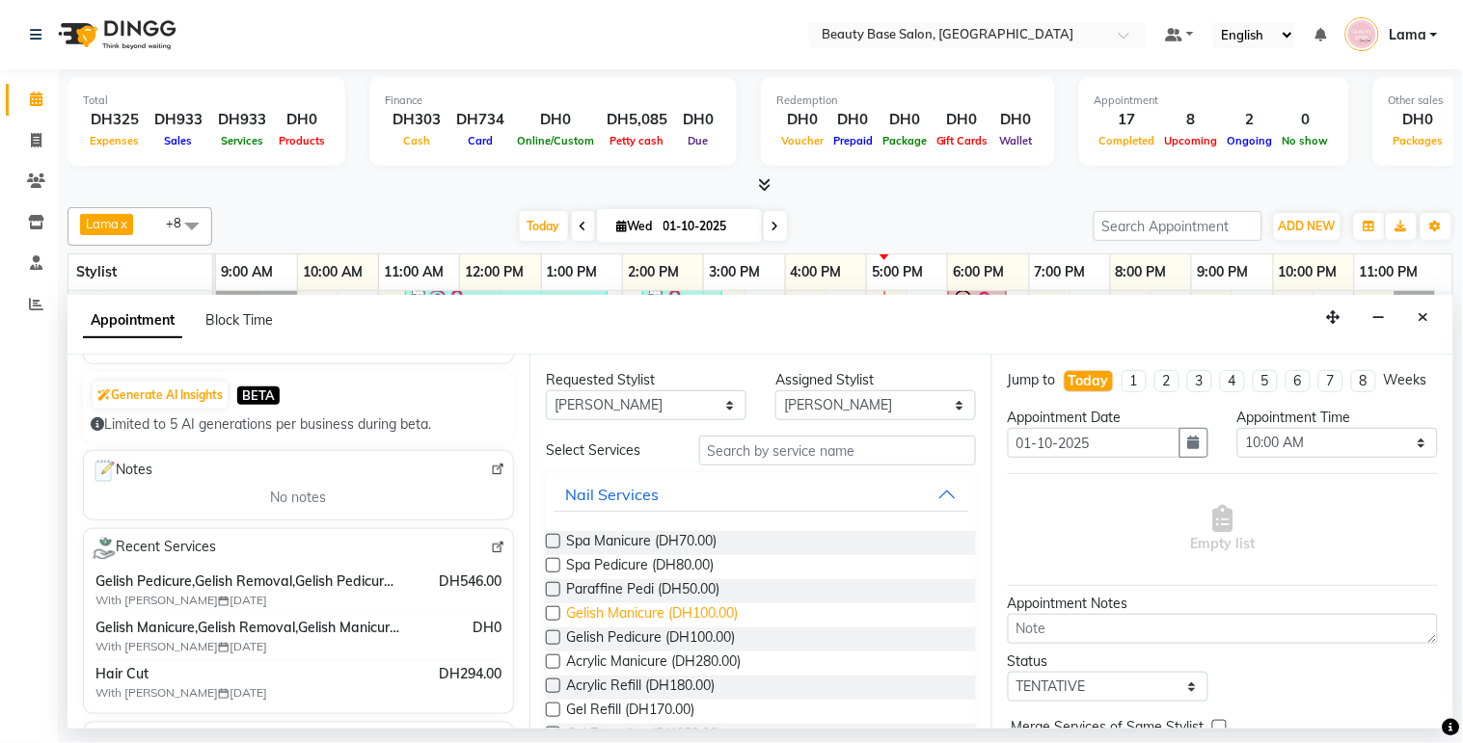
click at [615, 617] on span "Gelish Manicure (DH100.00)" at bounding box center [652, 616] width 172 height 24
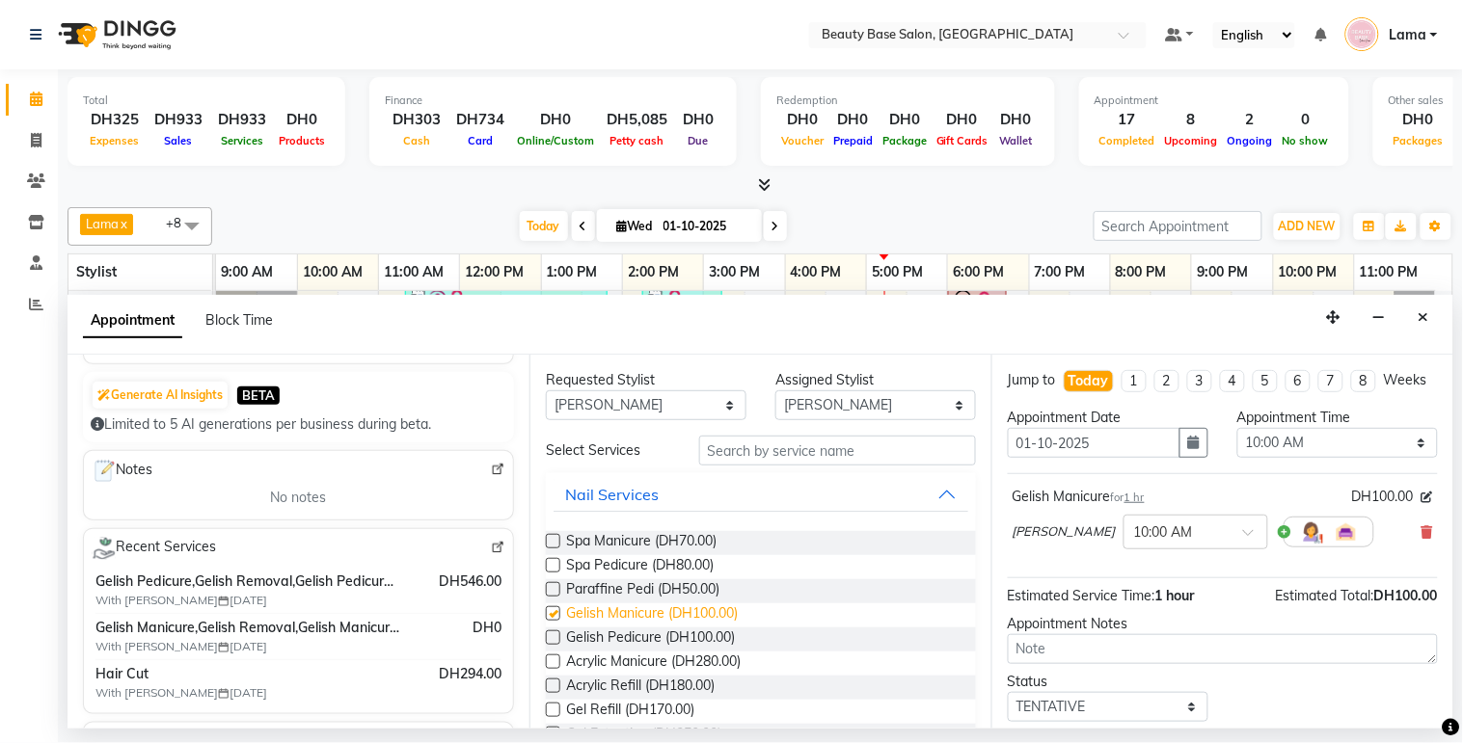
checkbox input "false"
click at [673, 397] on select "Any Ana Ghizlane Grace jenny Lama Rachel Ramila yasmin Zai" at bounding box center [646, 405] width 201 height 30
select select "17496"
click at [546, 390] on select "Any Ana Ghizlane Grace jenny Lama Rachel Ramila yasmin Zai" at bounding box center [646, 405] width 201 height 30
select select "17496"
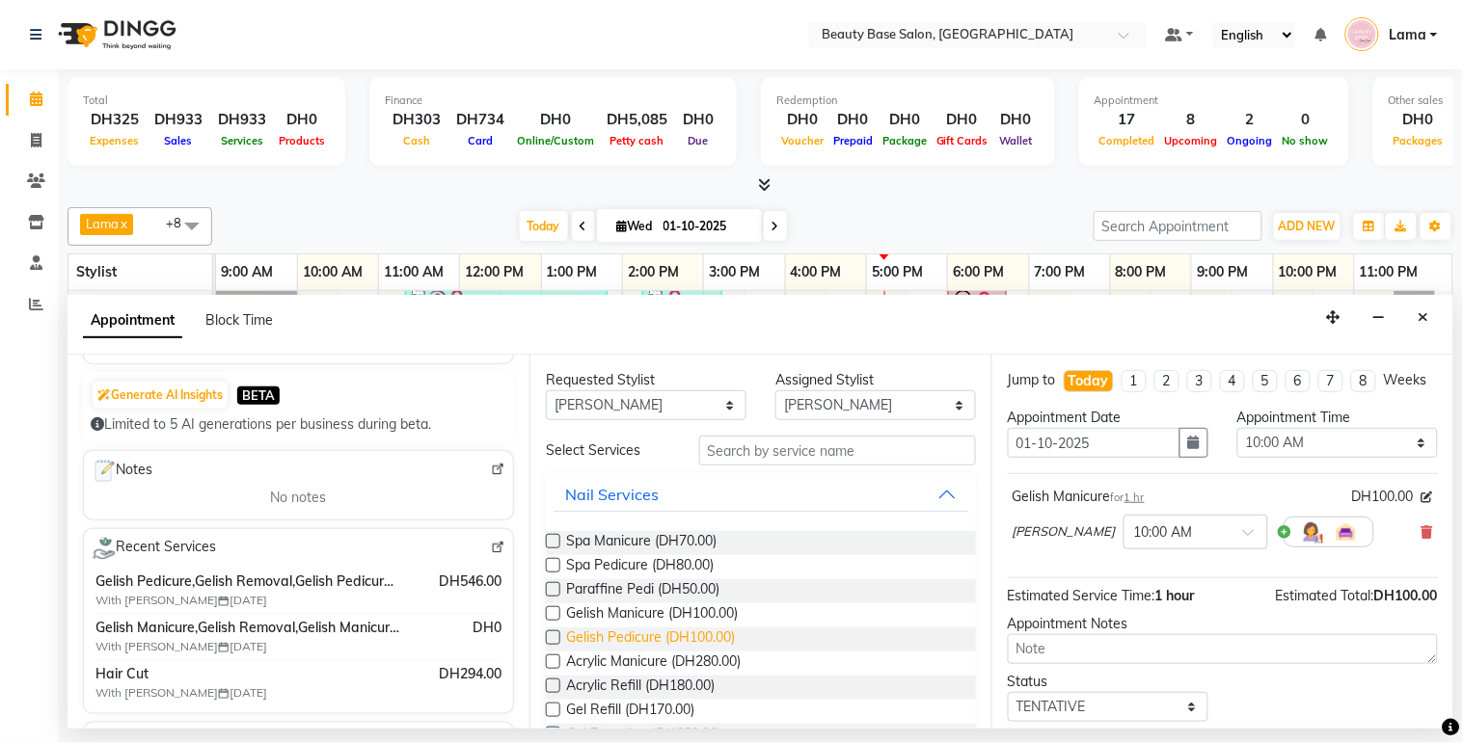
click at [625, 644] on span "Gelish Pedicure (DH100.00)" at bounding box center [650, 640] width 169 height 24
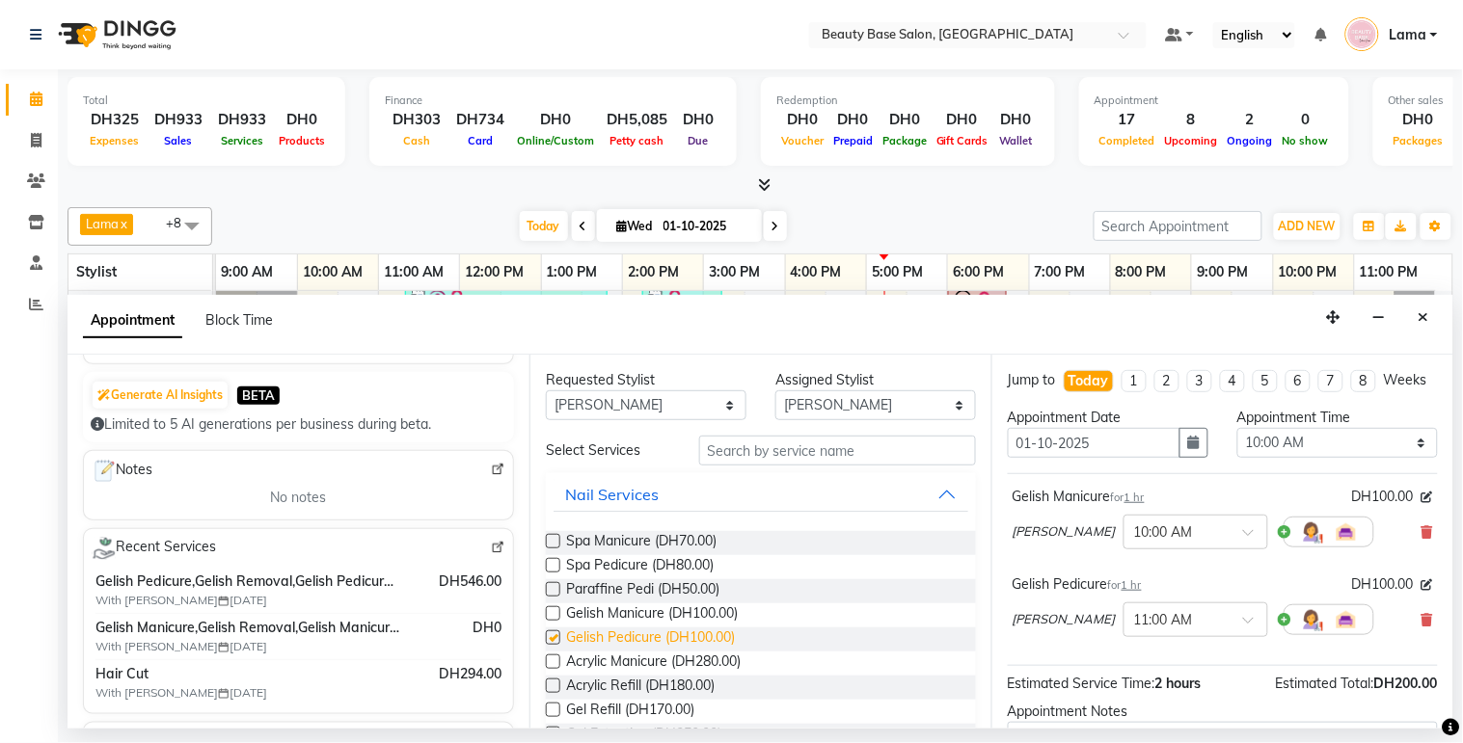
checkbox input "false"
click at [1303, 453] on select "Select 10:00 AM 10:05 AM 10:10 AM 10:15 AM 10:20 AM 10:25 AM 10:30 AM 10:35 AM …" at bounding box center [1337, 443] width 201 height 30
click at [1237, 445] on select "Select 10:00 AM 10:05 AM 10:10 AM 10:15 AM 10:20 AM 10:25 AM 10:30 AM 10:35 AM …" at bounding box center [1337, 443] width 201 height 30
click at [1304, 456] on select "Select 10:00 AM 10:05 AM 10:10 AM 10:15 AM 10:20 AM 10:25 AM 10:30 AM 10:35 AM …" at bounding box center [1337, 443] width 201 height 30
select select "1170"
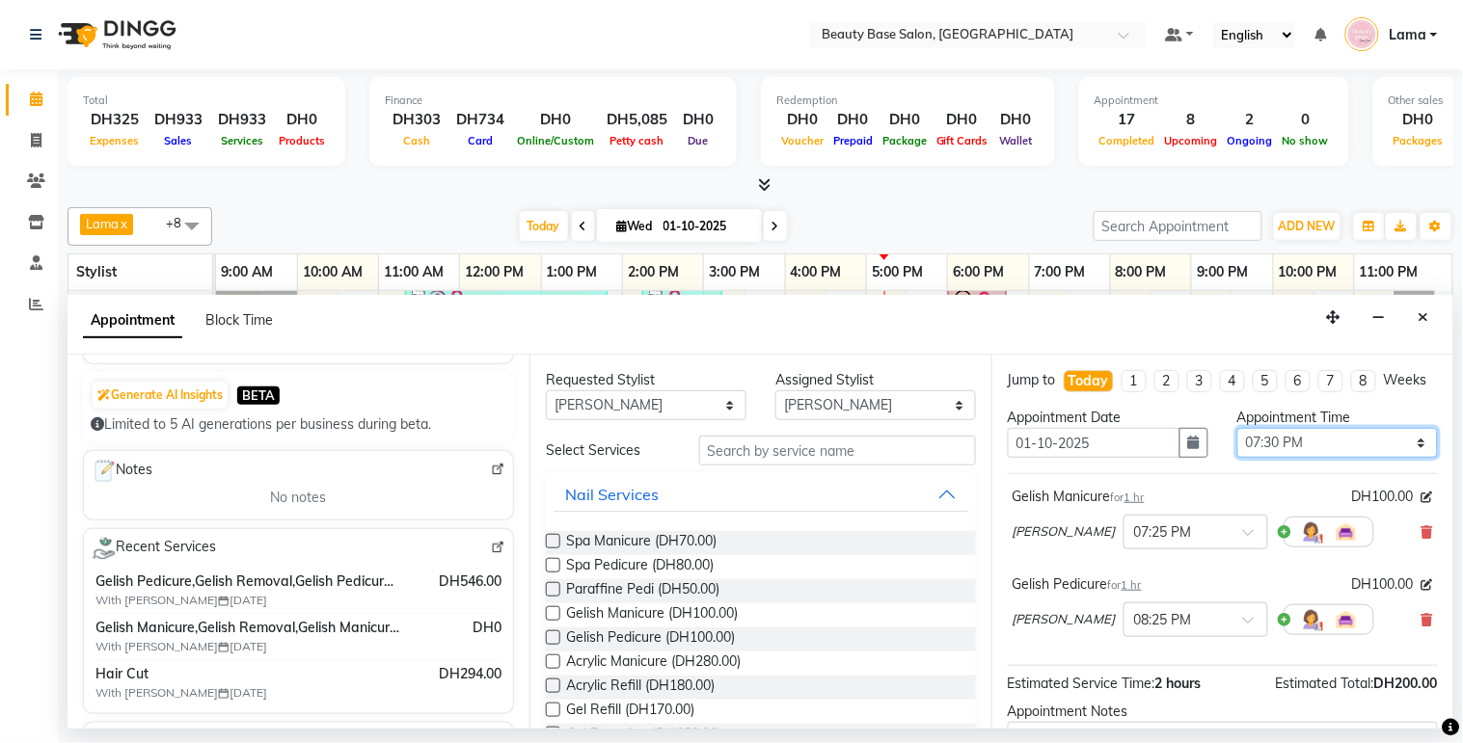
click at [1237, 445] on select "Select 10:00 AM 10:05 AM 10:10 AM 10:15 AM 10:20 AM 10:25 AM 10:30 AM 10:35 AM …" at bounding box center [1337, 443] width 201 height 30
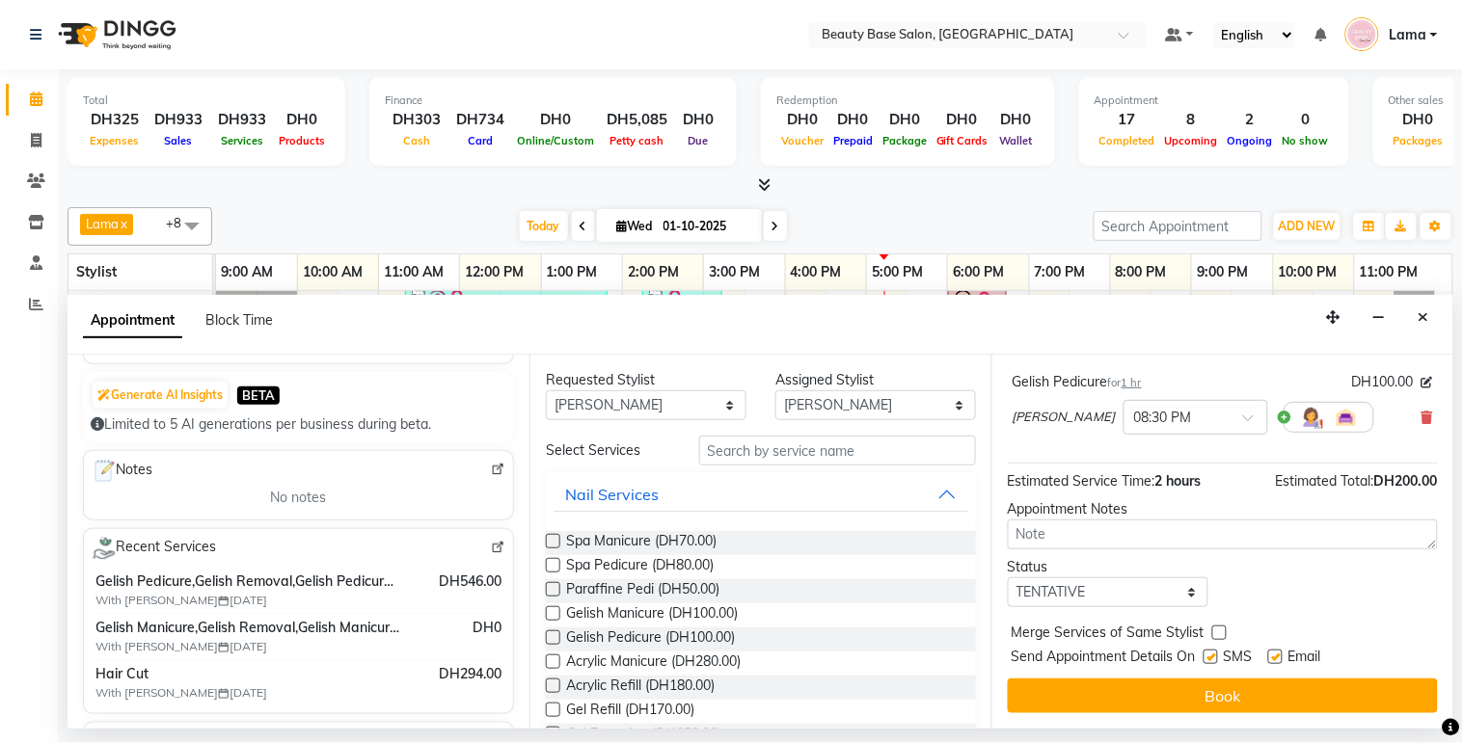
scroll to position [222, 0]
click at [1139, 421] on input "text" at bounding box center [1176, 416] width 85 height 20
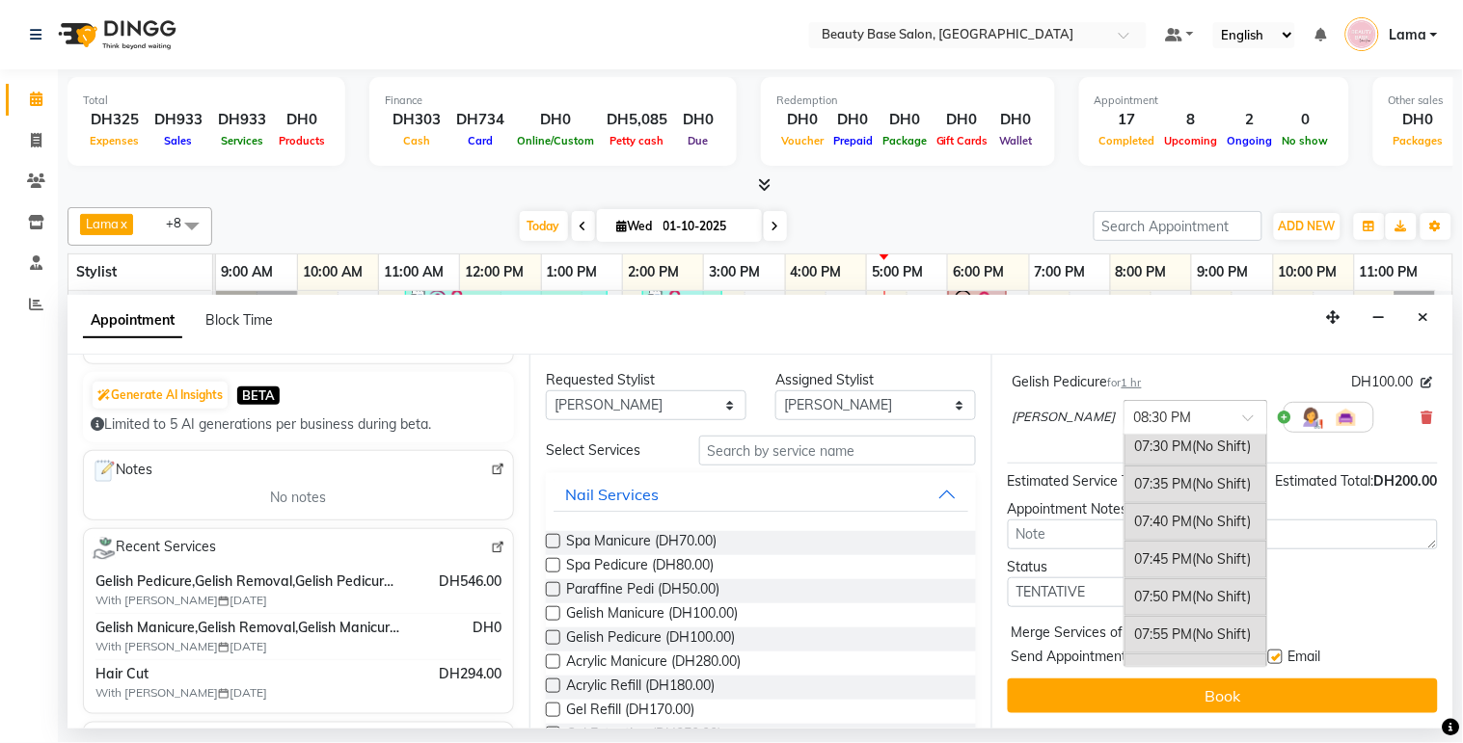
scroll to position [4283, 0]
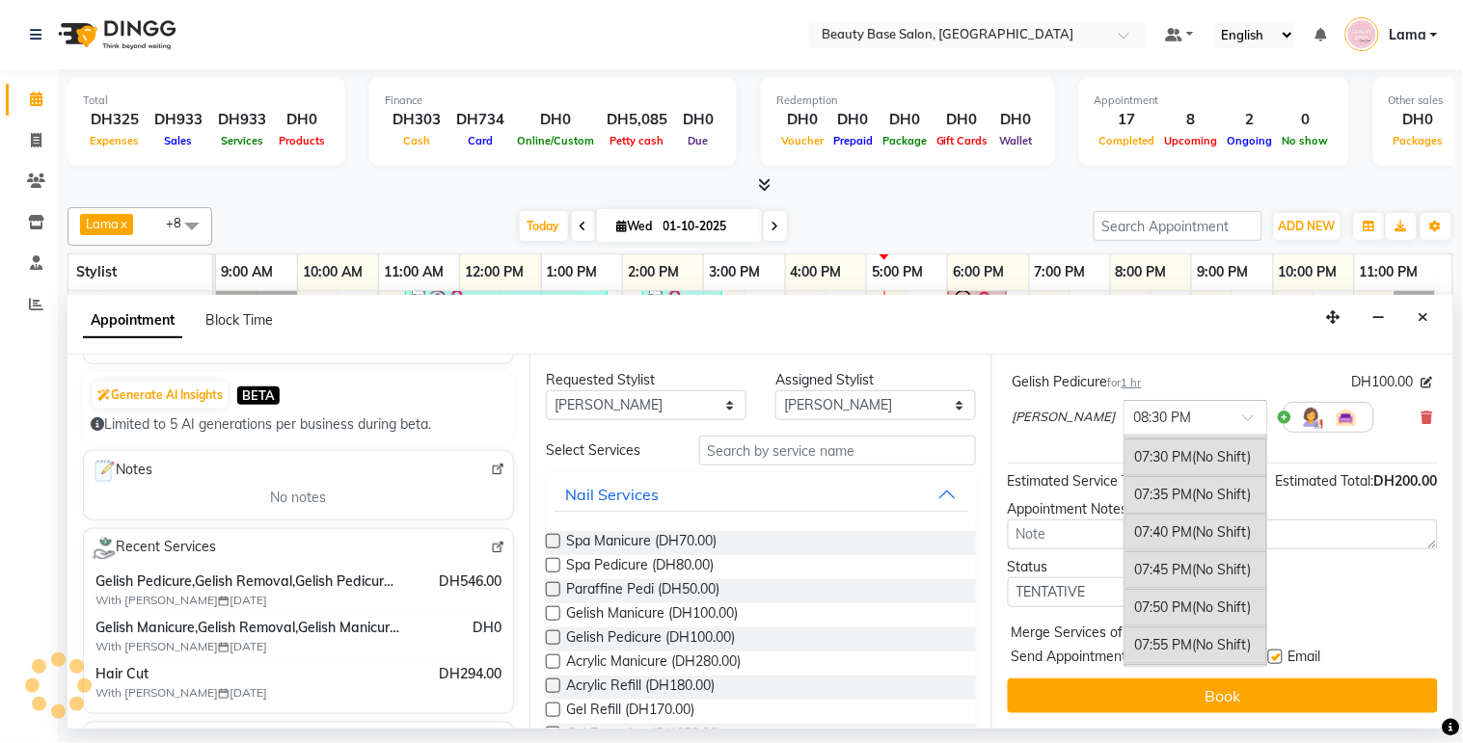
click at [1193, 466] on span "(No Shift)" at bounding box center [1222, 456] width 59 height 17
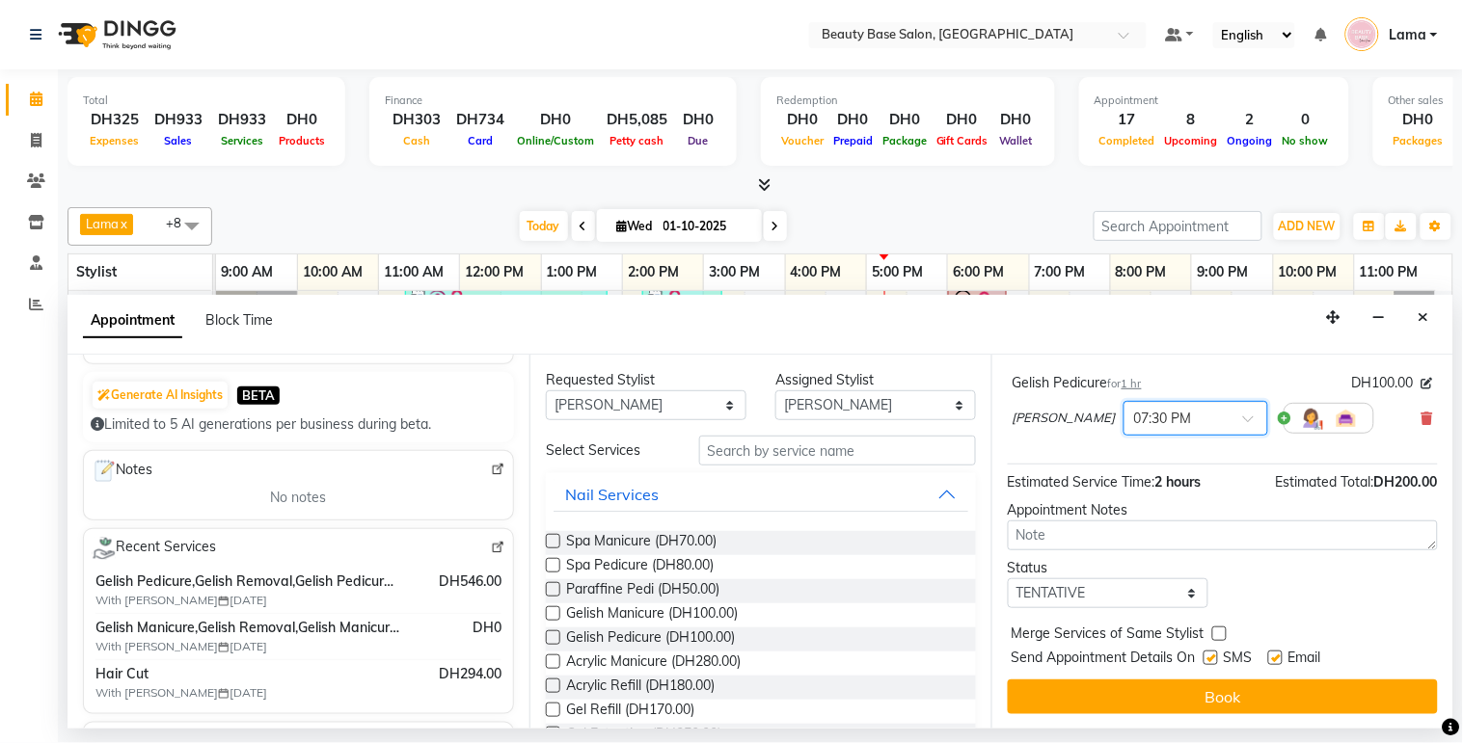
scroll to position [241, 0]
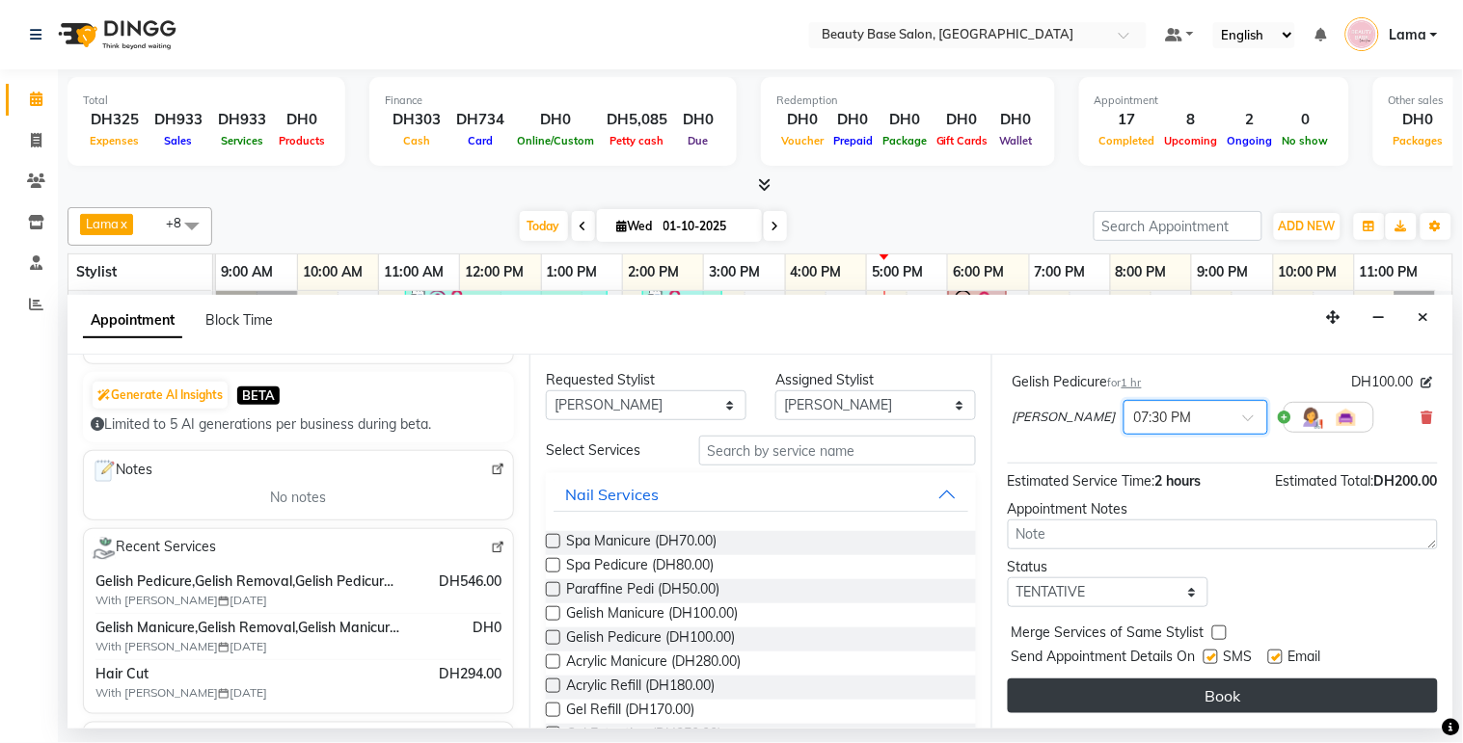
click at [1221, 683] on button "Book" at bounding box center [1223, 696] width 430 height 35
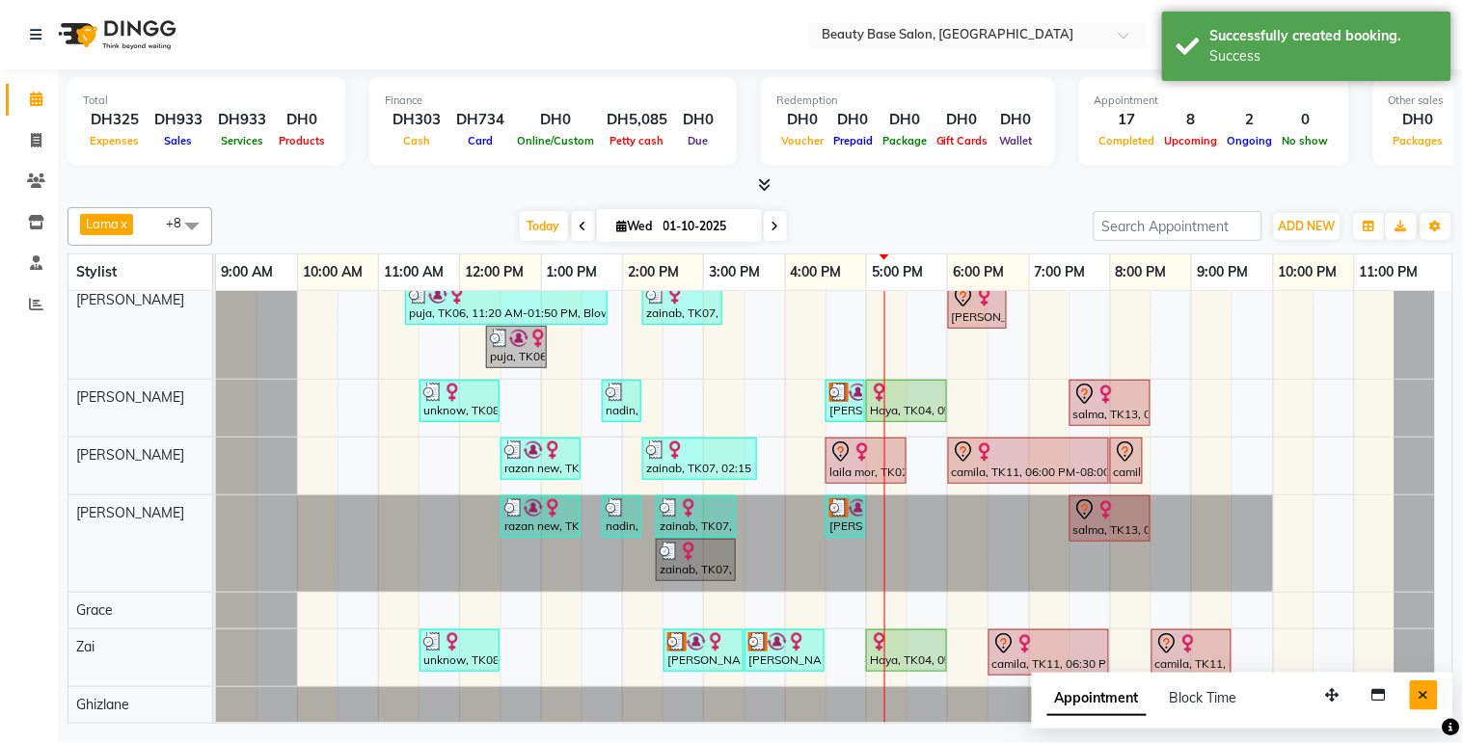
click at [1424, 696] on icon "Close" at bounding box center [1423, 694] width 11 height 13
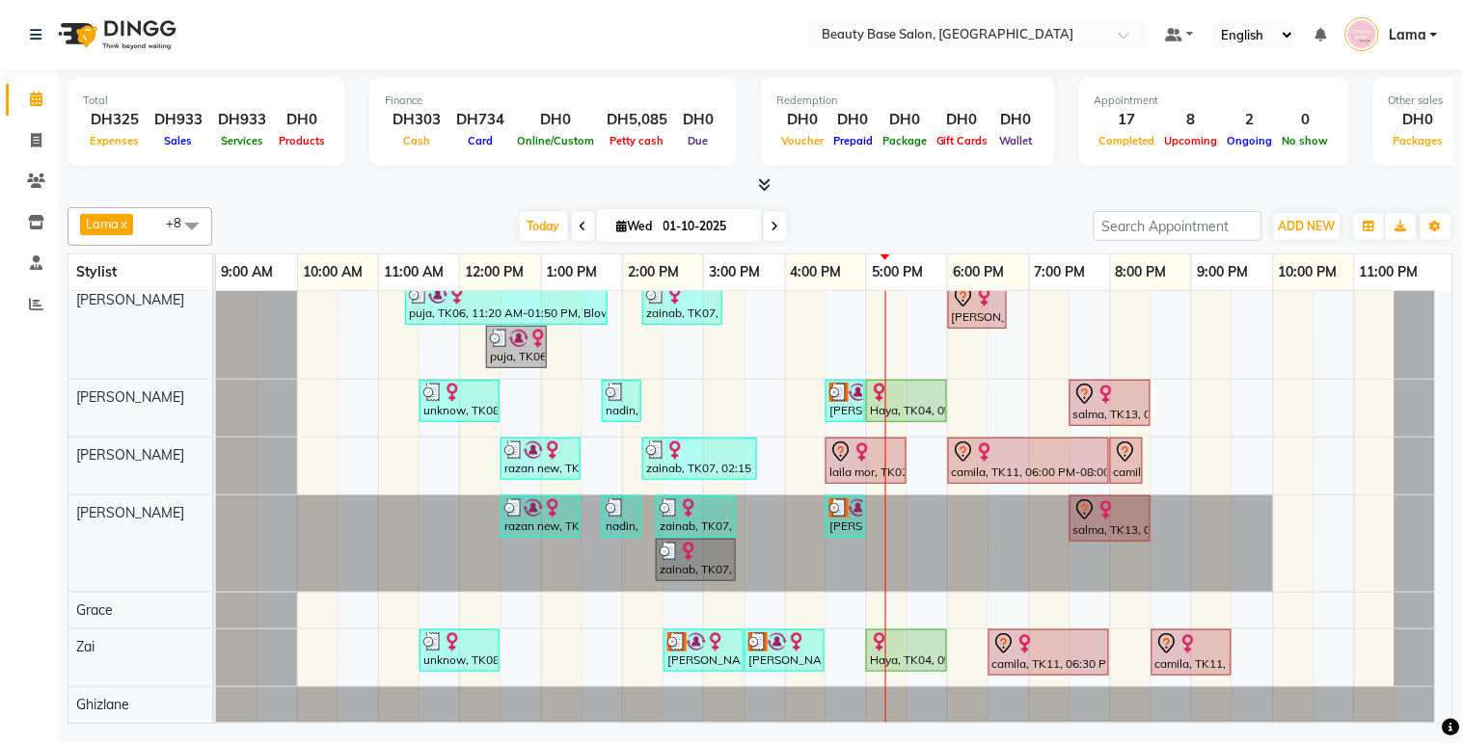
click at [1123, 400] on div "salma, TK13, 07:30 PM-08:30 PM, Gelish Manicure" at bounding box center [1109, 403] width 77 height 40
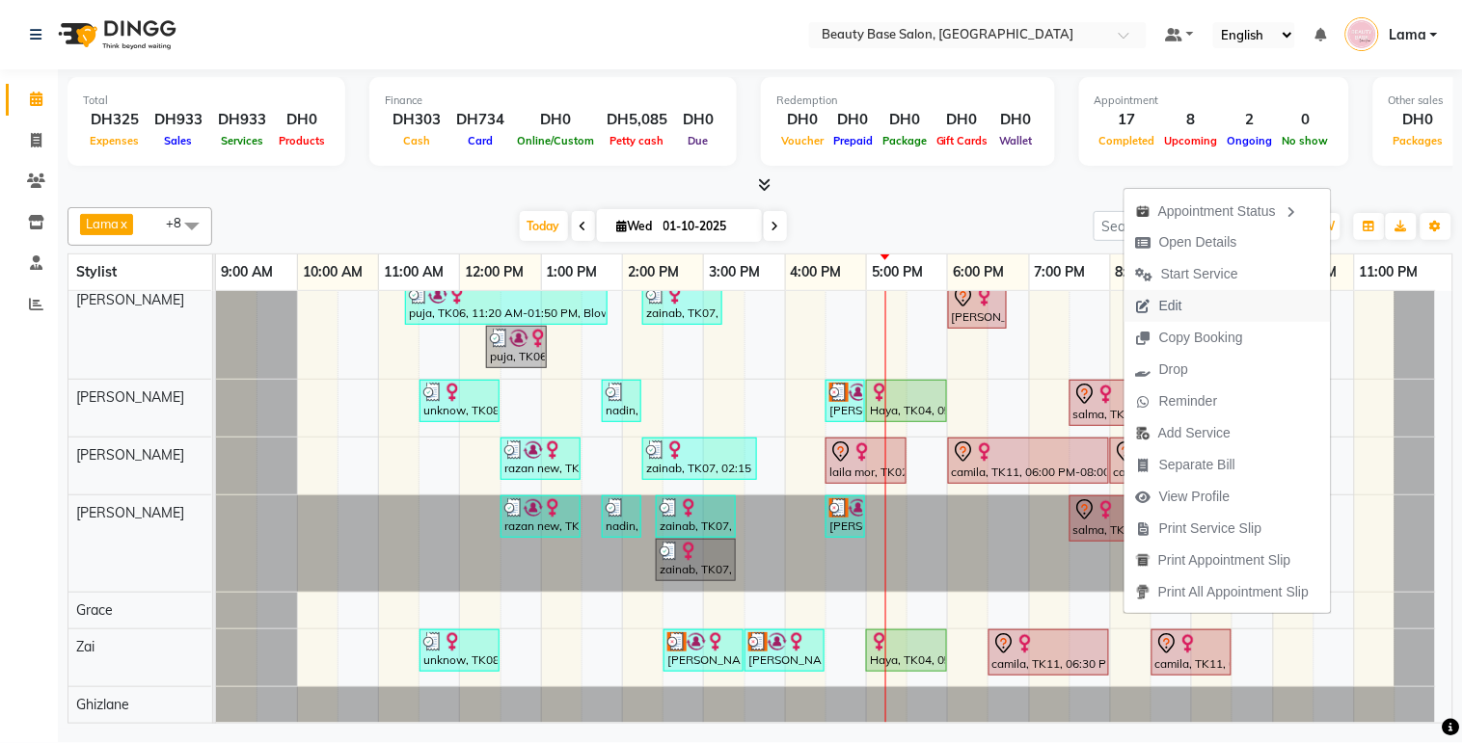
click at [1178, 310] on span "Edit" at bounding box center [1170, 306] width 23 height 20
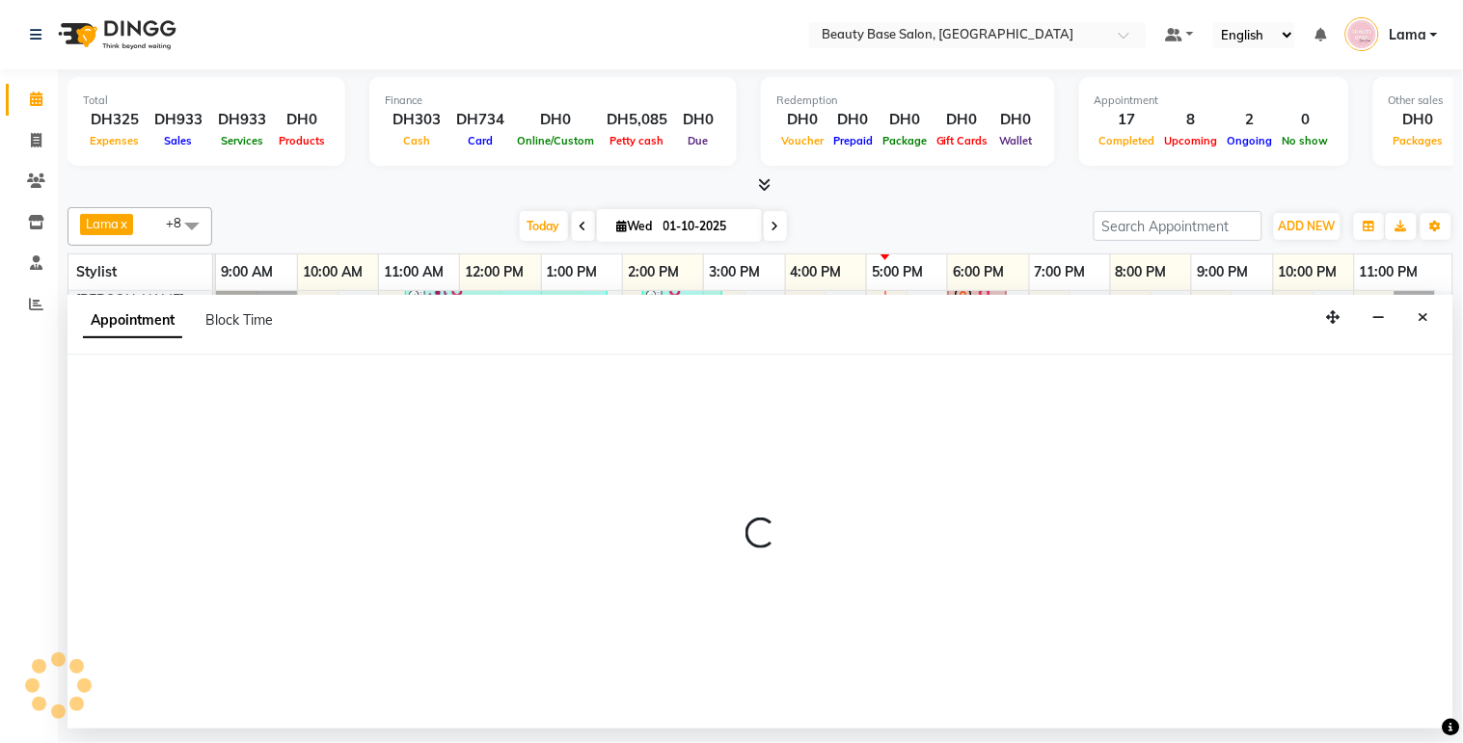
select select "tentative"
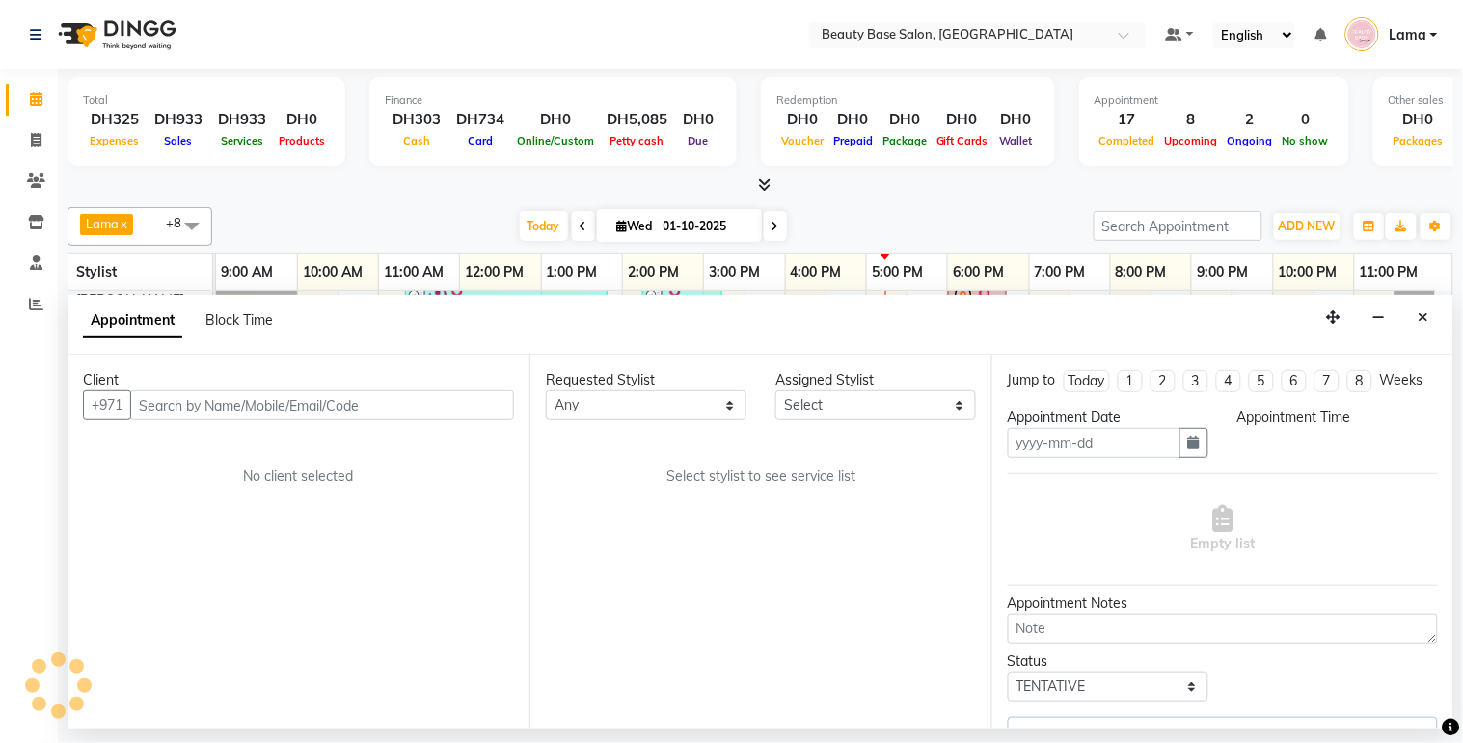
type input "01-10-2025"
select select "1170"
select select "30434"
select select "1223"
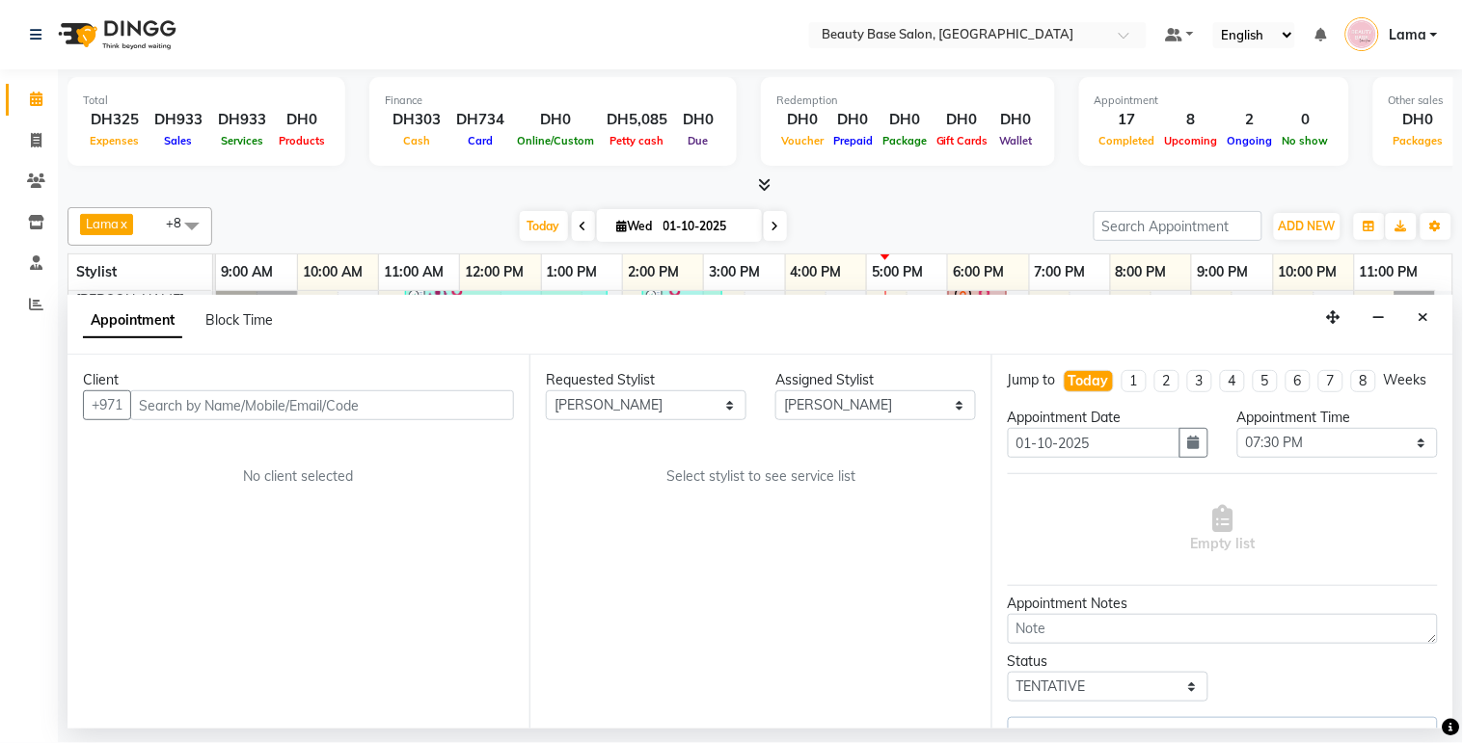
select select "1223"
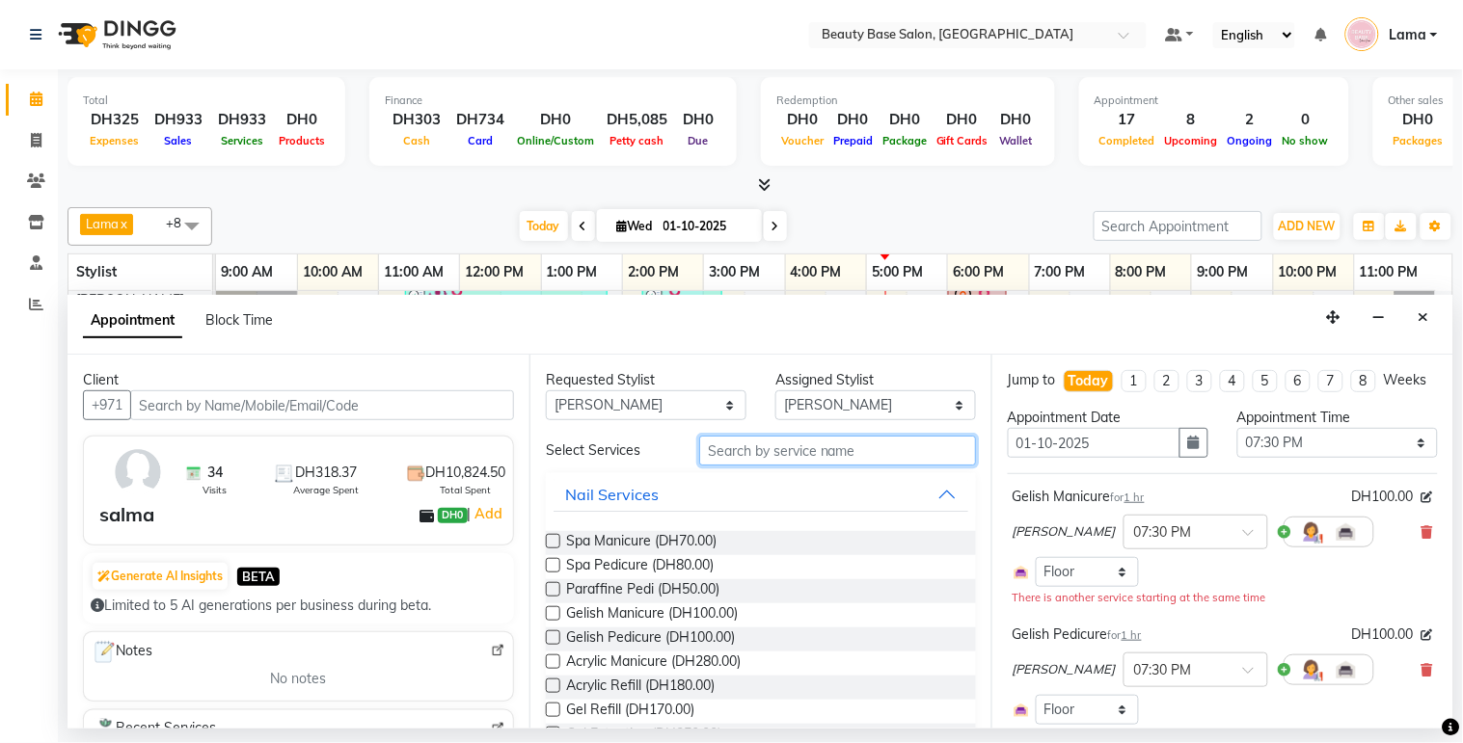
click at [785, 455] on input "text" at bounding box center [837, 451] width 277 height 30
click at [1421, 539] on icon at bounding box center [1427, 531] width 12 height 13
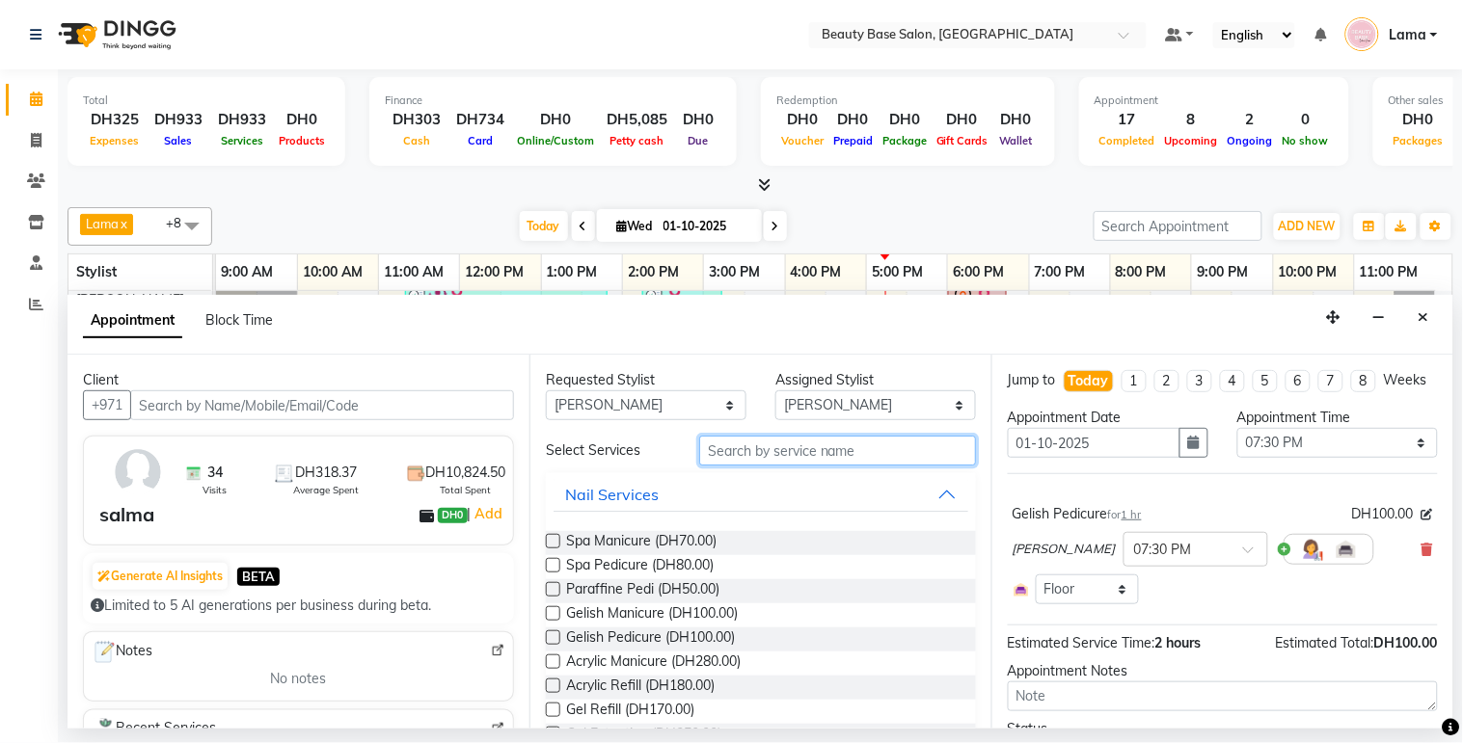
click at [743, 454] on input "text" at bounding box center [837, 451] width 277 height 30
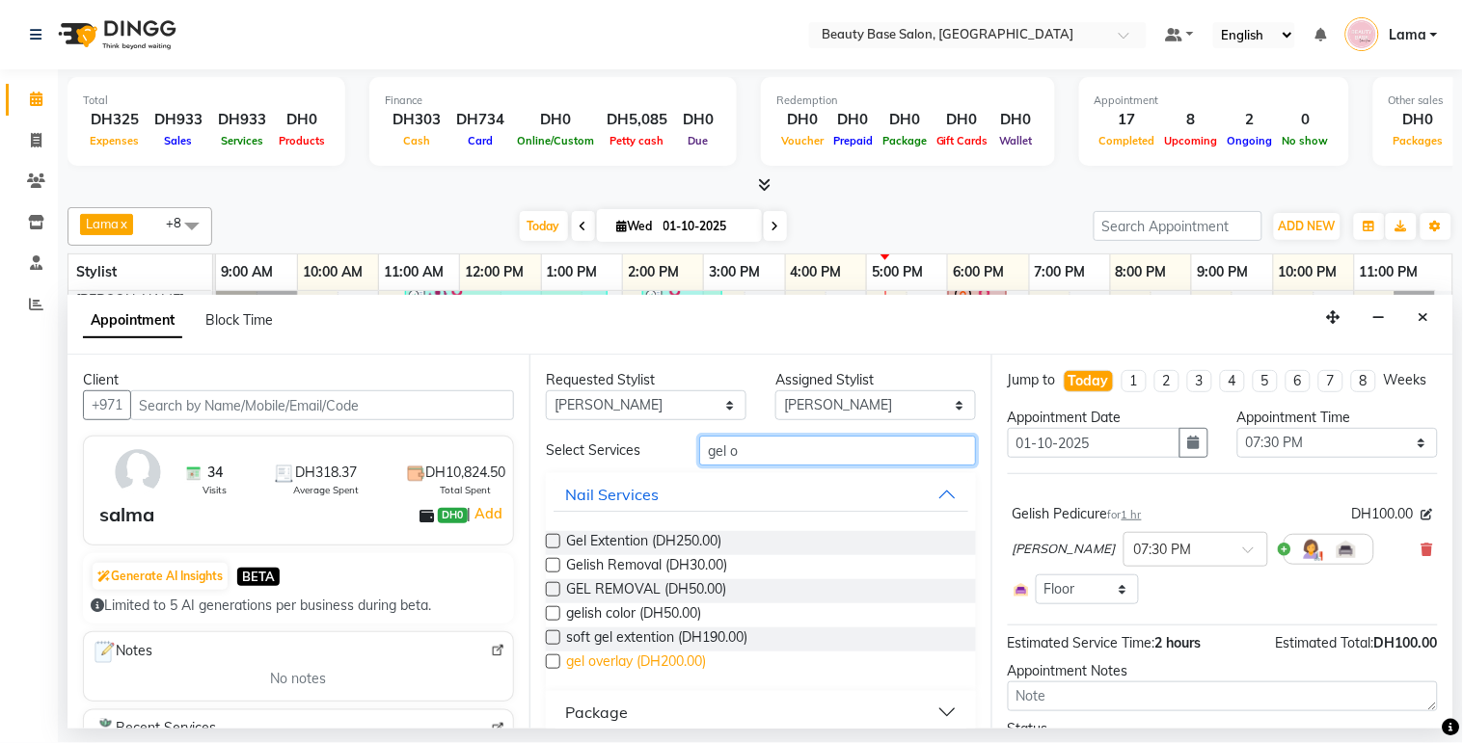
type input "gel o"
click at [678, 662] on span "gel overlay (DH200.00)" at bounding box center [636, 664] width 140 height 24
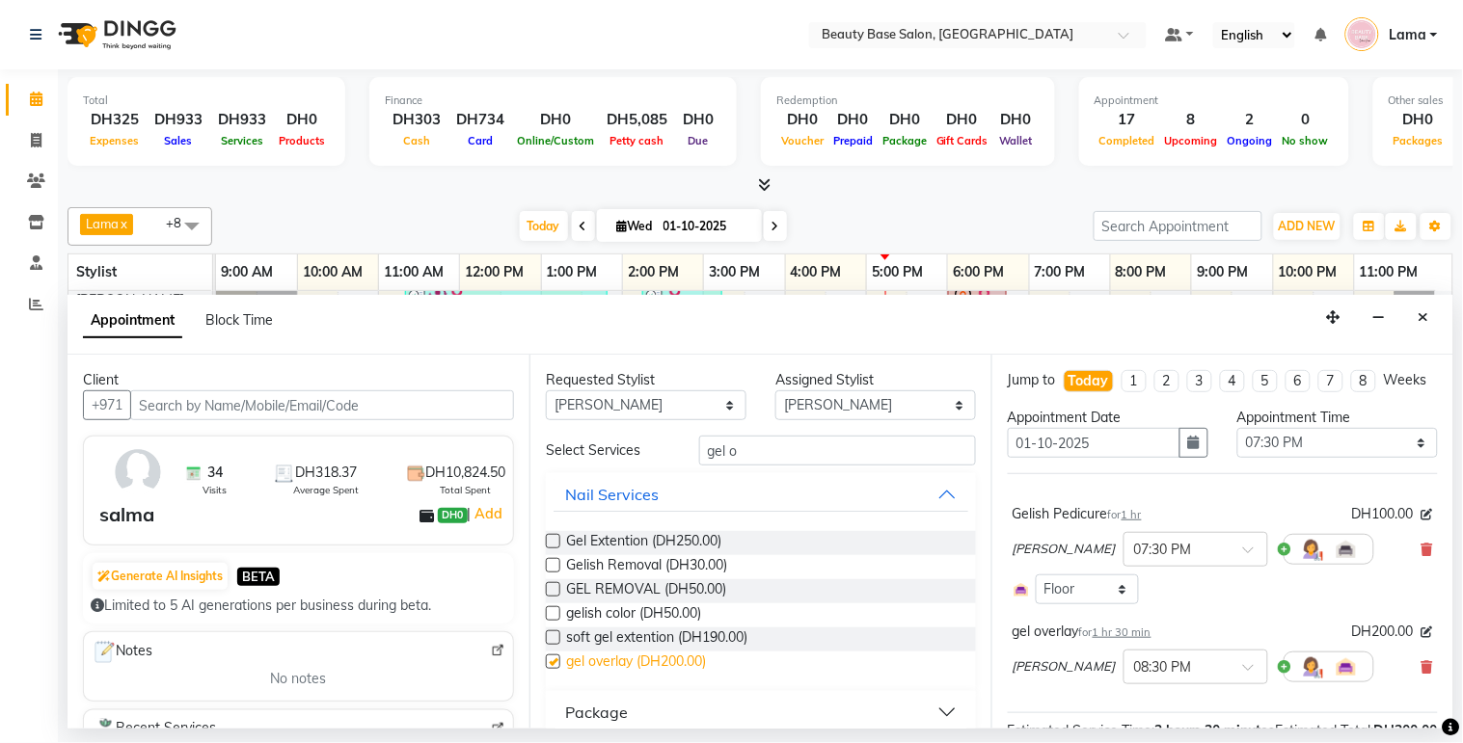
checkbox input "false"
click at [688, 610] on span "gelish color (DH50.00)" at bounding box center [633, 616] width 135 height 24
checkbox input "false"
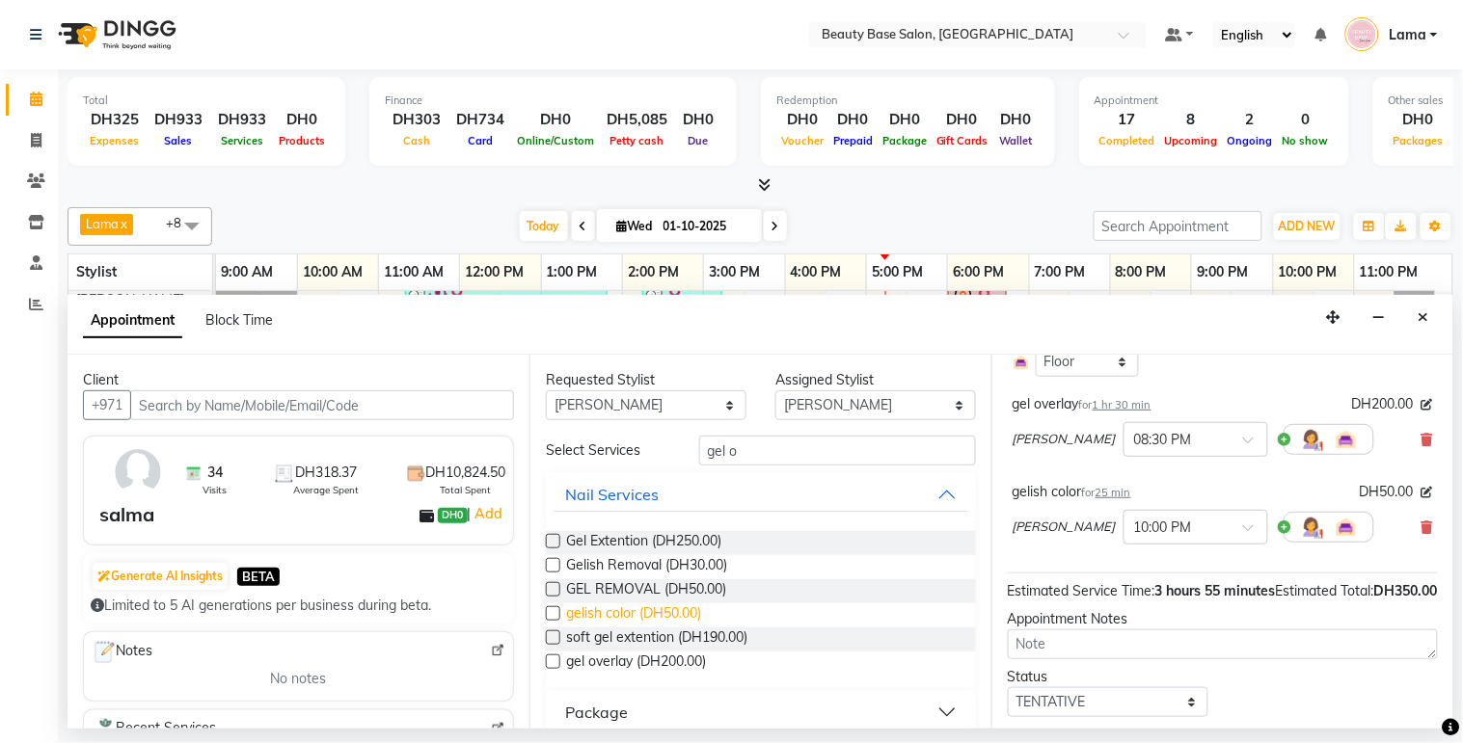
scroll to position [235, 0]
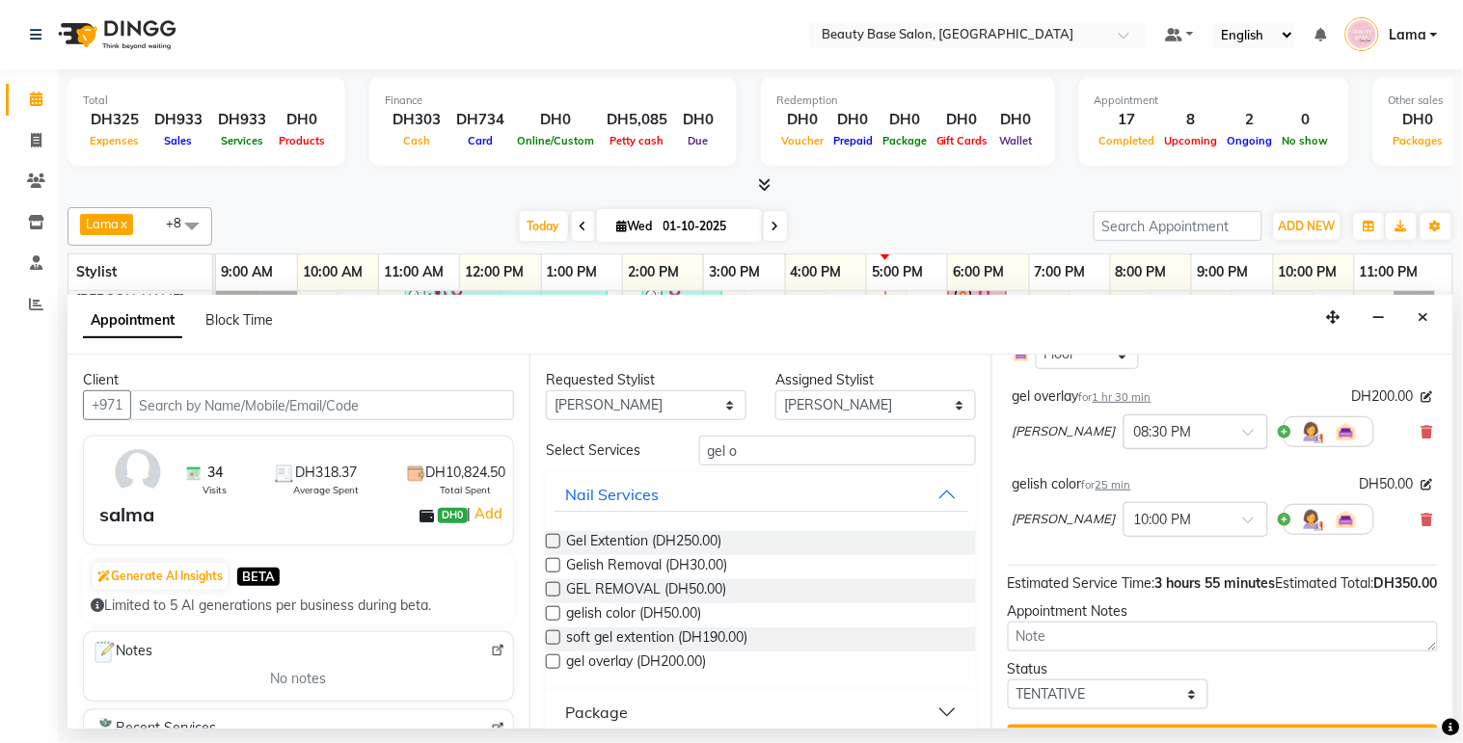
click at [1134, 441] on input "text" at bounding box center [1176, 430] width 85 height 20
click at [1124, 600] on div "07:30 PM" at bounding box center [1195, 585] width 143 height 36
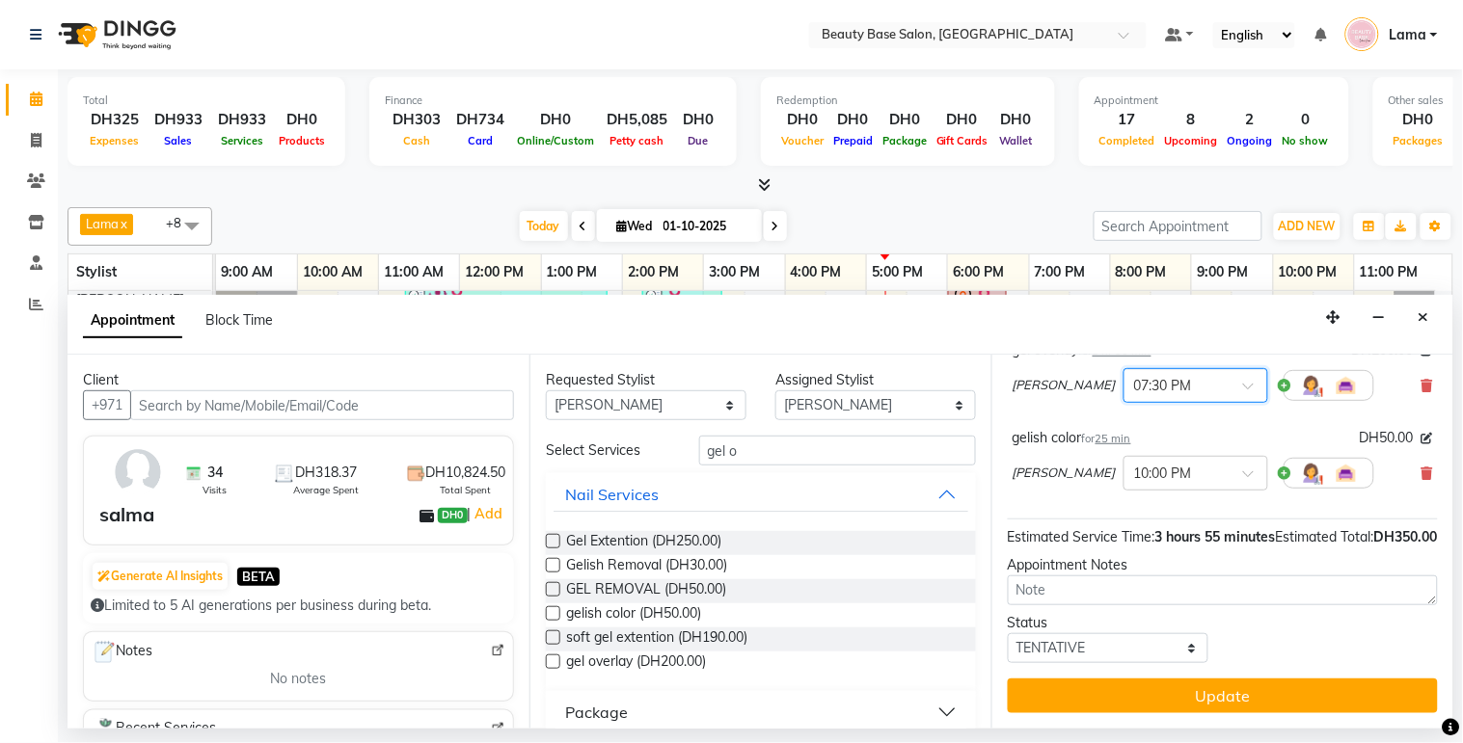
scroll to position [320, 0]
click at [1134, 462] on input "text" at bounding box center [1176, 472] width 85 height 20
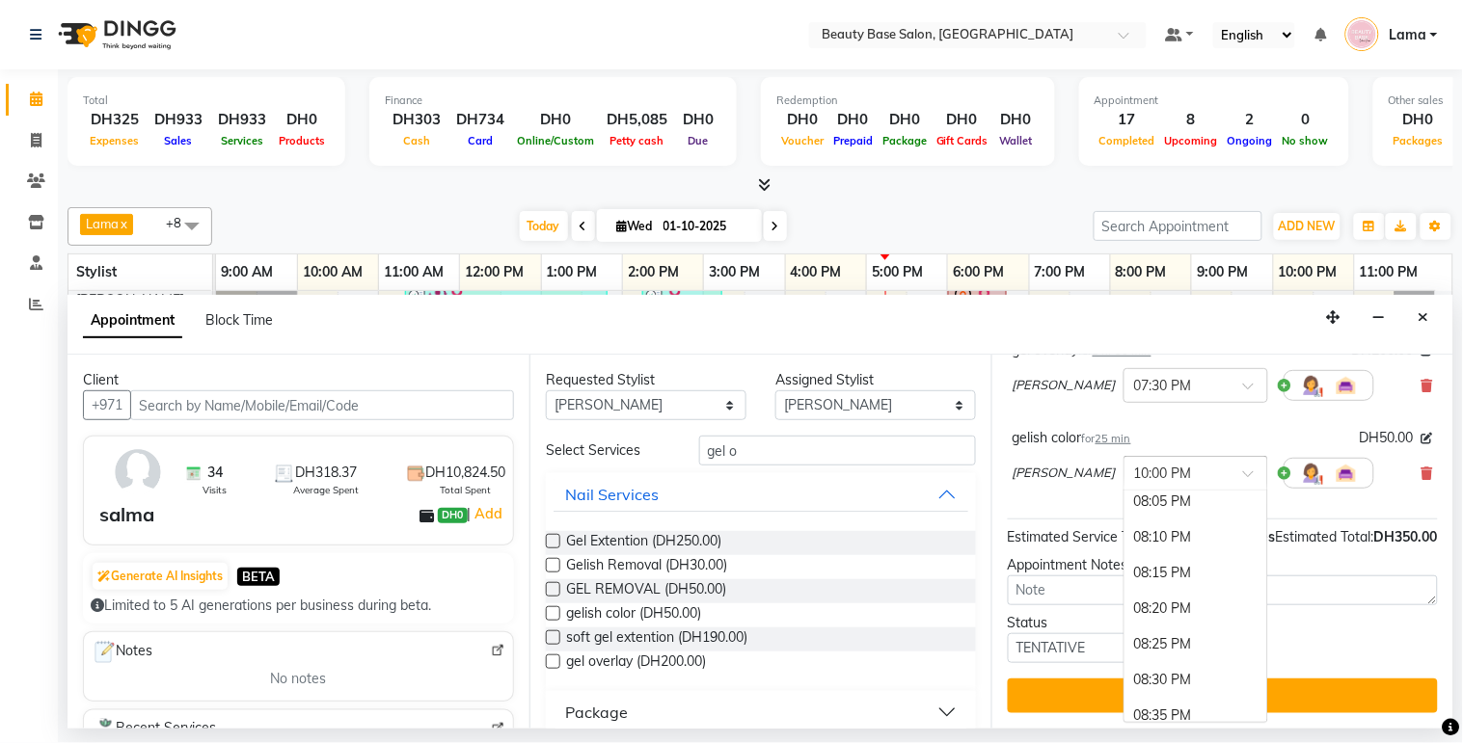
scroll to position [4418, 0]
click at [1124, 644] on div "08:30 PM" at bounding box center [1195, 655] width 143 height 36
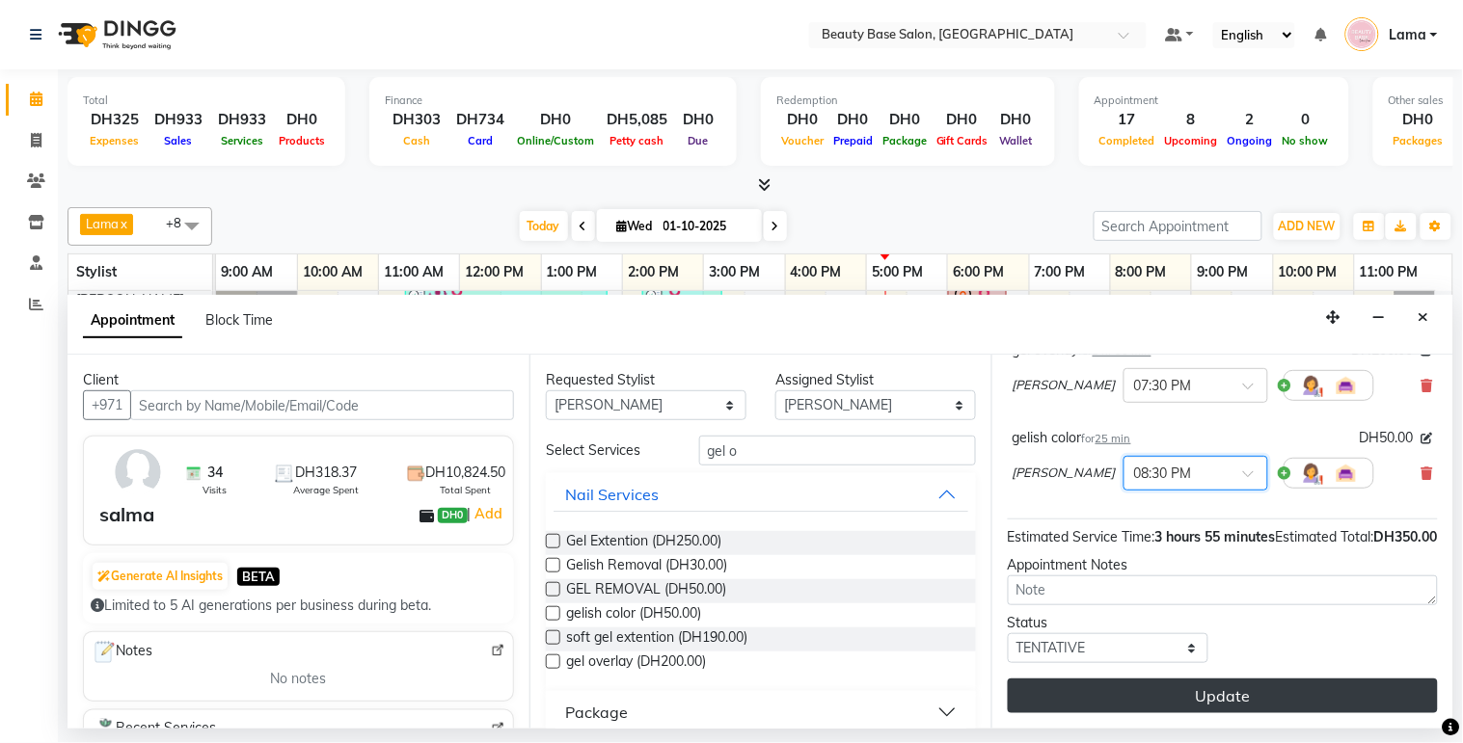
click at [1228, 704] on button "Update" at bounding box center [1223, 696] width 430 height 35
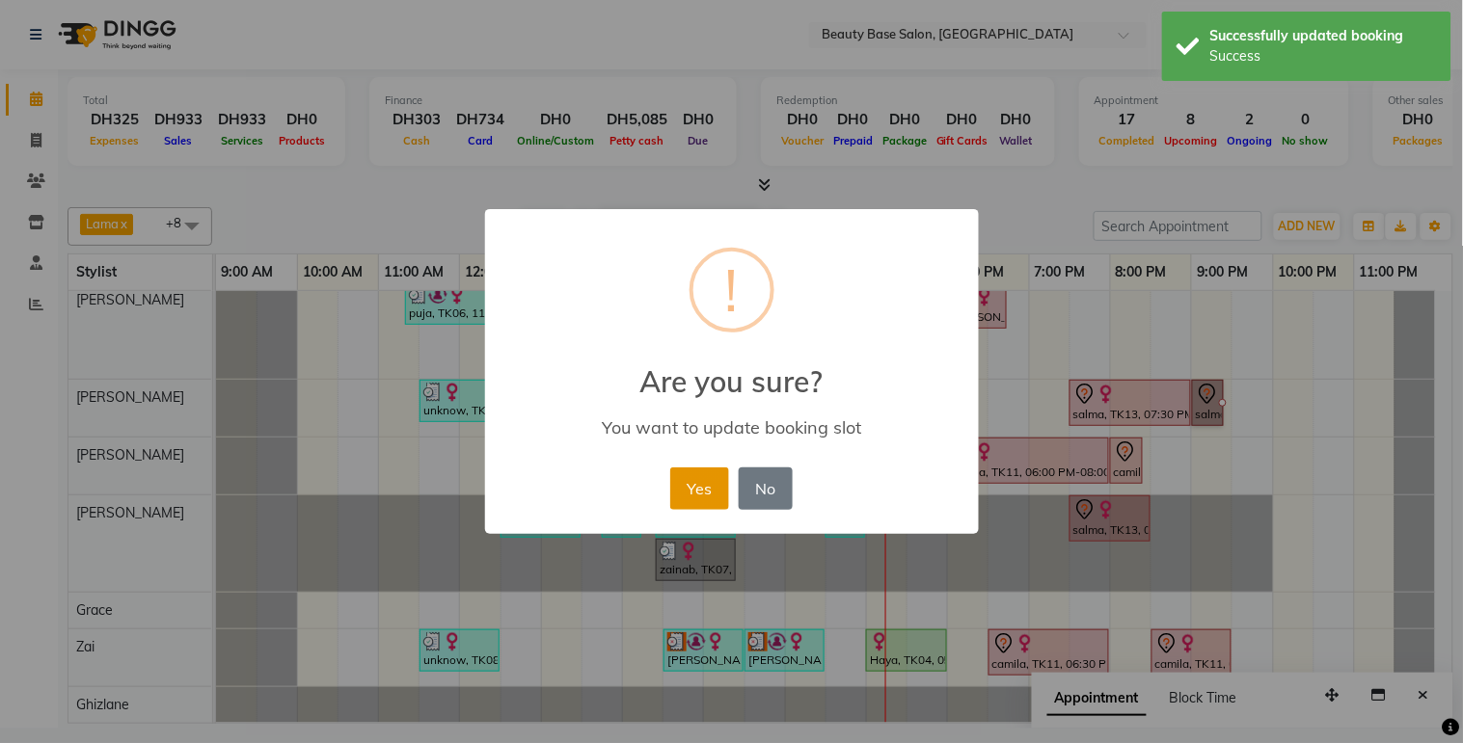
click at [707, 504] on button "Yes" at bounding box center [699, 489] width 59 height 42
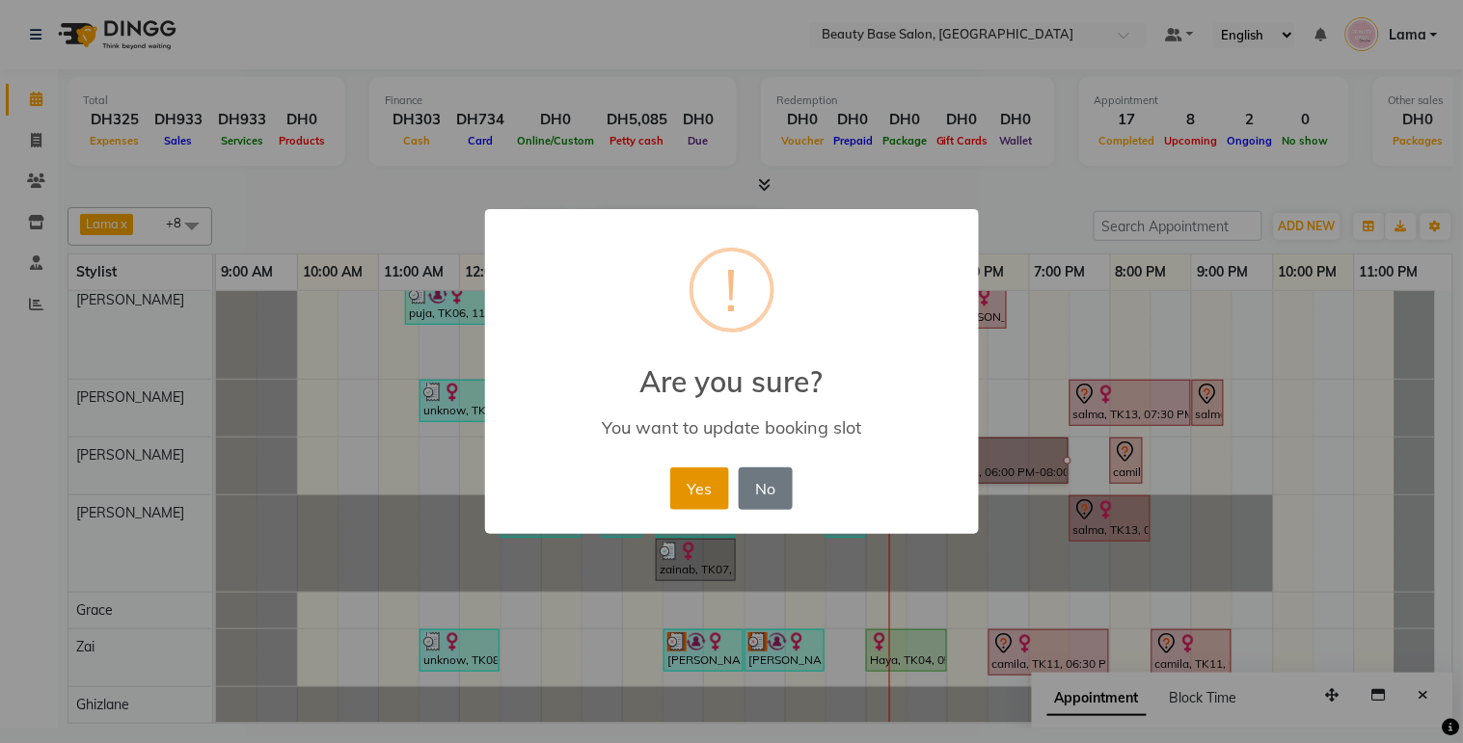
click at [691, 504] on button "Yes" at bounding box center [699, 489] width 59 height 42
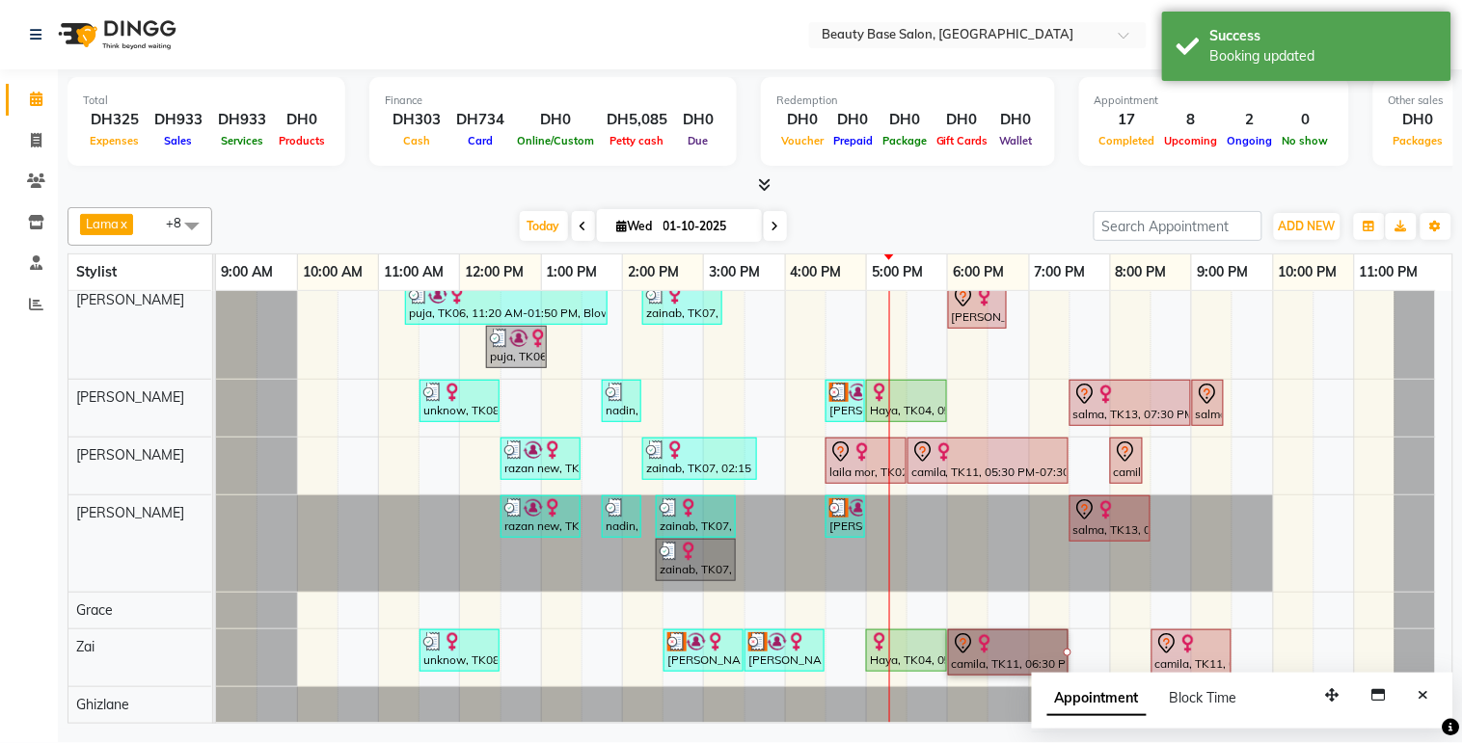
scroll to position [120, 0]
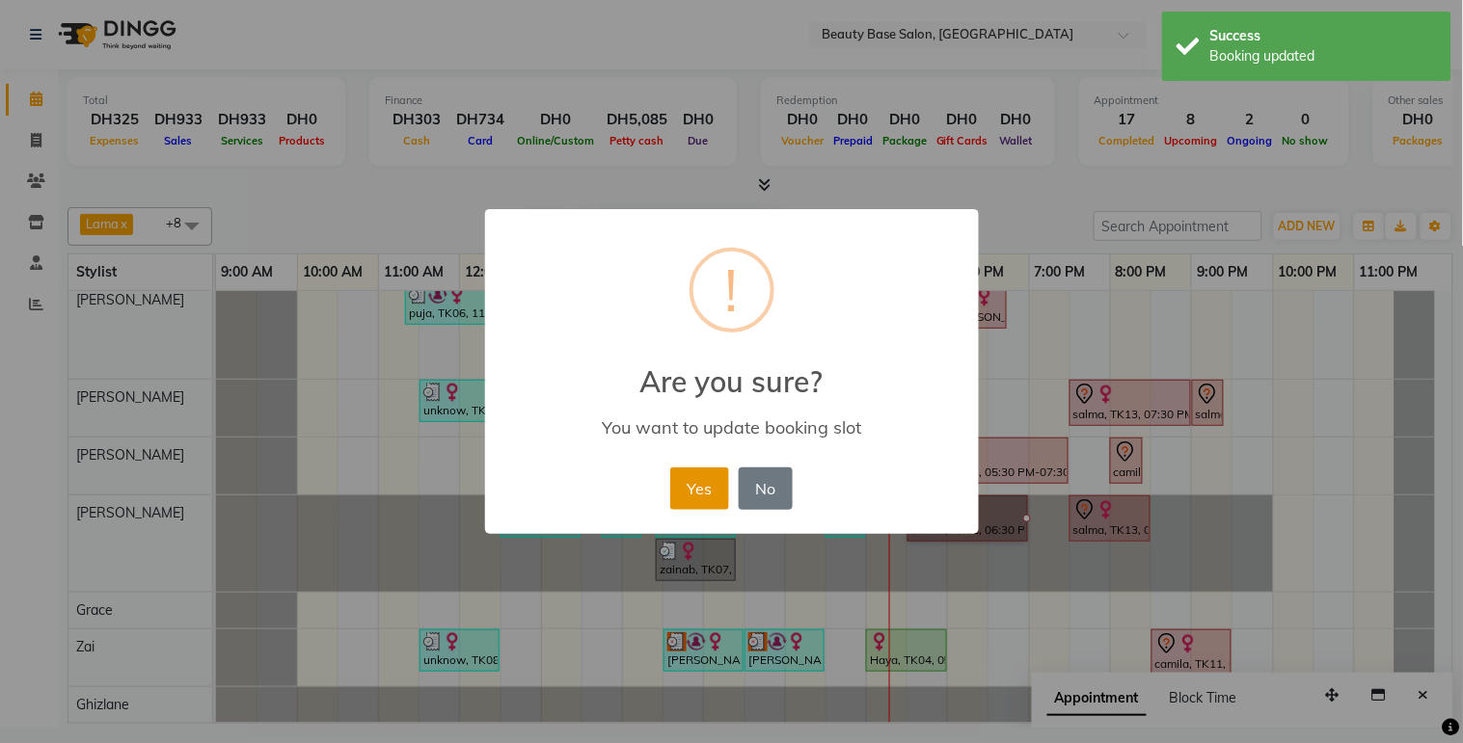
click at [711, 485] on button "Yes" at bounding box center [699, 489] width 59 height 42
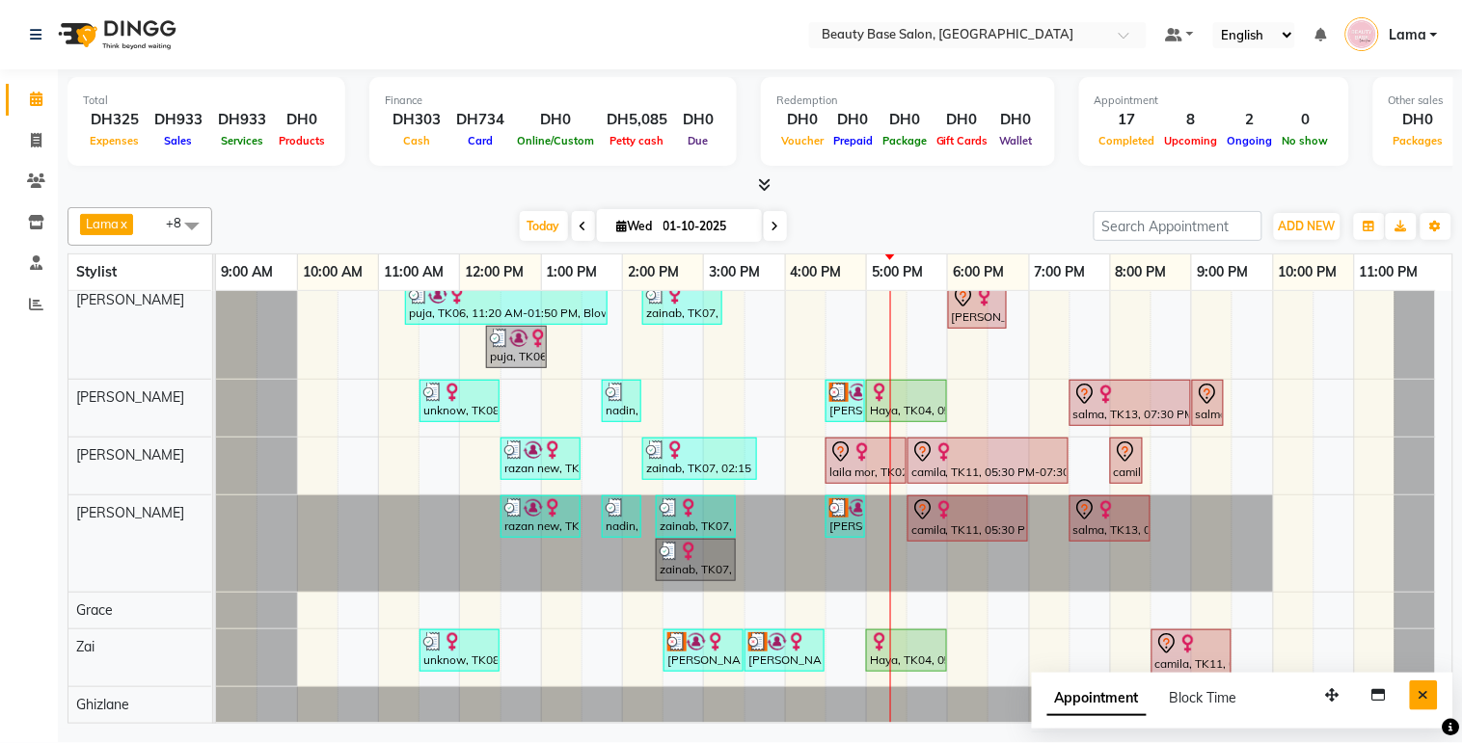
click at [1431, 702] on button "Close" at bounding box center [1424, 696] width 28 height 30
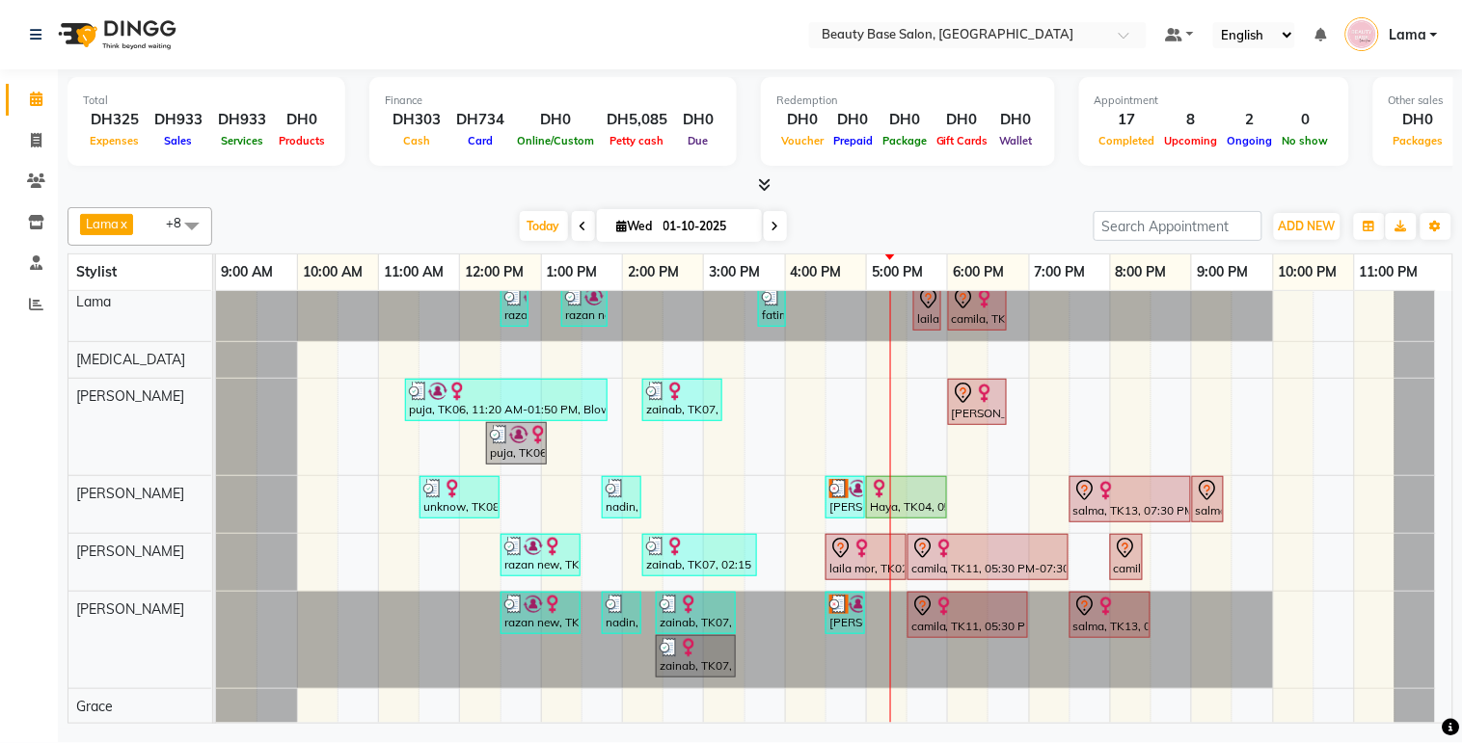
scroll to position [0, 0]
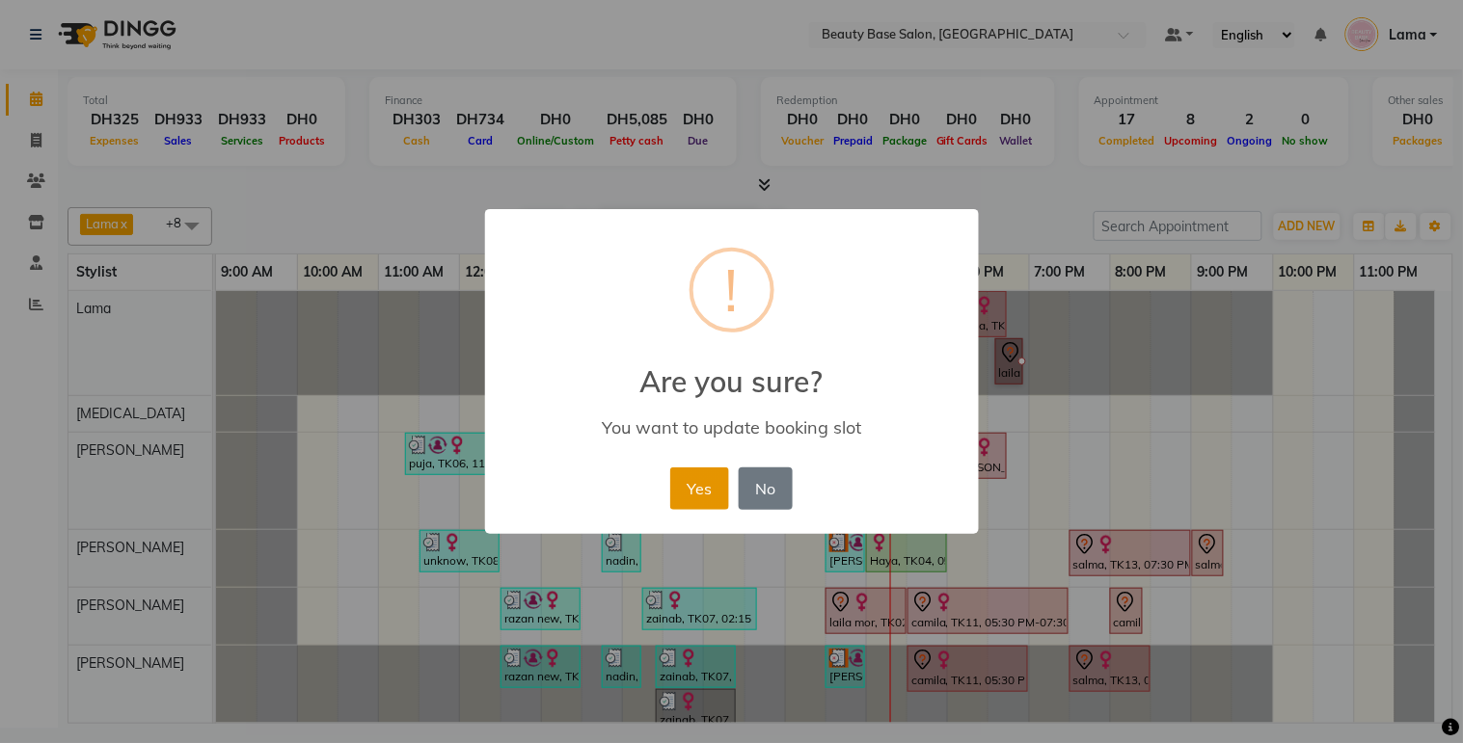
click at [718, 498] on button "Yes" at bounding box center [699, 489] width 59 height 42
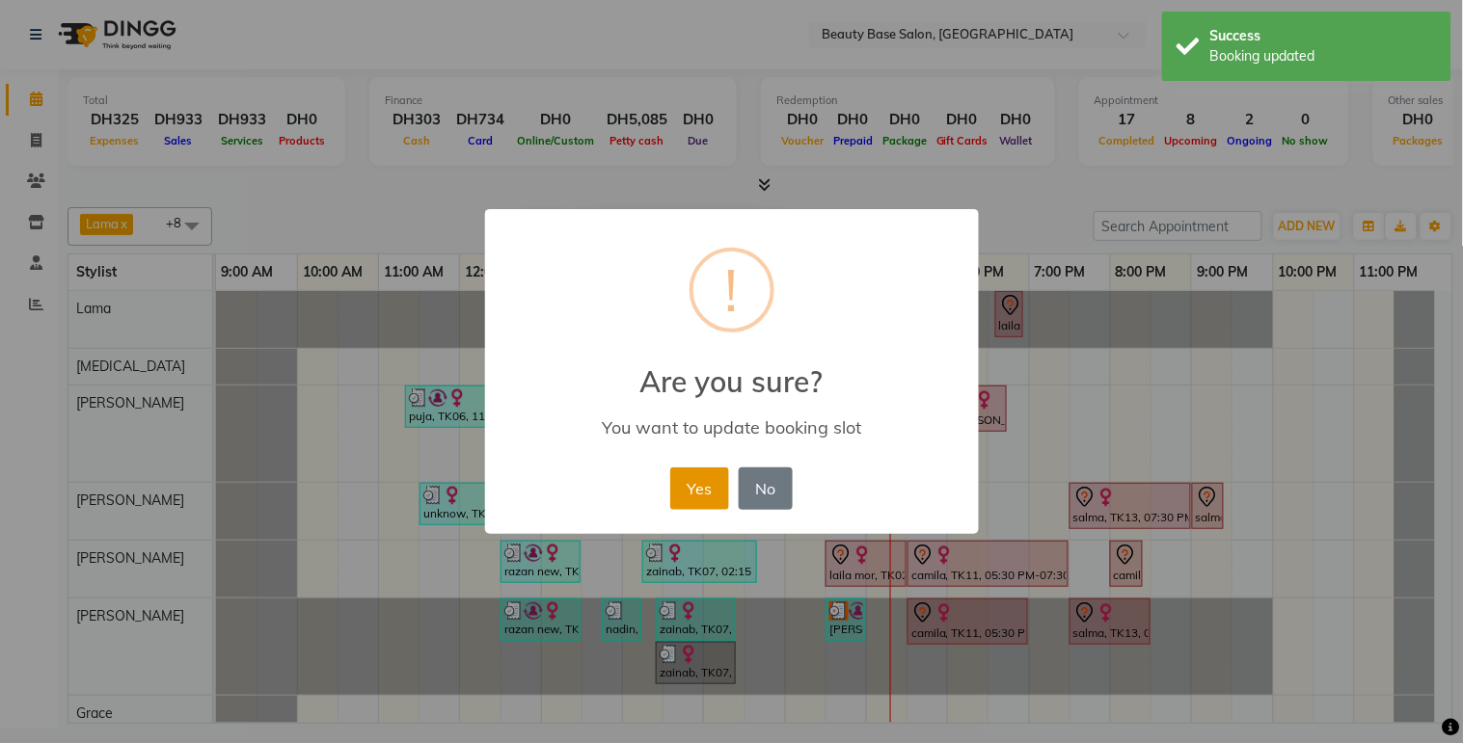
click at [708, 506] on button "Yes" at bounding box center [699, 489] width 59 height 42
click at [698, 505] on button "Yes" at bounding box center [699, 489] width 59 height 42
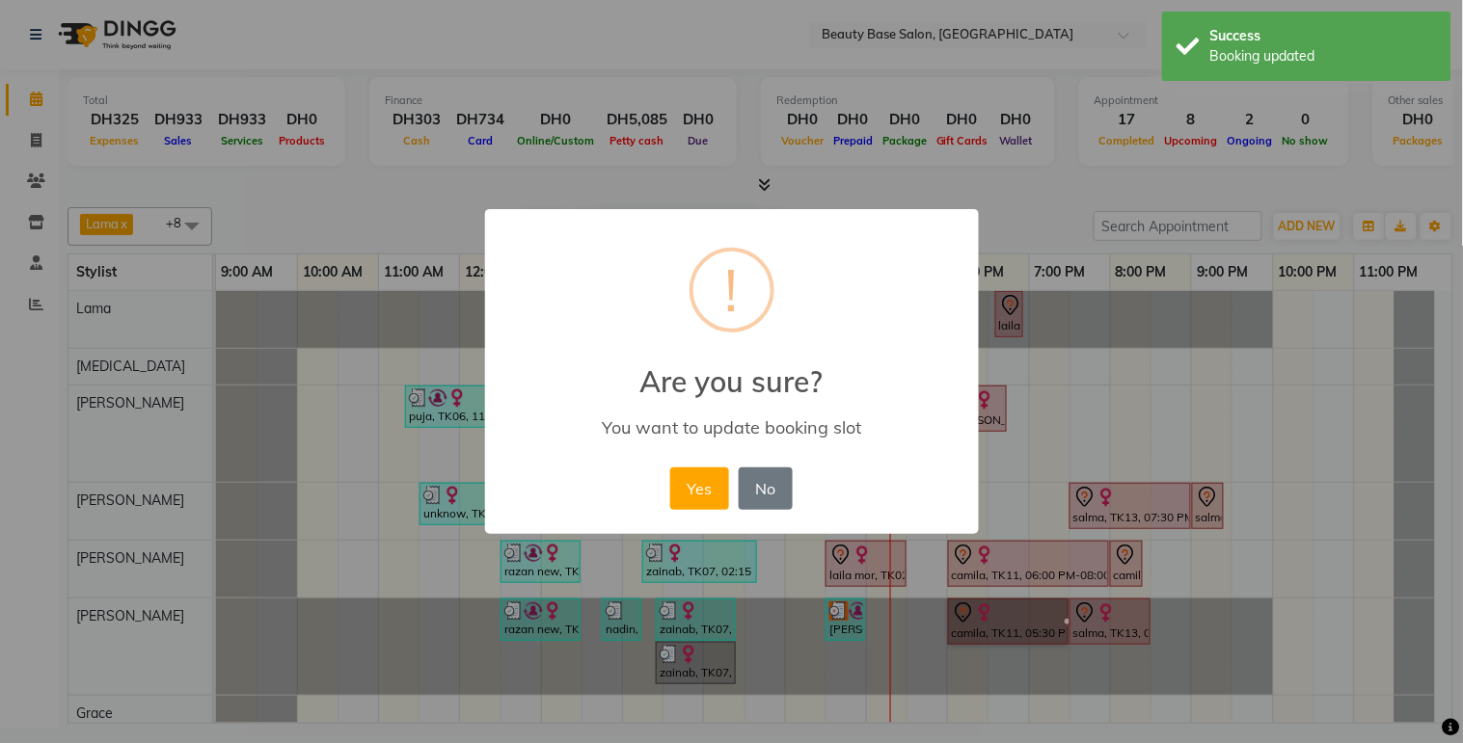
click at [696, 532] on div "× ! Are you sure? You want to update booking slot Yes No No" at bounding box center [732, 372] width 494 height 326
click at [699, 495] on button "Yes" at bounding box center [699, 489] width 59 height 42
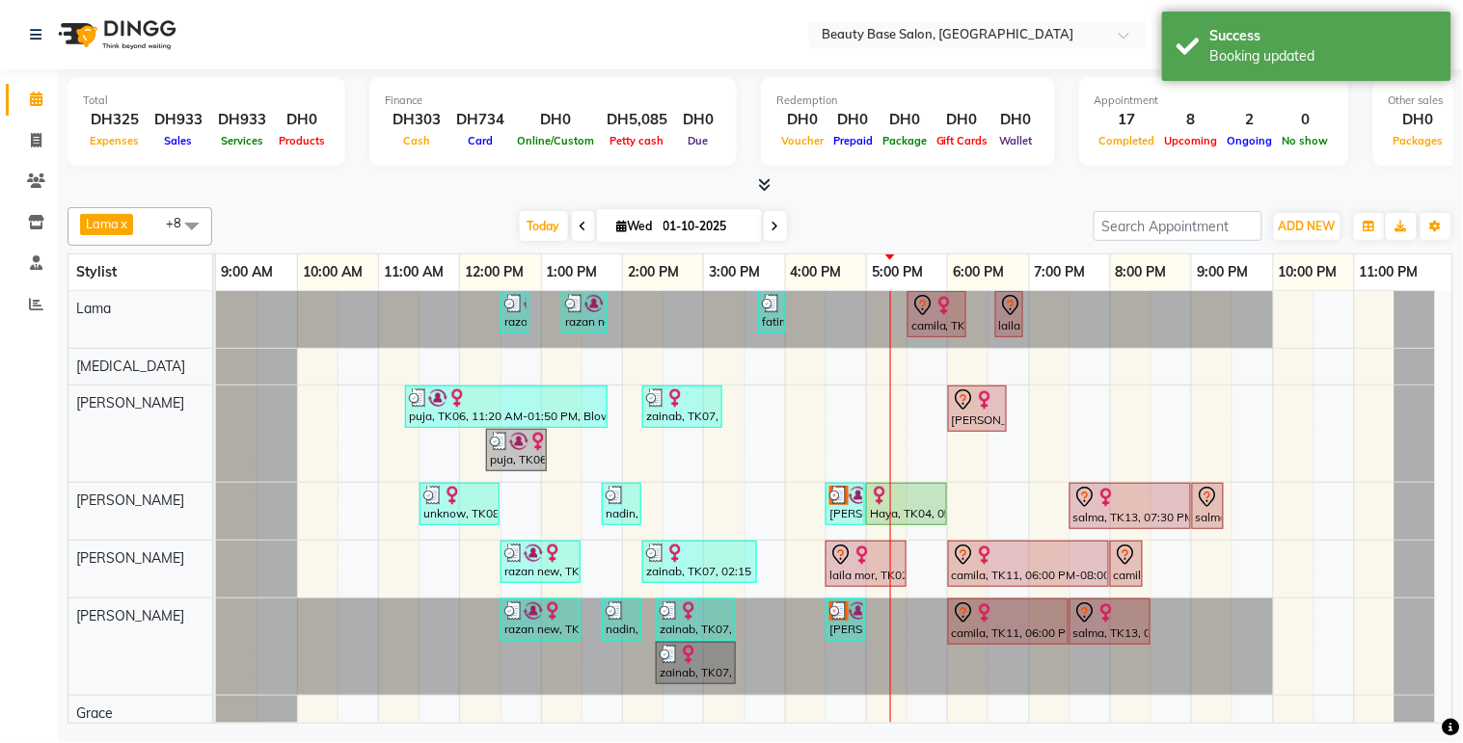
scroll to position [67, 0]
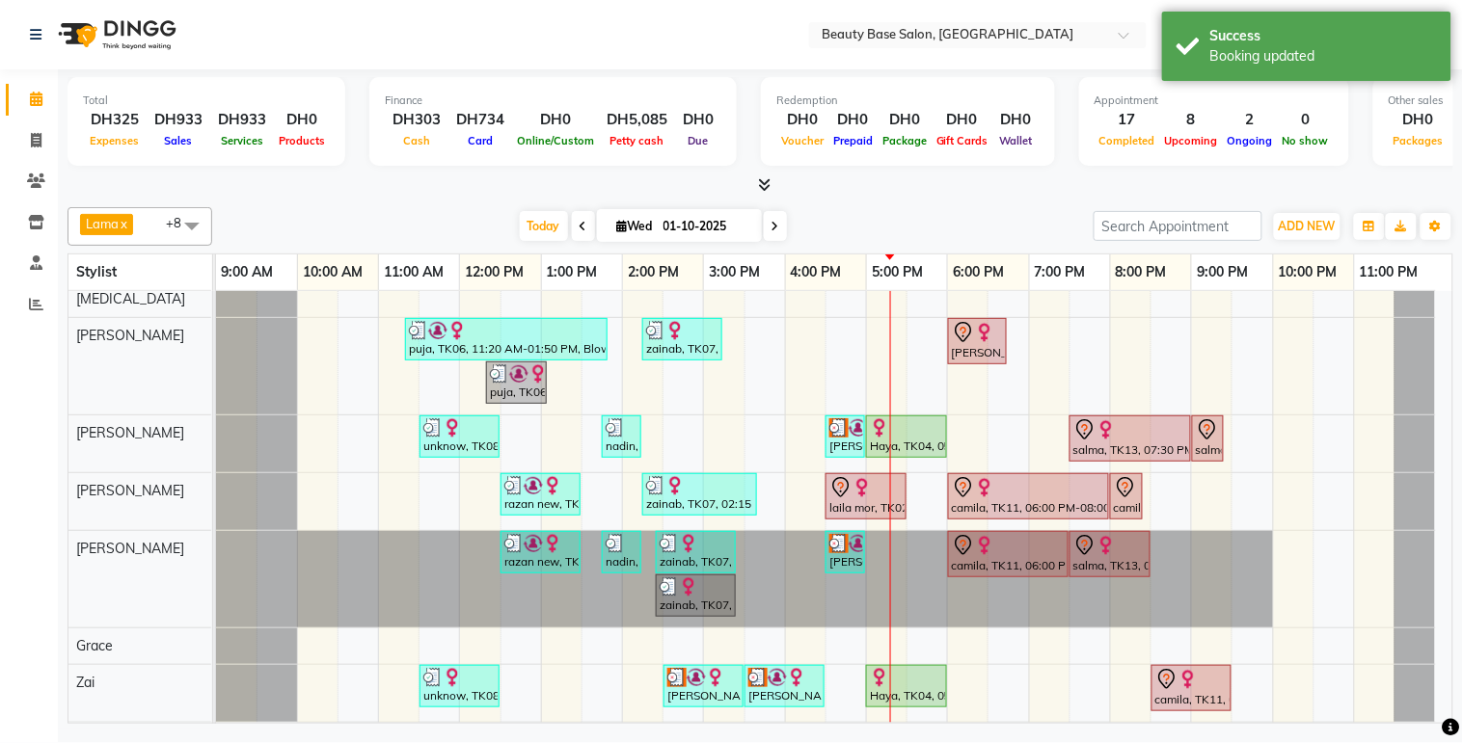
click at [1452, 688] on td "razan new, TK03, 12:30 PM-12:45 PM, drying hair razan new, TK03, 01:15 PM-01:50…" at bounding box center [834, 507] width 1237 height 433
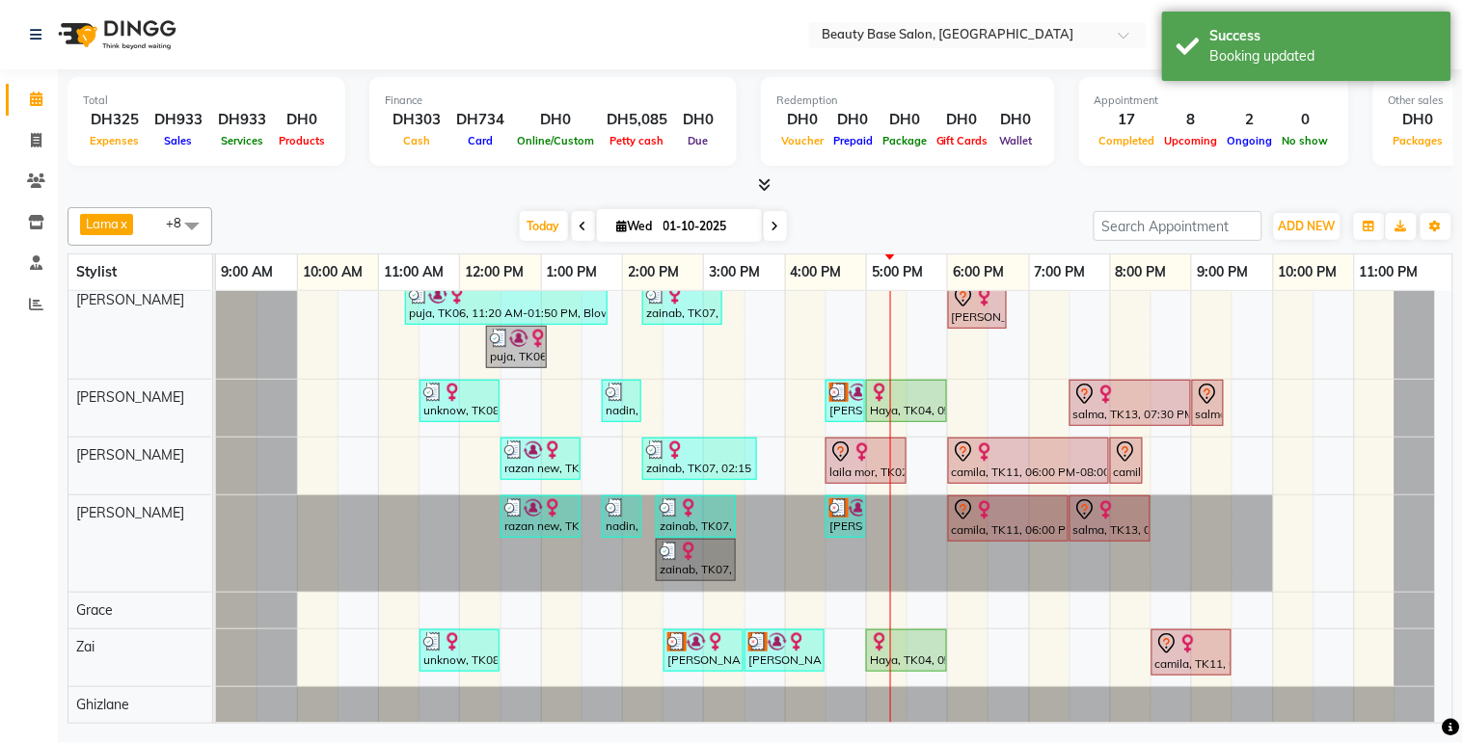
click at [1452, 696] on td "razan new, TK03, 12:30 PM-12:45 PM, drying hair razan new, TK03, 01:15 PM-01:50…" at bounding box center [834, 507] width 1237 height 433
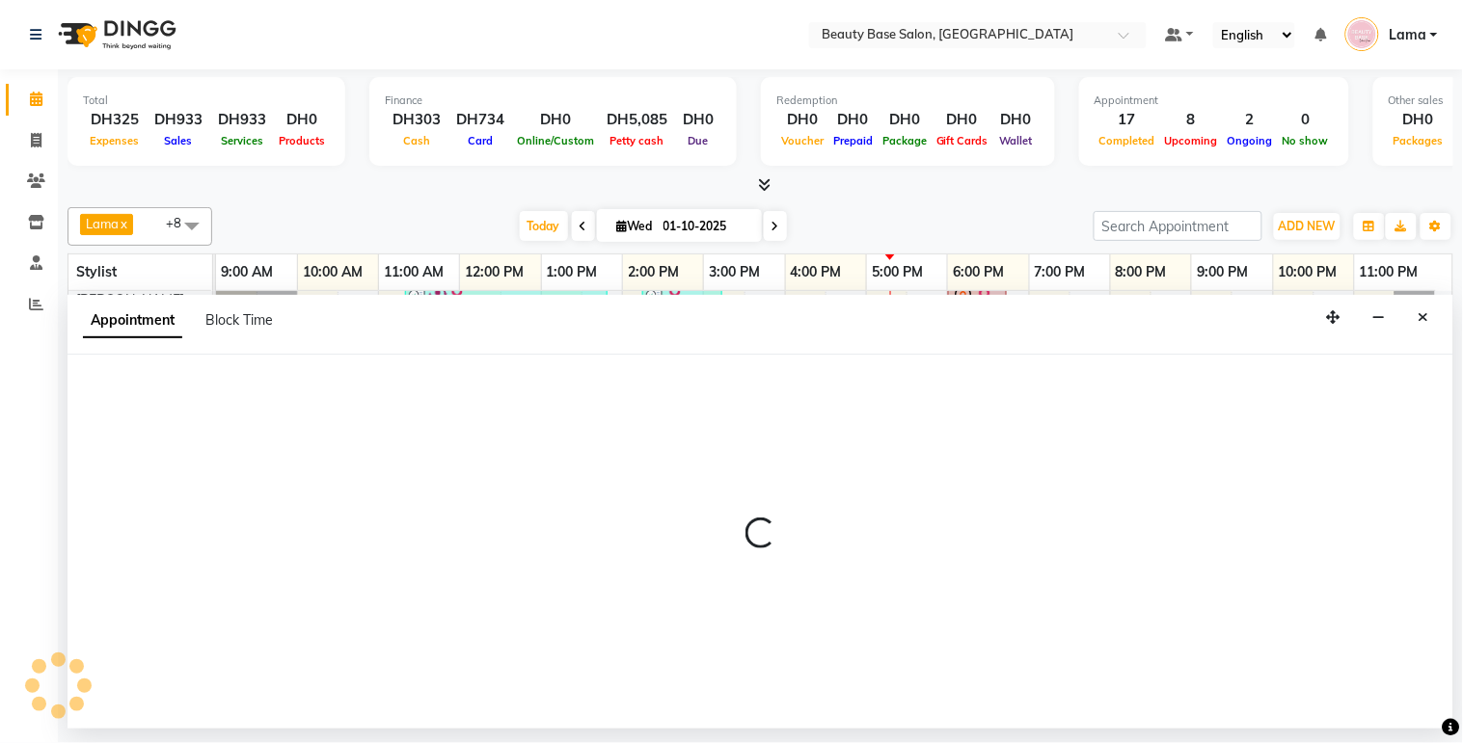
select select "17496"
select select "1110"
select select "tentative"
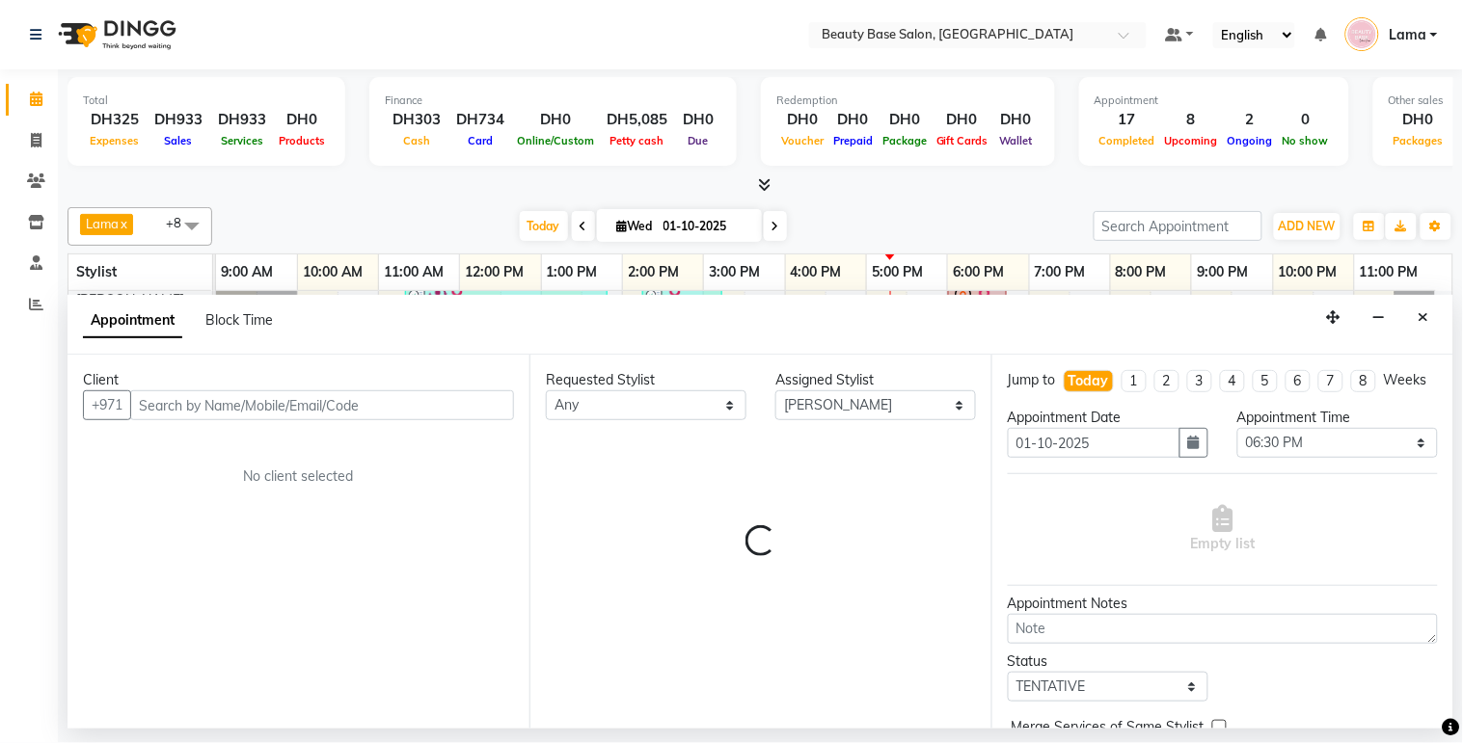
click at [1026, 519] on div "Empty list" at bounding box center [1223, 529] width 430 height 95
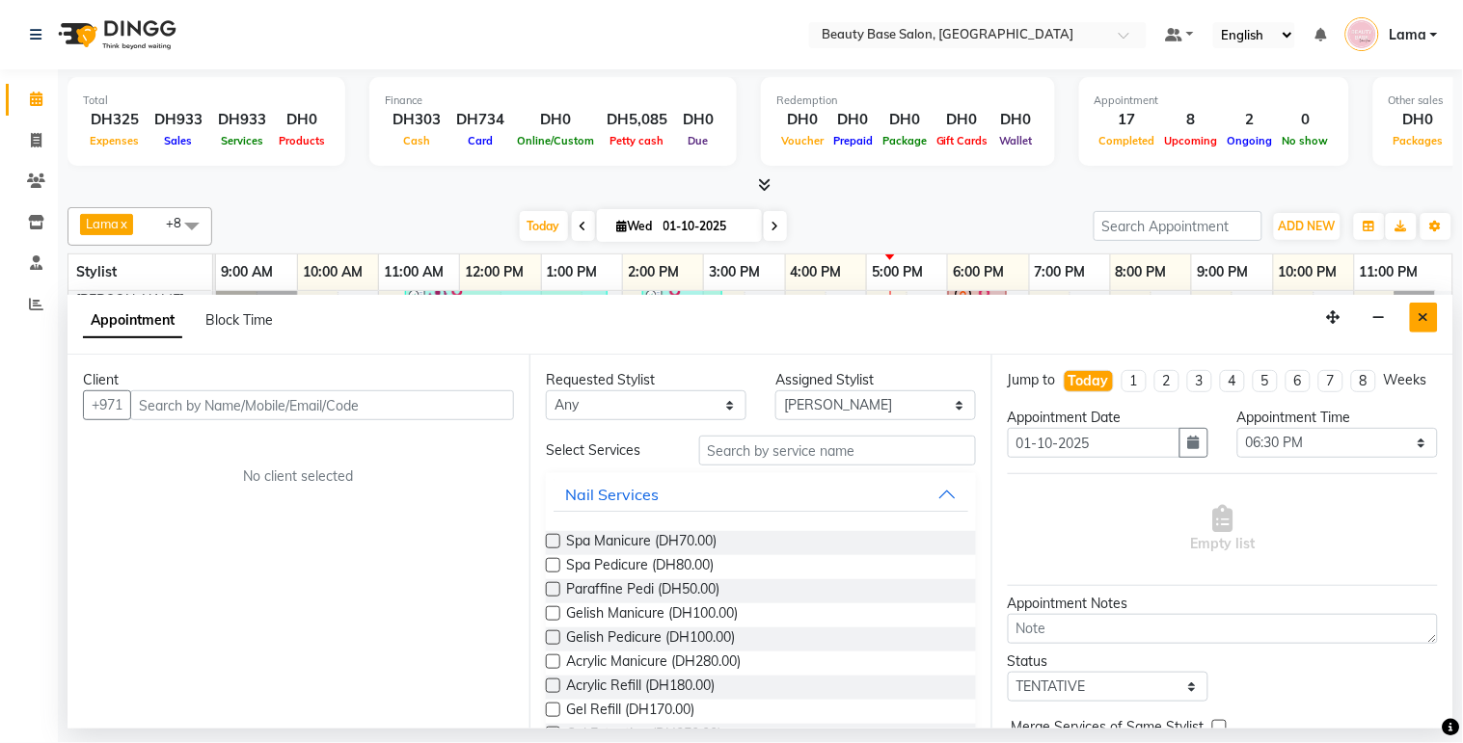
click at [1425, 321] on icon "Close" at bounding box center [1423, 316] width 11 height 13
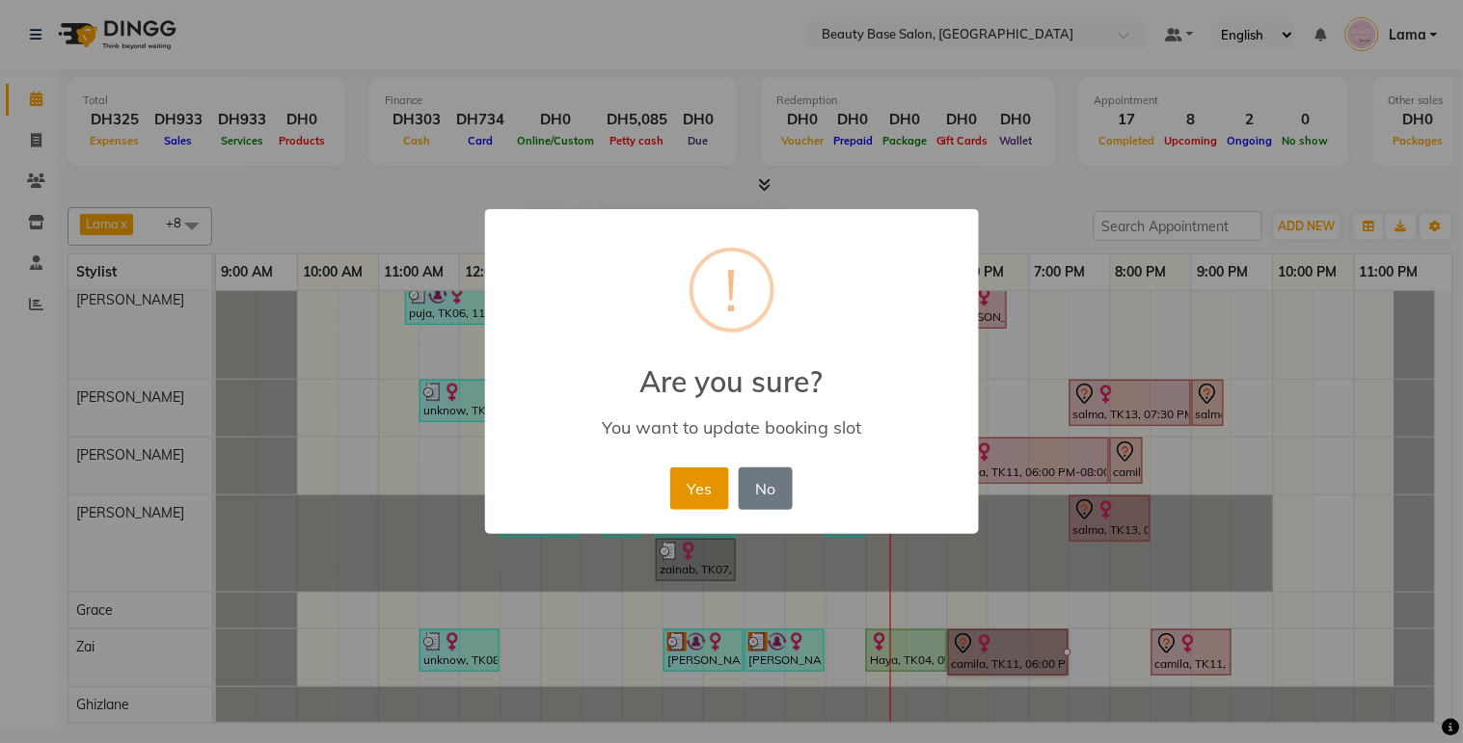
click at [718, 501] on button "Yes" at bounding box center [699, 489] width 59 height 42
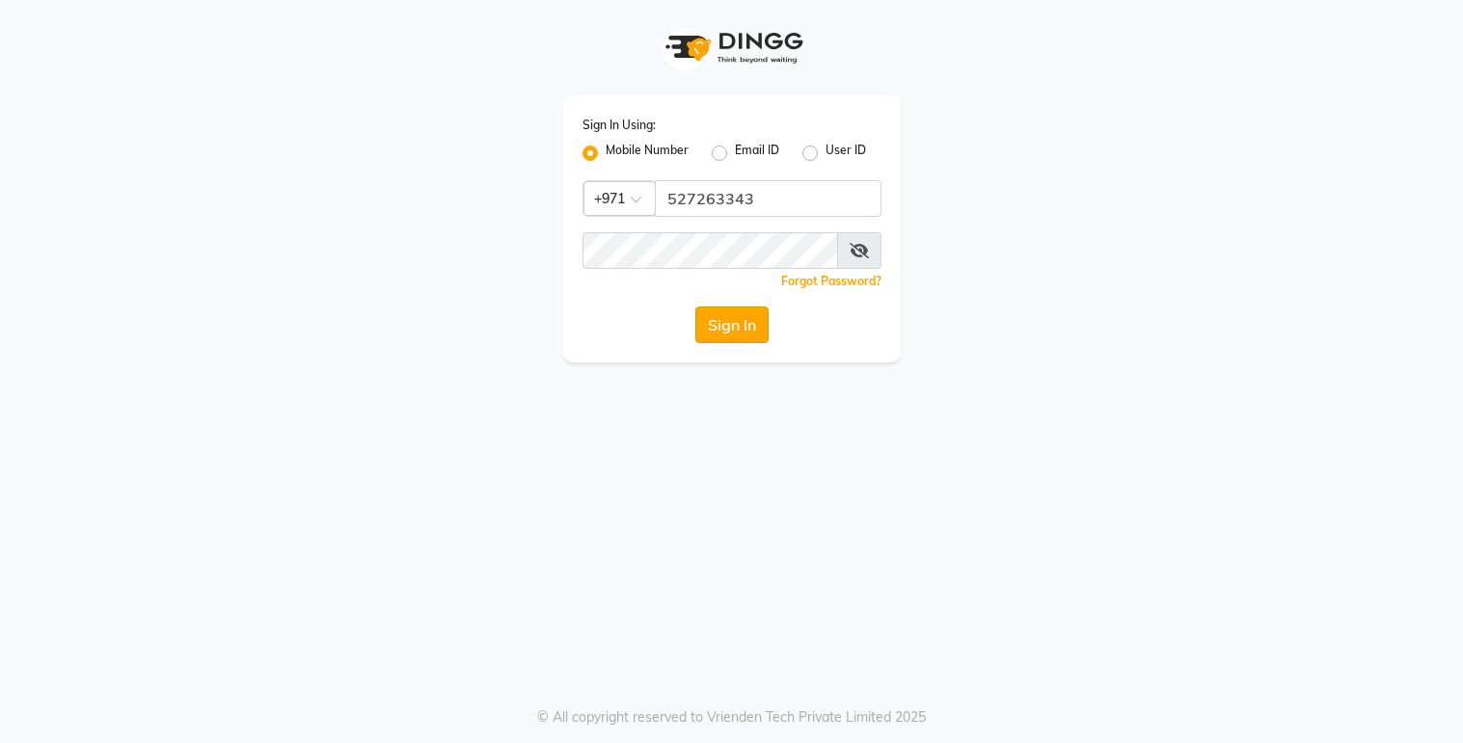
click at [725, 319] on button "Sign In" at bounding box center [731, 325] width 73 height 37
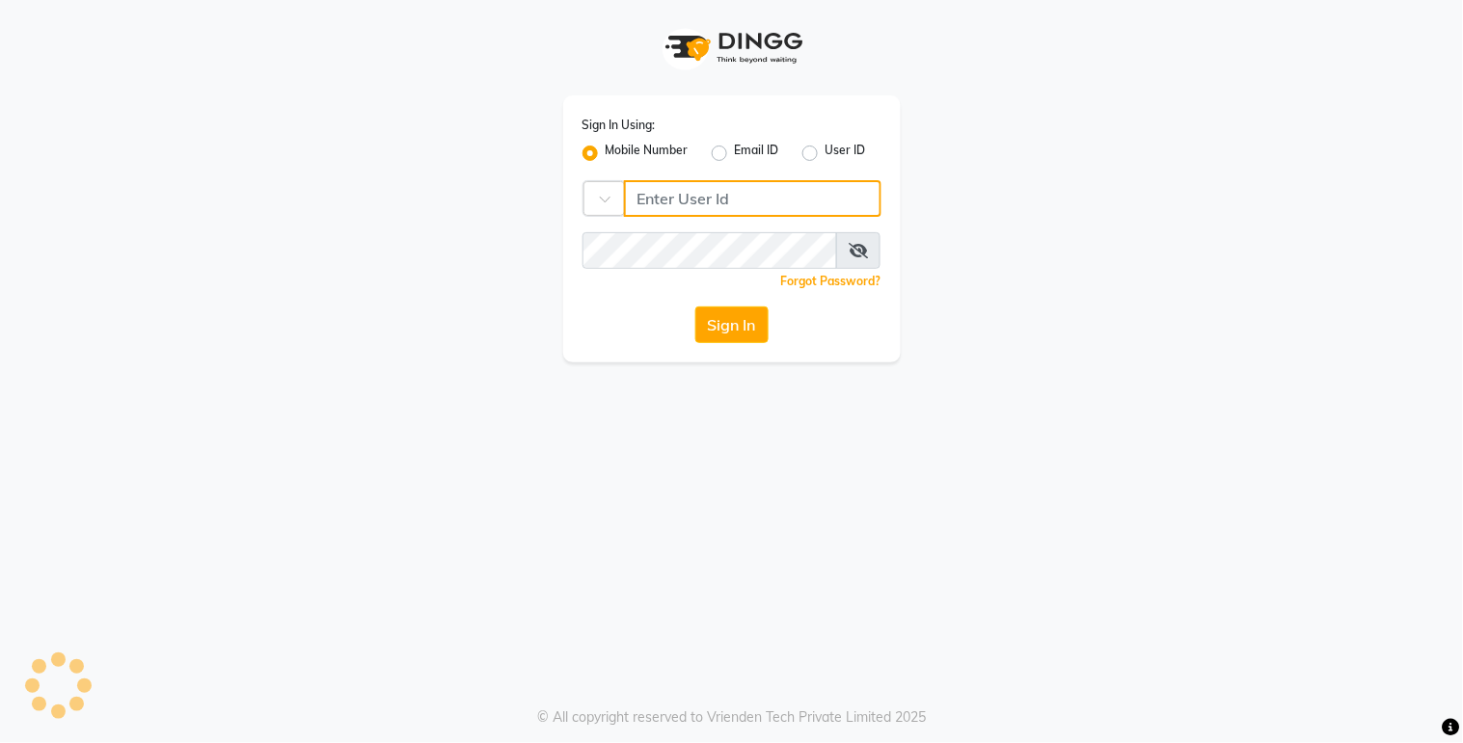
type input "527263343"
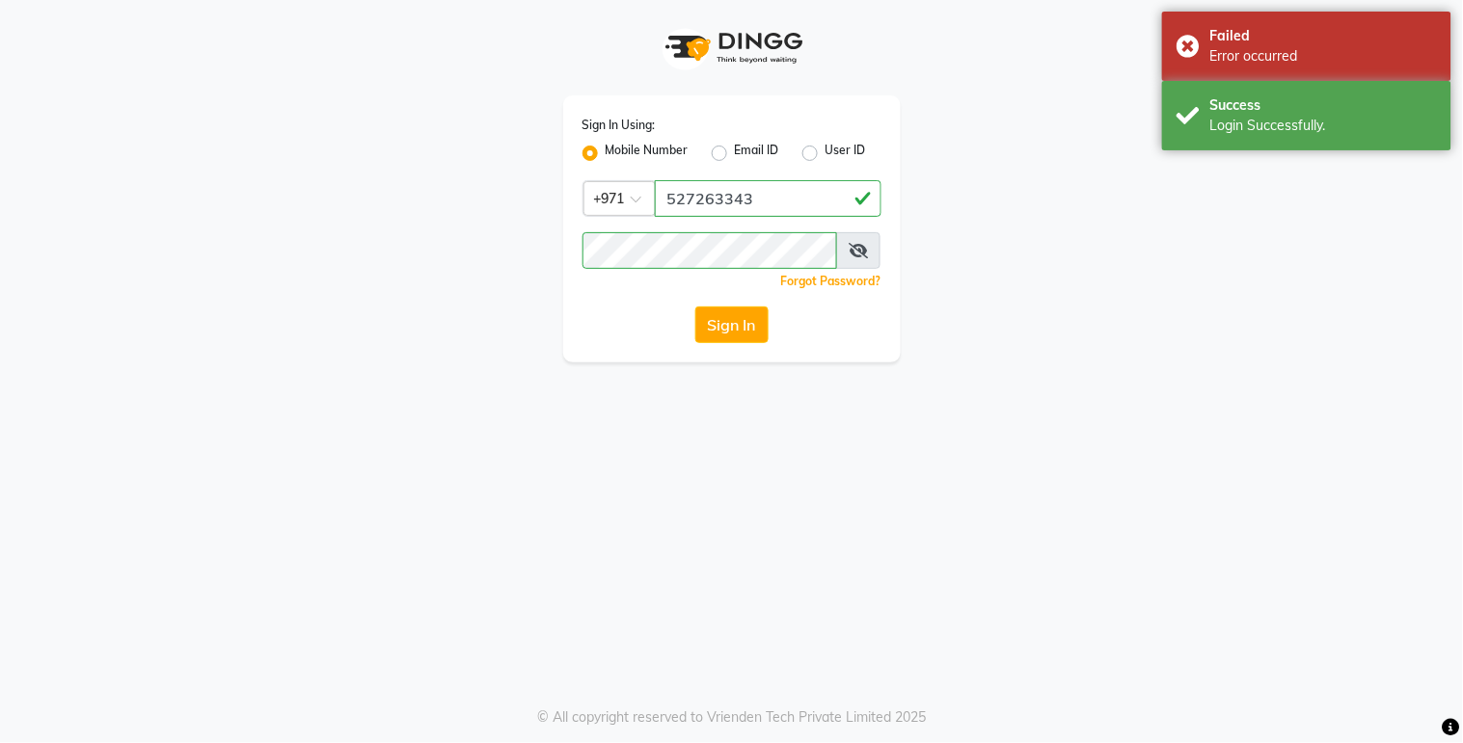
click at [1287, 466] on div "Sign In Using: Mobile Number Email ID User ID Country Code × [PHONE_NUMBER] Rem…" at bounding box center [731, 371] width 1463 height 743
click at [720, 340] on button "Sign In" at bounding box center [731, 325] width 73 height 37
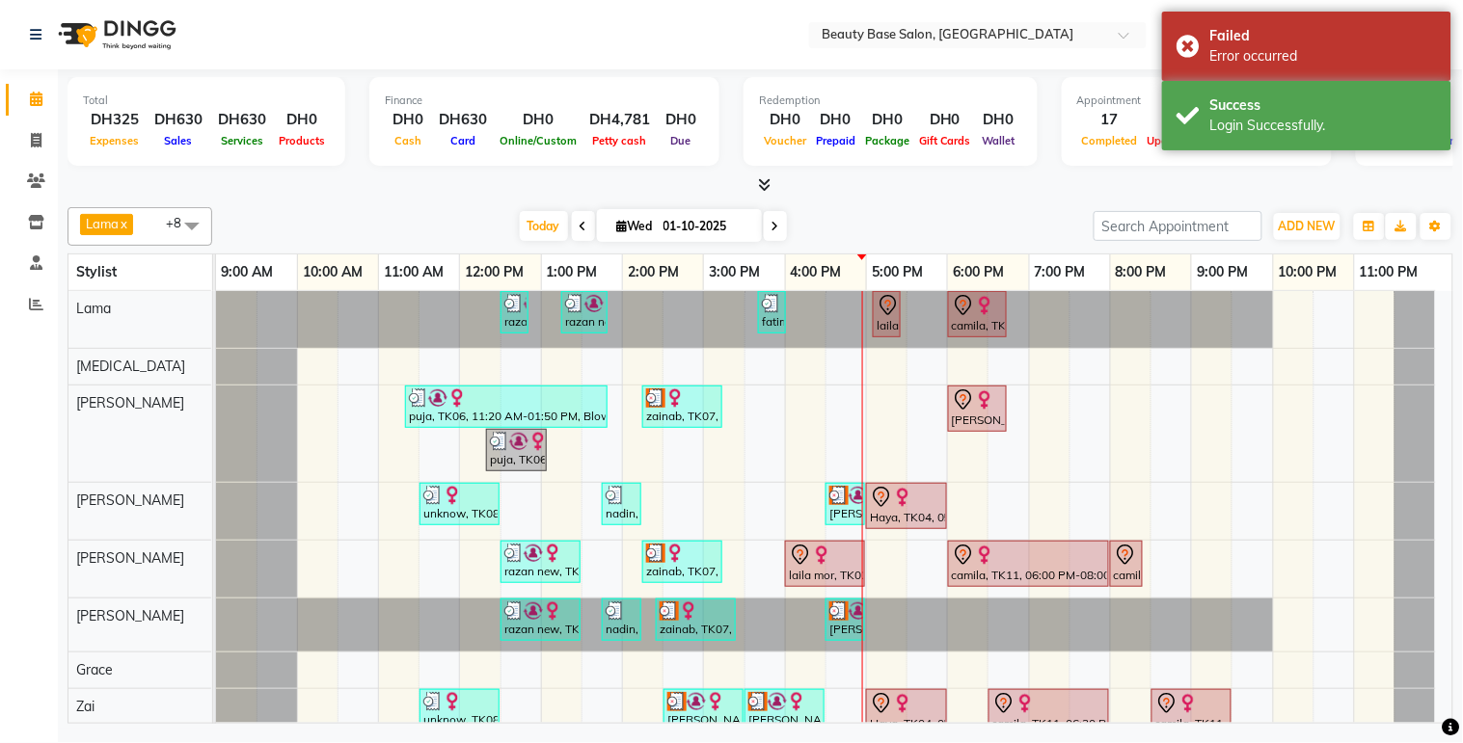
scroll to position [75, 0]
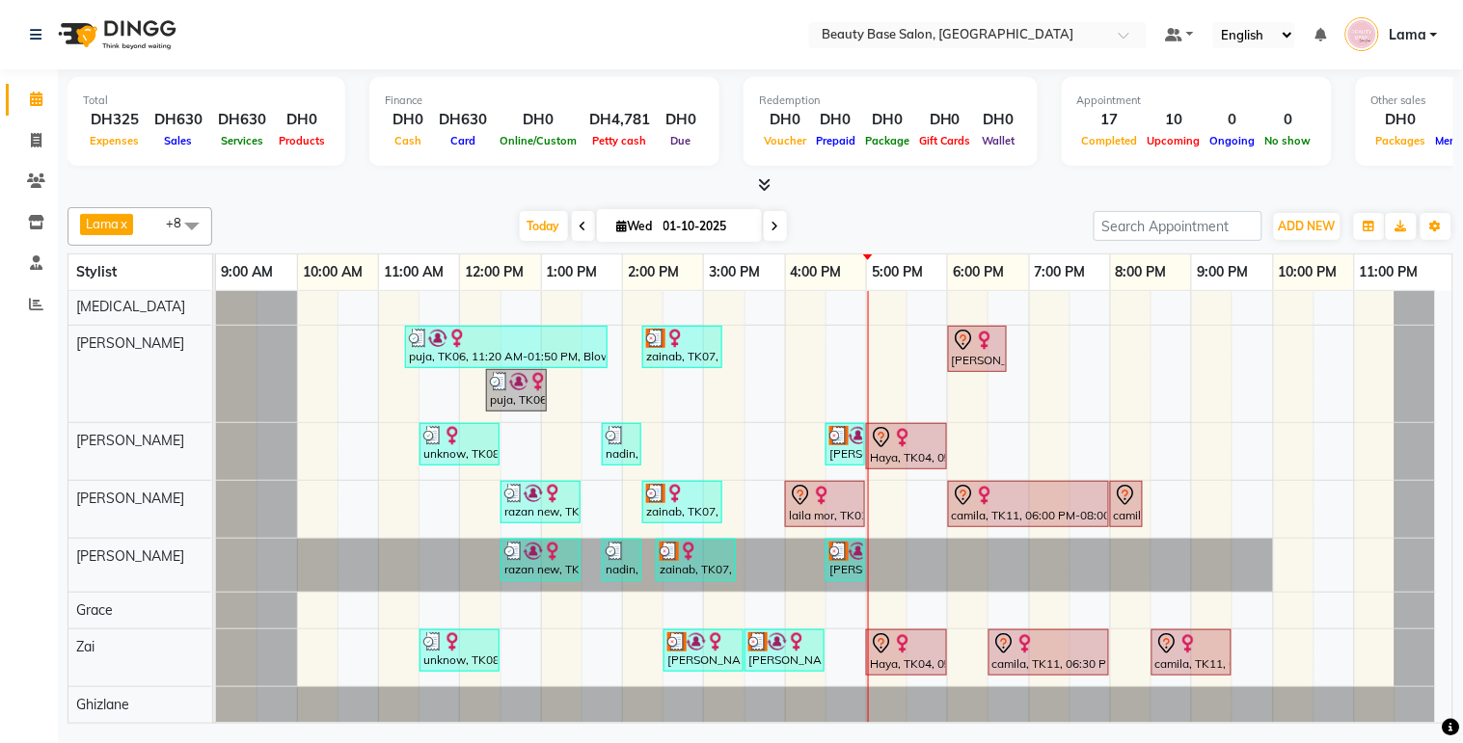
click at [686, 336] on div "zainab, TK07, 02:15 PM-03:15 PM, Blowdry Wavy" at bounding box center [682, 347] width 76 height 37
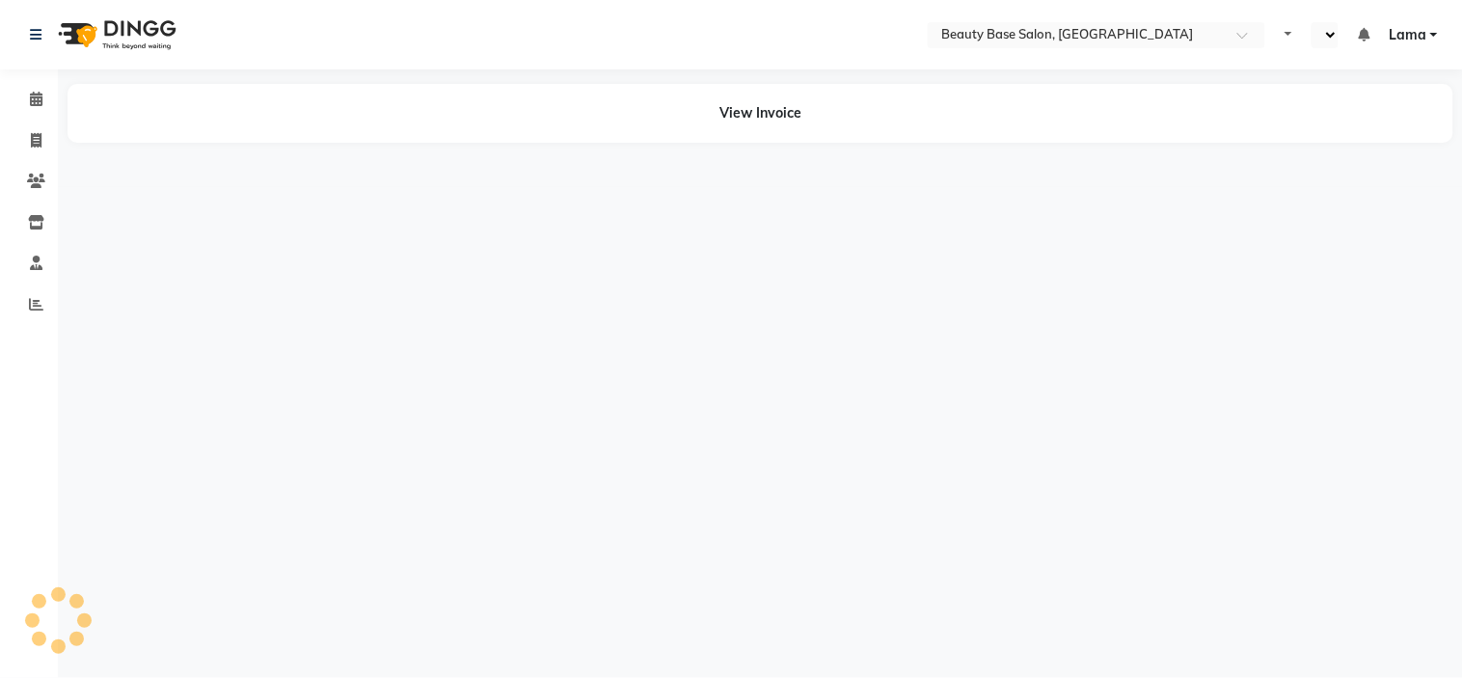
select select "en"
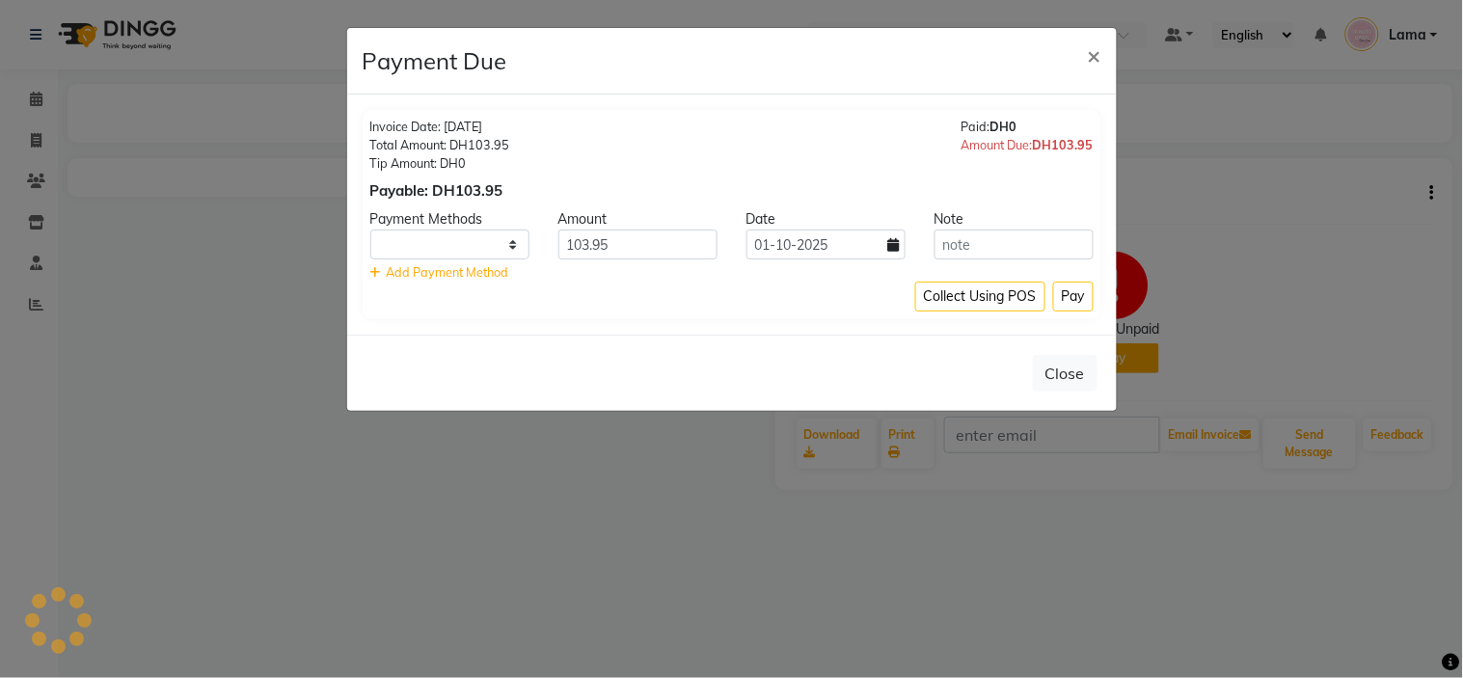
select select "1"
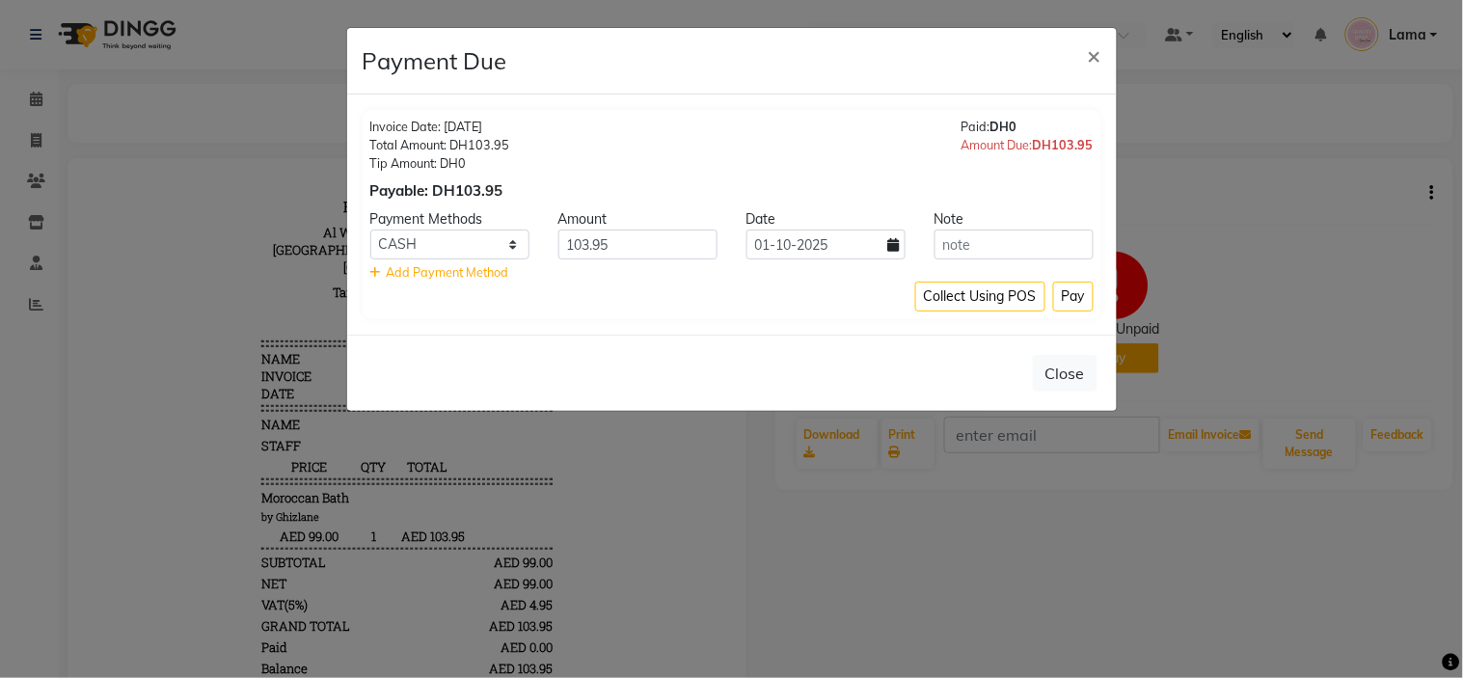
click at [855, 519] on ngb-modal-window "Payment Due × Invoice Date: 24-09-2025 Total Amount: DH103.95 Tip Amount: DH0 P…" at bounding box center [731, 339] width 1463 height 678
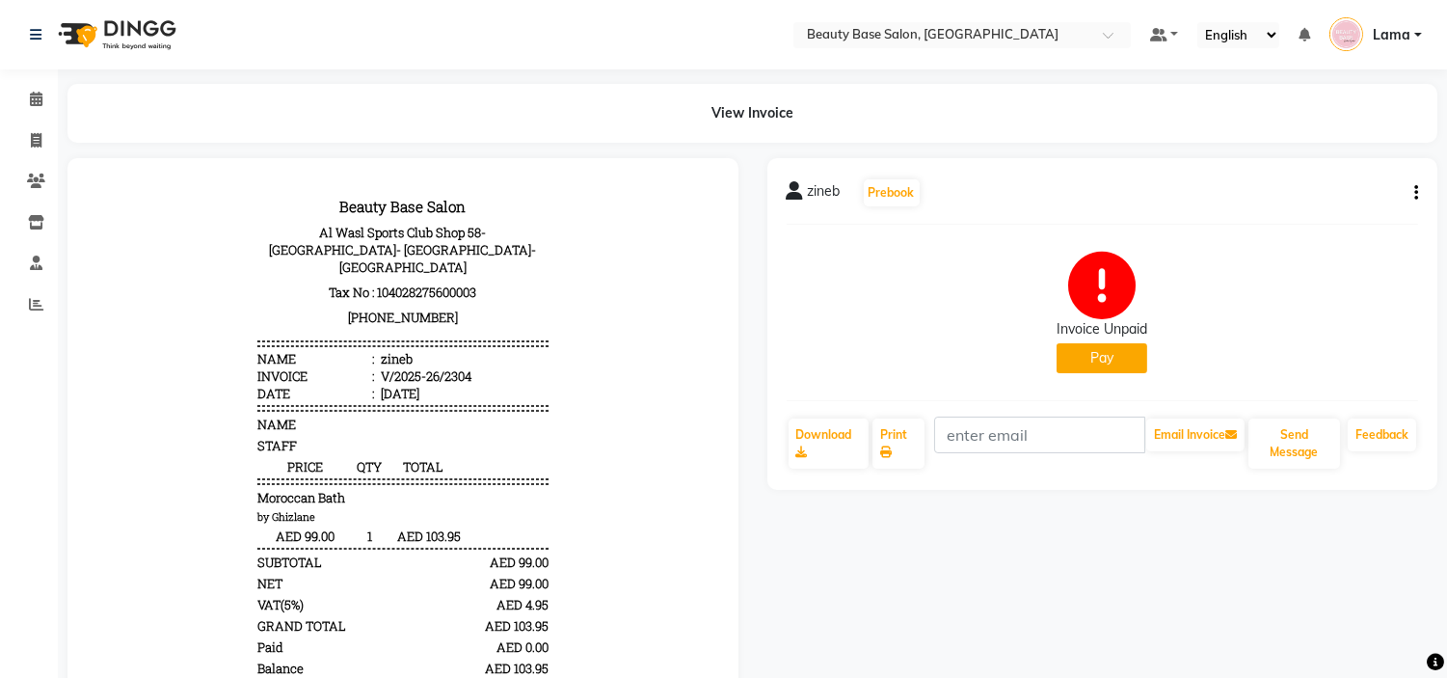
click at [1103, 361] on button "Pay" at bounding box center [1102, 358] width 91 height 30
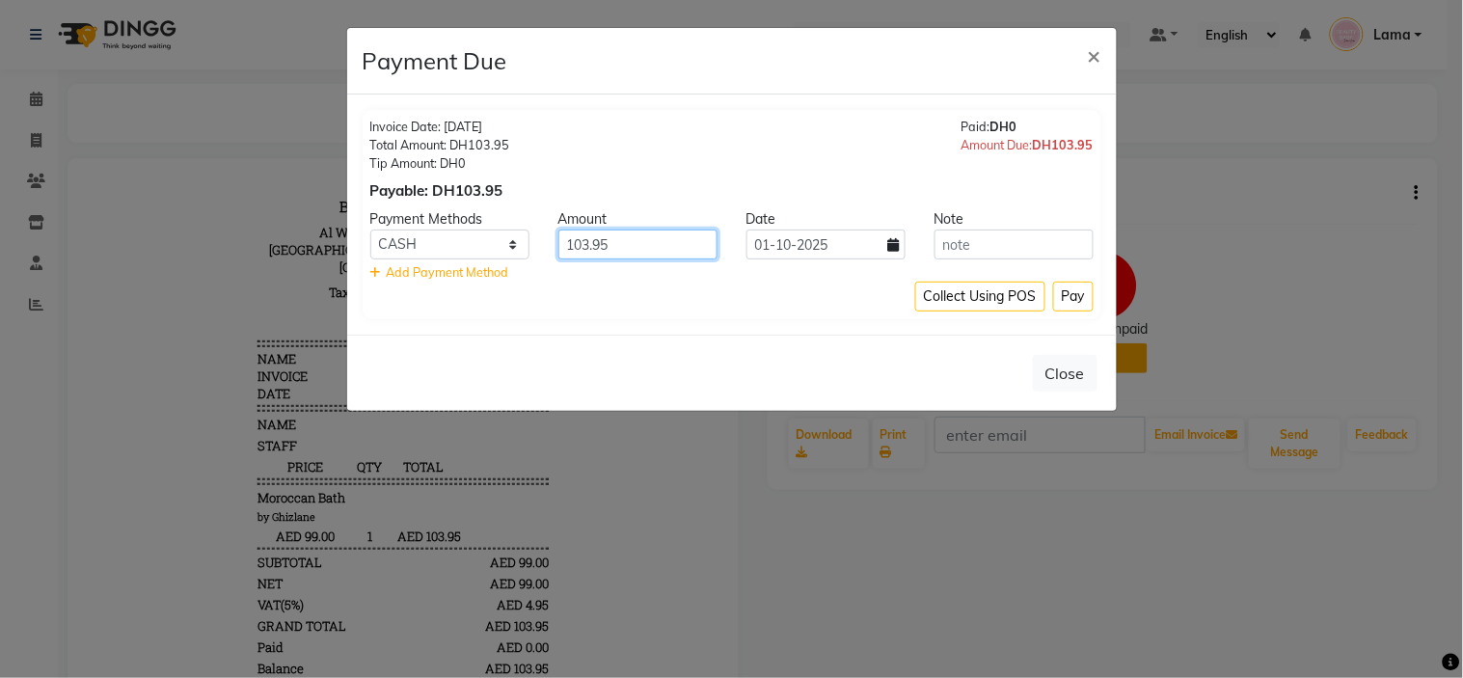
click at [675, 247] on input "103.95" at bounding box center [637, 244] width 159 height 30
click at [487, 256] on select "CASH CARD ONLINE CUSTOM GPay PayTM PhonePe UPI NearBuy Loan BharatPay Cheque Mo…" at bounding box center [449, 244] width 159 height 30
select select "2"
click at [370, 229] on select "CASH CARD ONLINE CUSTOM GPay PayTM PhonePe UPI NearBuy Loan BharatPay Cheque Mo…" at bounding box center [449, 244] width 159 height 30
click at [1075, 301] on button "Pay" at bounding box center [1073, 297] width 40 height 30
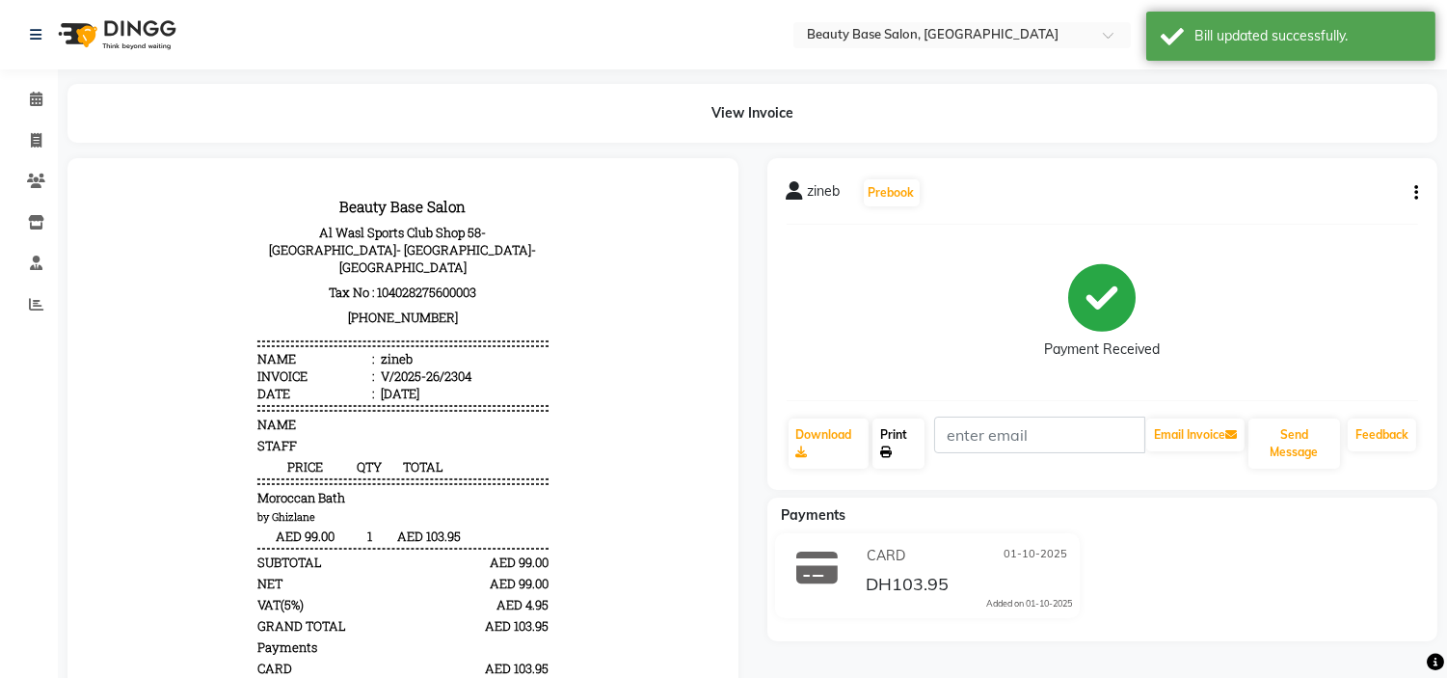
click at [909, 438] on link "Print" at bounding box center [899, 443] width 52 height 50
